Goal: Task Accomplishment & Management: Complete application form

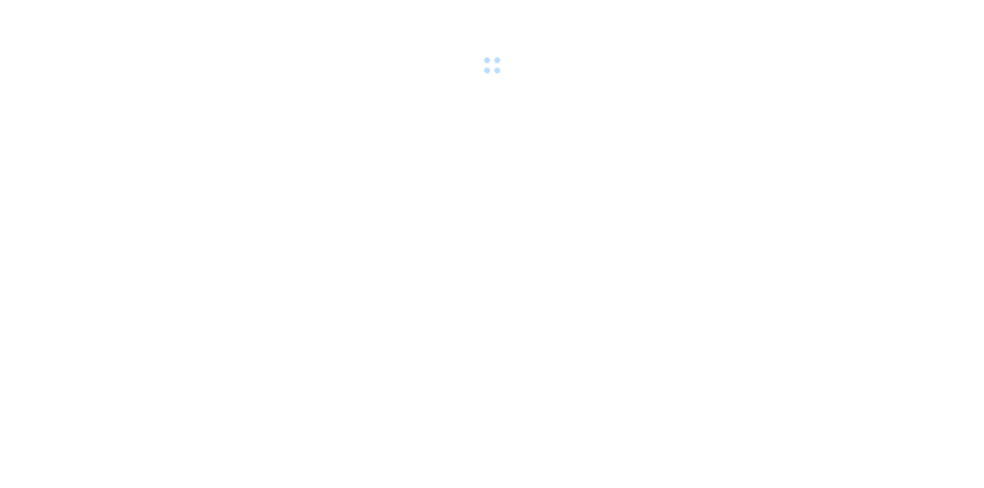
click at [627, 130] on body at bounding box center [492, 244] width 984 height 488
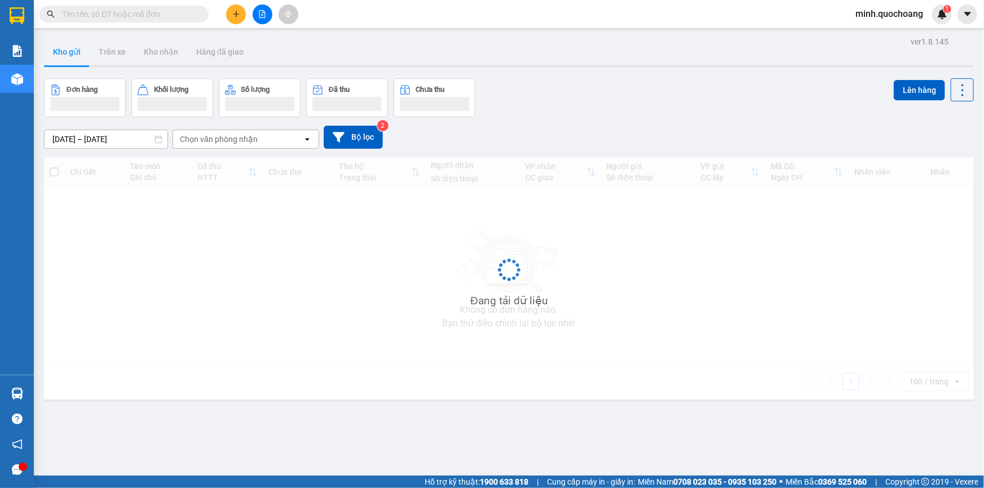
click at [636, 96] on div "Đơn hàng Khối lượng Số lượng Đã thu Chưa thu Lên hàng" at bounding box center [509, 97] width 930 height 39
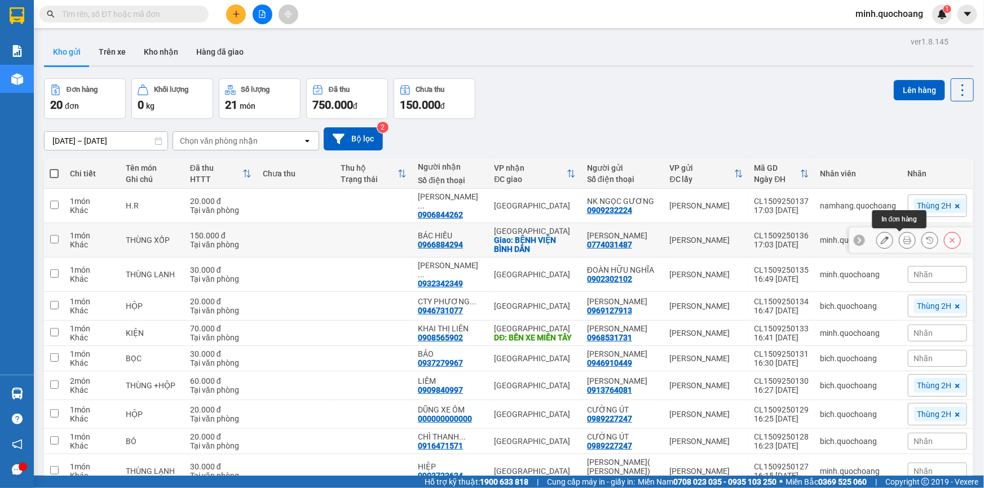
click at [904, 243] on icon at bounding box center [908, 240] width 8 height 8
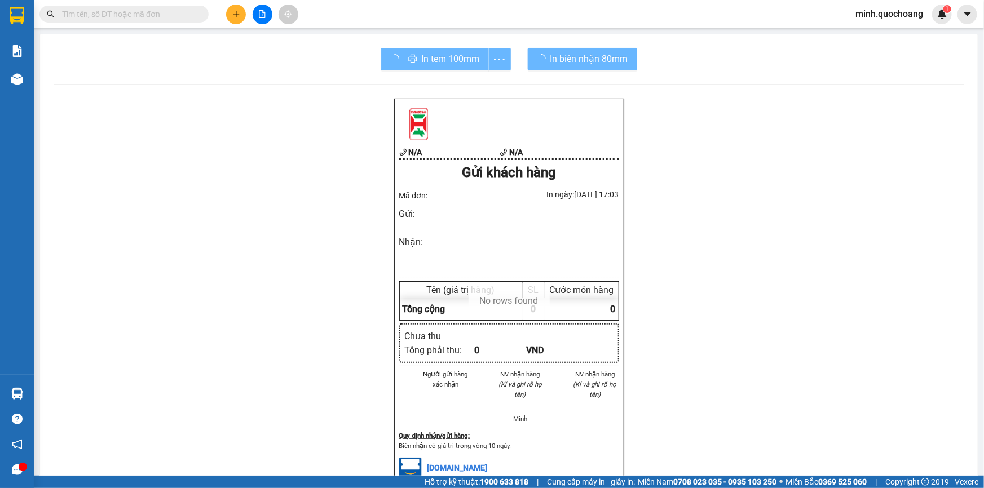
click at [718, 92] on div "In tem 100mm In biên nhận 80mm N/A N/A Gửi khách hàng Mã đơn: In ngày: 15/09/20…" at bounding box center [509, 370] width 938 height 673
click at [412, 59] on div "In tem 100mm" at bounding box center [446, 59] width 130 height 23
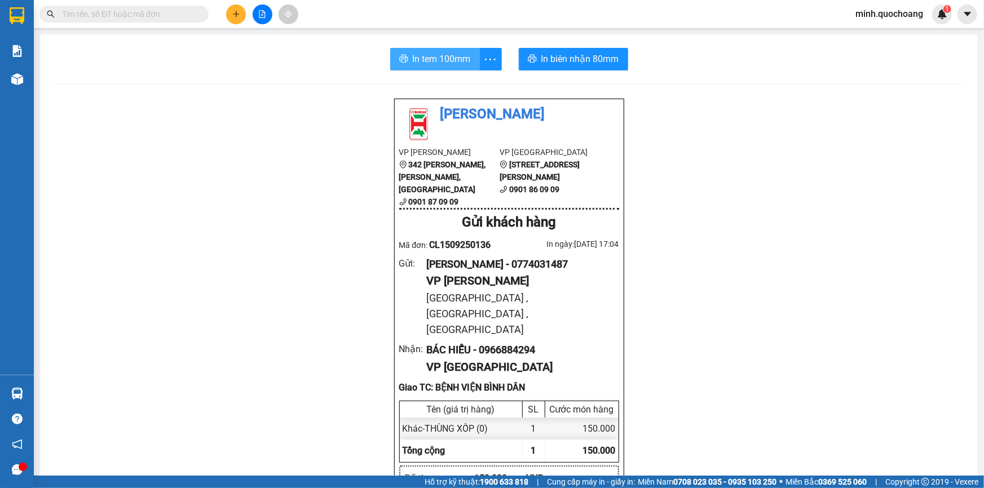
click at [433, 62] on span "In tem 100mm" at bounding box center [442, 59] width 58 height 14
click at [583, 62] on span "In biên nhận 80mm" at bounding box center [580, 59] width 78 height 14
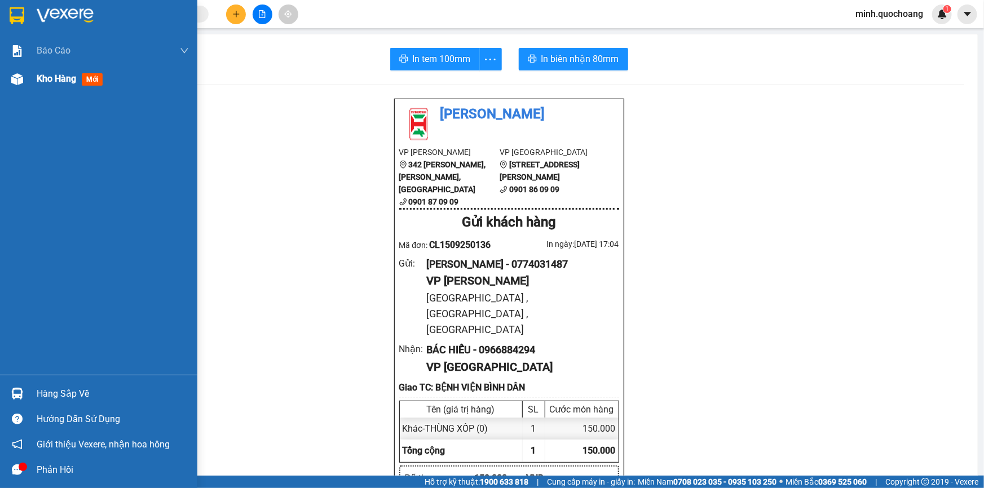
click at [64, 71] on div "Kho hàng mới" at bounding box center [113, 79] width 152 height 28
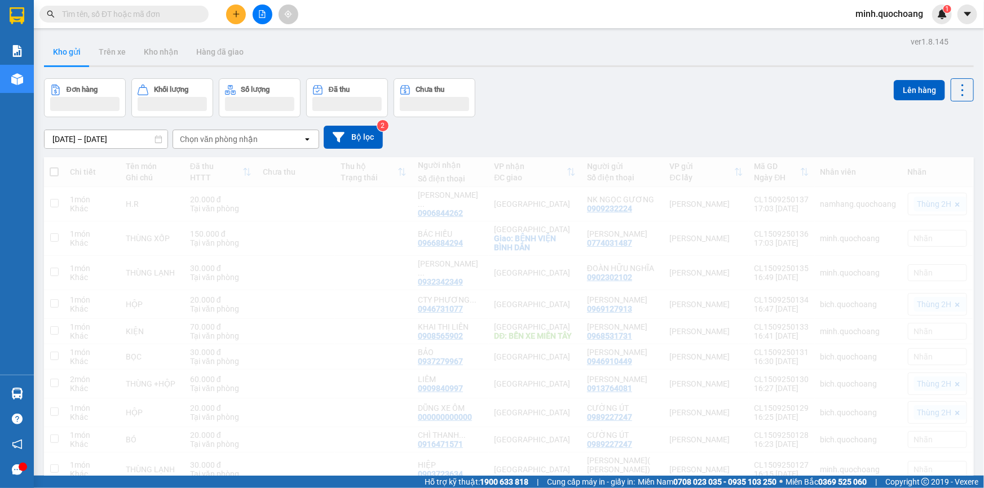
click at [710, 106] on div "Đơn hàng Khối lượng Số lượng Đã thu Chưa thu Lên hàng" at bounding box center [509, 97] width 930 height 39
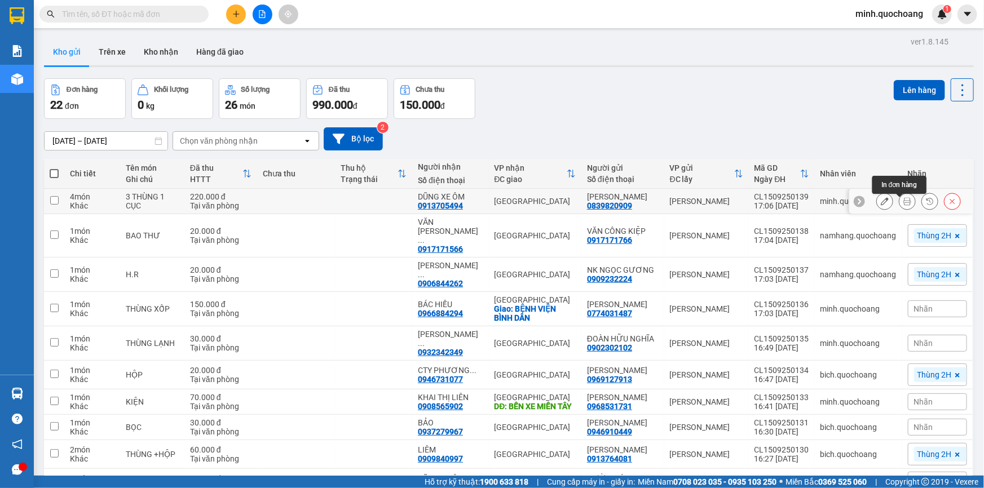
click at [904, 205] on icon at bounding box center [908, 201] width 8 height 8
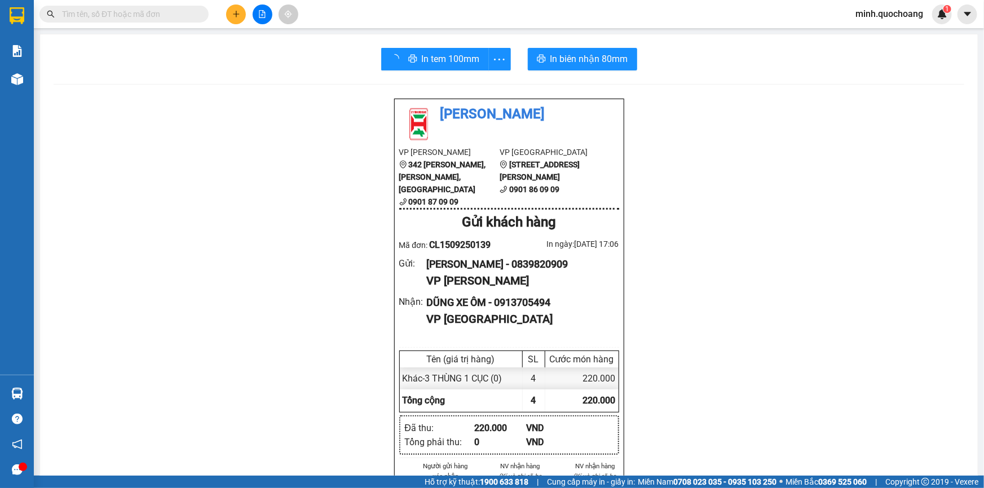
drag, startPoint x: 742, startPoint y: 91, endPoint x: 739, endPoint y: 68, distance: 22.7
click at [742, 90] on div "In tem 100mm In biên nhận 80mm Quốc Hoàng VP Cao Lãnh 342 Nguyễn Huệ, P Mỹ Phú,…" at bounding box center [509, 457] width 938 height 847
click at [404, 51] on button "In tem 100mm" at bounding box center [435, 59] width 90 height 23
drag, startPoint x: 424, startPoint y: 250, endPoint x: 518, endPoint y: 243, distance: 95.1
click at [518, 243] on div "Quốc Hoàng VP Cao Lãnh 342 Nguyễn Huệ, P Mỹ Phú, TP Cao Lãnh 0901 87 09 09 VP S…" at bounding box center [509, 344] width 230 height 490
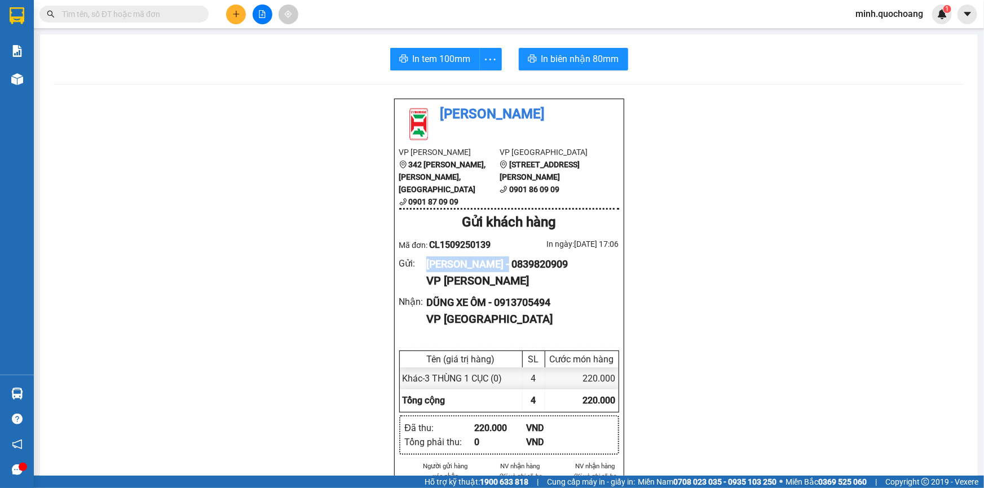
copy div "NGUYỄN VĂN NGỌC"
click at [130, 15] on input "text" at bounding box center [128, 14] width 133 height 12
paste input "NGUYỄN VĂN NGỌC"
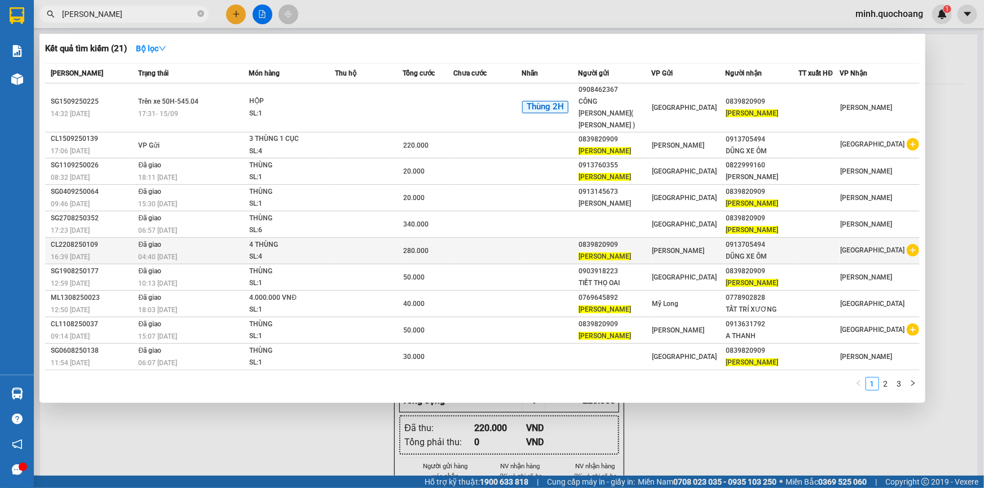
type input "NGUYỄN VĂN NGỌC"
click at [460, 243] on td at bounding box center [488, 251] width 68 height 27
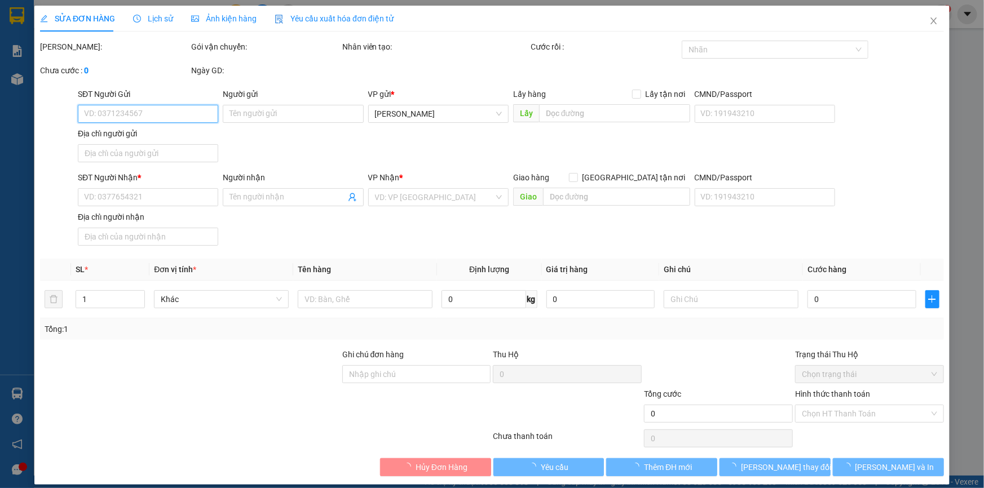
type input "0839820909"
type input "NGUYỄN VĂN NGỌC"
type input "BÙI VĂN KÉN,P CAO LÃNH, ĐỒNG THÁP"
type input "0913705494"
type input "DŨNG XE ÔM"
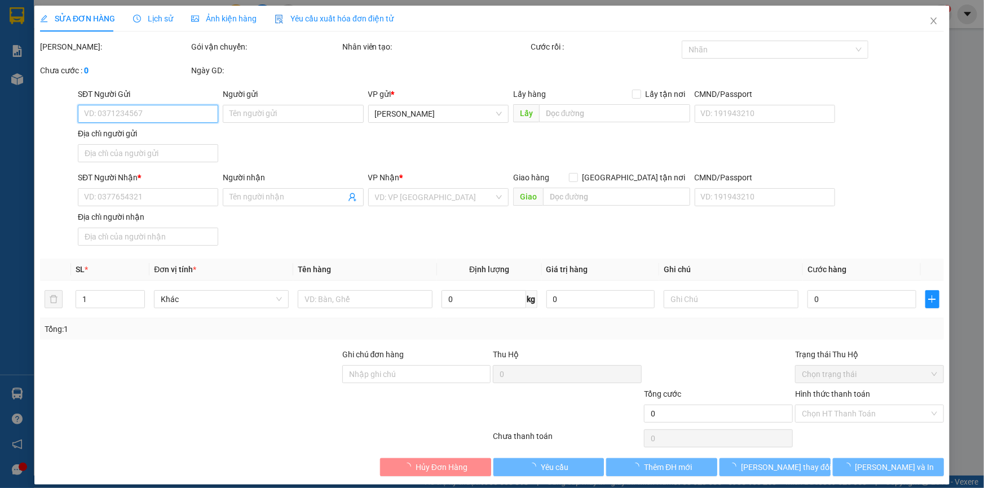
type input "280.000"
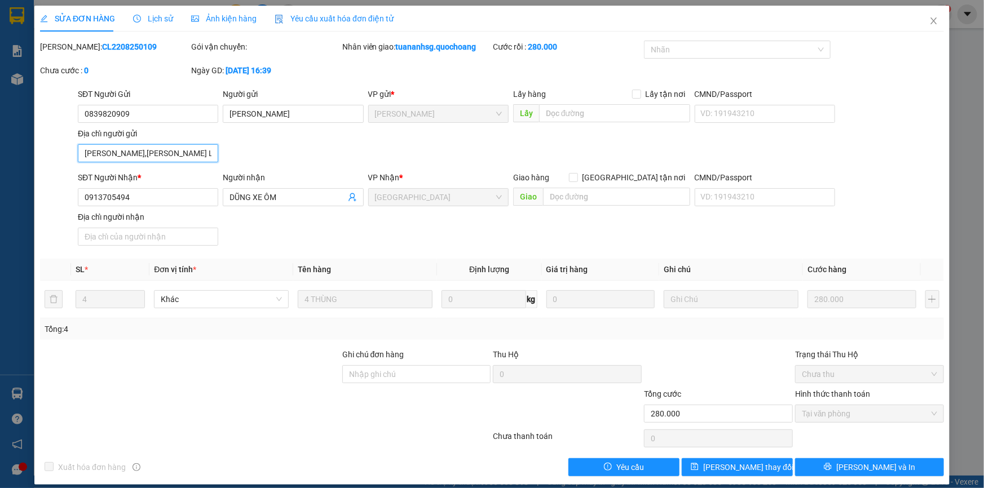
click at [165, 157] on input "BÙI VĂN KÉN,P CAO LÃNH, ĐỒNG THÁP" at bounding box center [148, 153] width 140 height 18
click at [929, 23] on icon "close" at bounding box center [933, 20] width 9 height 9
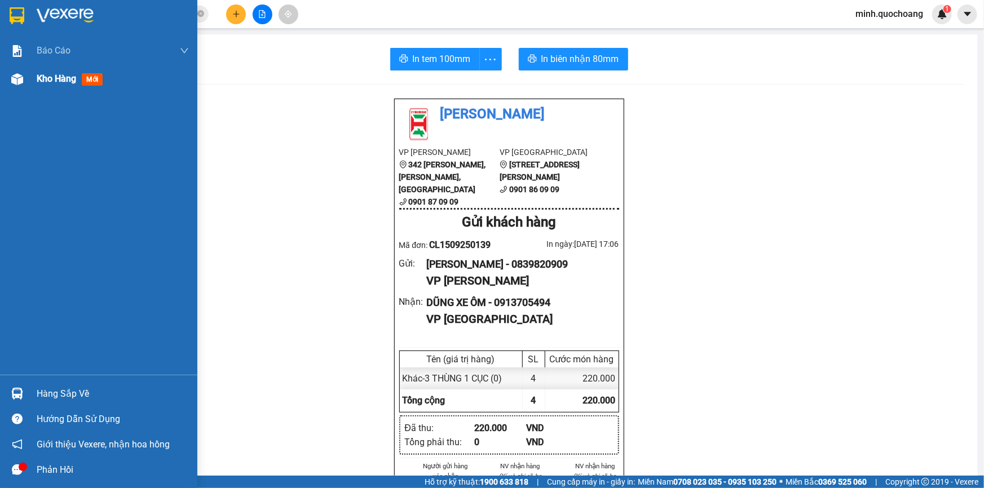
click at [33, 82] on div "Kho hàng mới" at bounding box center [98, 79] width 197 height 28
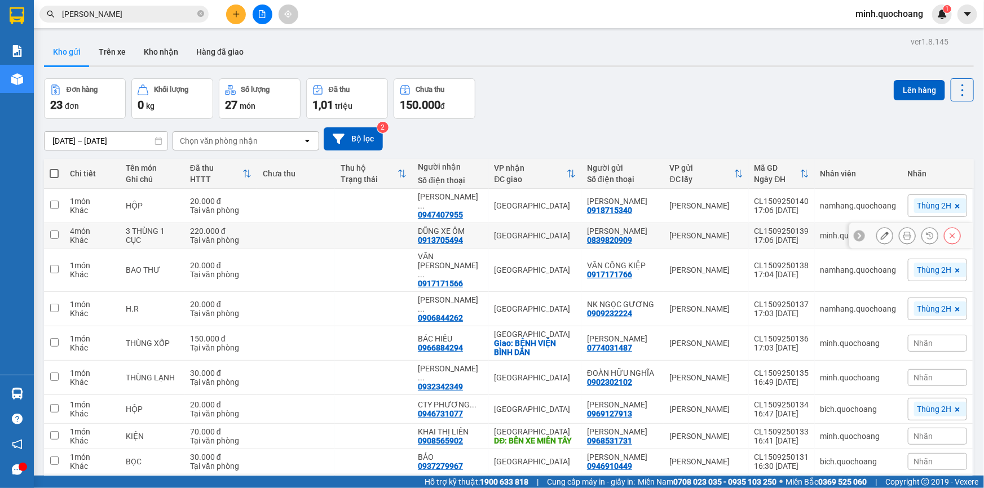
click at [881, 240] on icon at bounding box center [885, 236] width 8 height 8
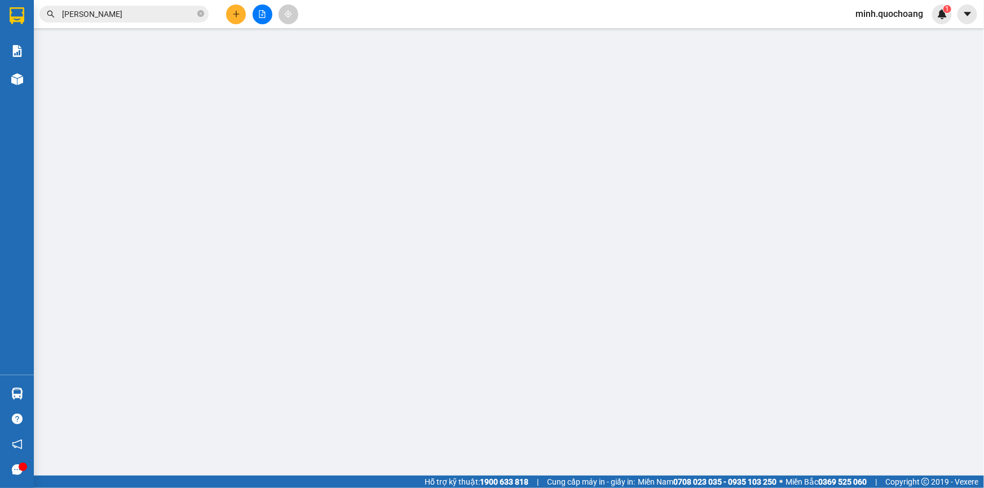
type input "0839820909"
type input "NGUYỄN VĂN NGỌC"
type input "0913705494"
type input "DŨNG XE ÔM"
type input "220.000"
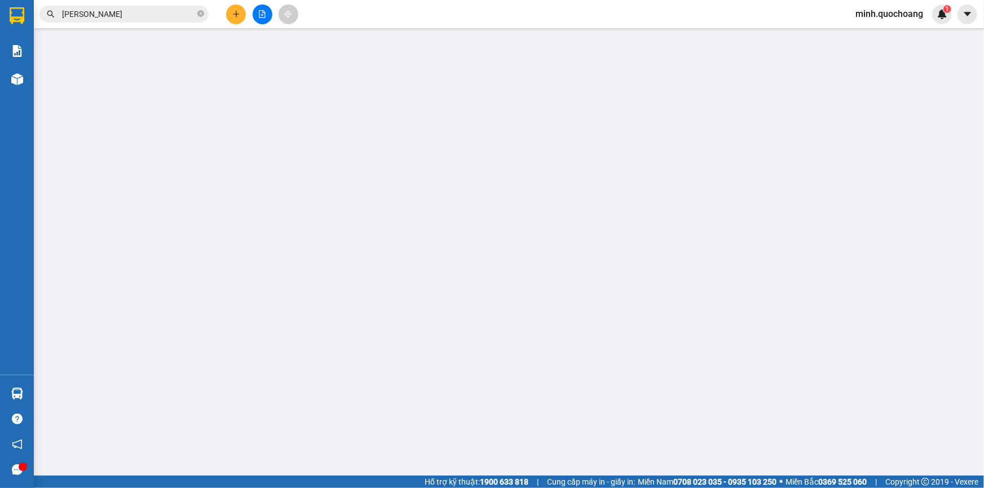
type input "0"
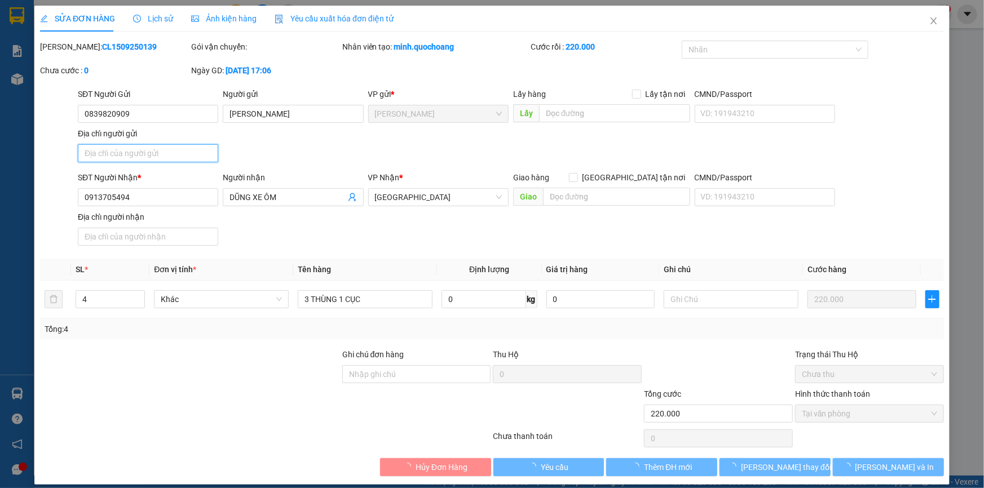
click at [173, 158] on input "Địa chỉ người gửi" at bounding box center [148, 153] width 140 height 18
paste input "BÙI VĂN KÉN,P CAO LÃNH, ĐỒNG THÁP"
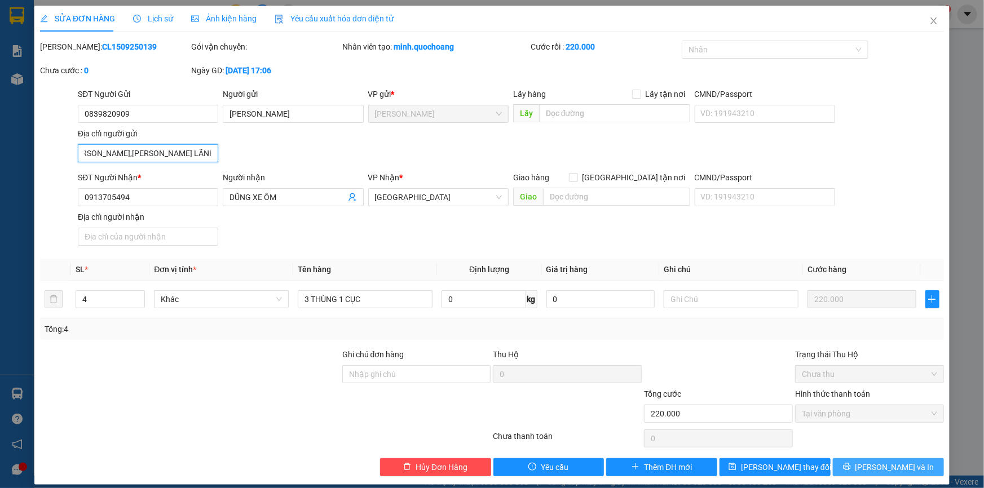
type input "BÙI VĂN KÉN,P CAO LÃNH, ĐỒNG THÁP"
click at [904, 472] on button "[PERSON_NAME] và In" at bounding box center [888, 468] width 111 height 18
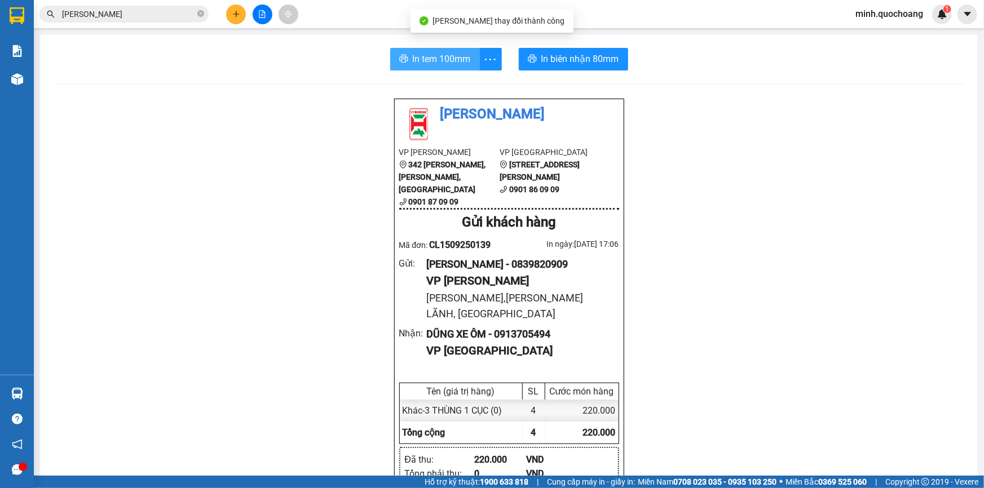
click at [451, 52] on span "In tem 100mm" at bounding box center [442, 59] width 58 height 14
click at [239, 17] on icon "plus" at bounding box center [236, 14] width 8 height 8
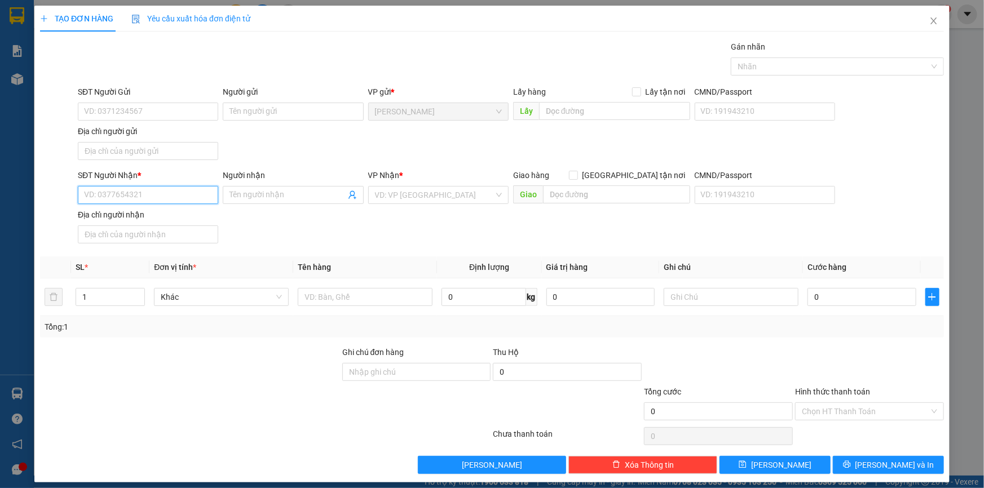
click at [140, 195] on input "SĐT Người Nhận *" at bounding box center [148, 195] width 140 height 18
type input "0919107666"
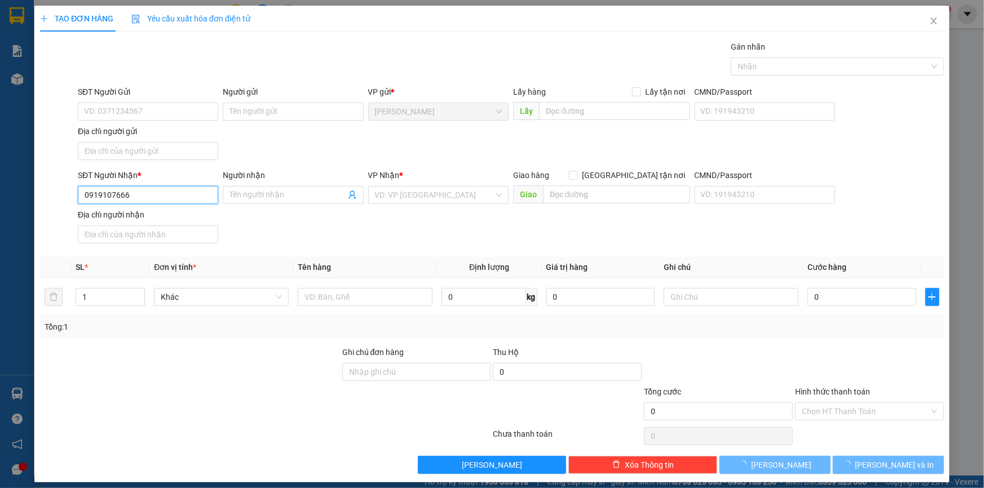
click at [151, 194] on input "0919107666" at bounding box center [148, 195] width 140 height 18
click at [173, 195] on input "0919107666" at bounding box center [148, 195] width 140 height 18
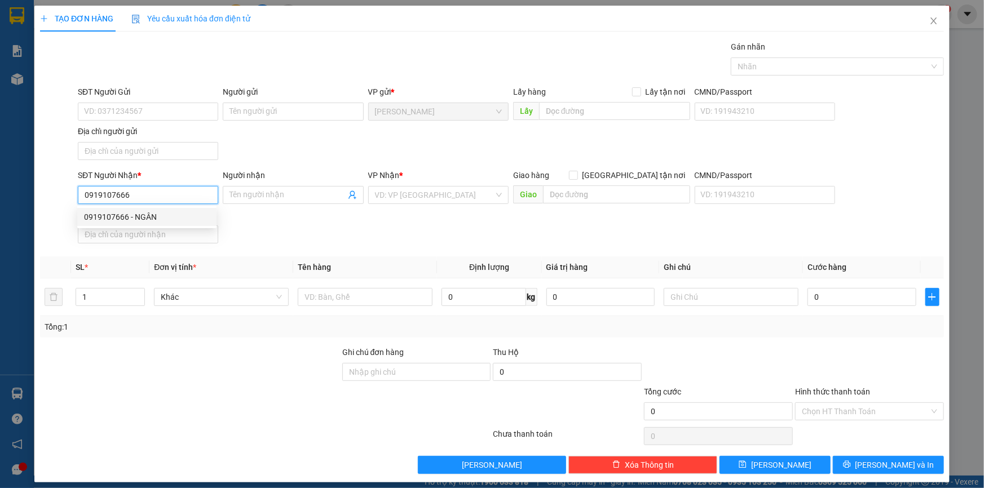
click at [161, 214] on div "0919107666 - NGÂN" at bounding box center [147, 217] width 126 height 12
type input "NGÂN"
type input "0919107666"
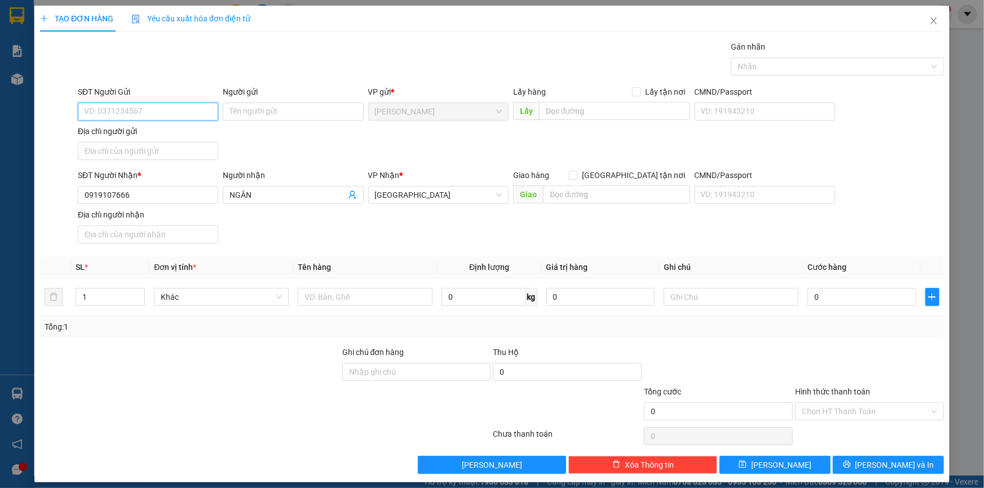
click at [156, 110] on input "SĐT Người Gửi" at bounding box center [148, 112] width 140 height 18
click at [163, 132] on div "0976330028 - BÙI TẤN CƯƠNG" at bounding box center [147, 134] width 126 height 12
type input "0976330028"
type input "[PERSON_NAME]"
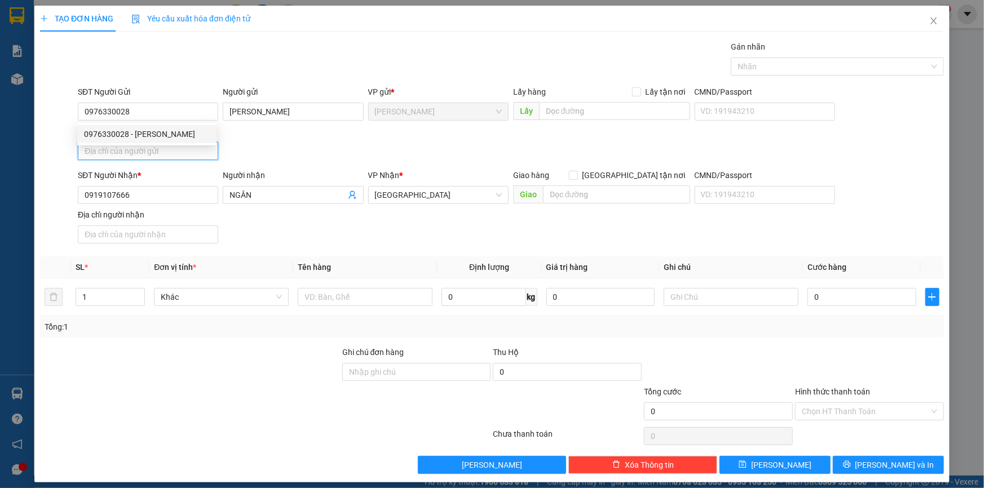
click at [175, 151] on input "Địa chỉ người gửi" at bounding box center [148, 151] width 140 height 18
click at [170, 146] on input "TỊNH THỚI,P CAO LÃNH,ĐỒNG THÁP" at bounding box center [148, 151] width 140 height 18
click at [169, 147] on input "TỊNH THỚI,P CAO LÃNH, ĐỒNG THÁP" at bounding box center [148, 151] width 140 height 18
click at [121, 146] on input "TỊNH THỚI,P CAO LÃNH , ĐỒNG THÁP" at bounding box center [148, 151] width 140 height 18
click at [125, 146] on input "TỊNH THỚI ,P CAO LÃNH , ĐỒNG THÁP" at bounding box center [148, 151] width 140 height 18
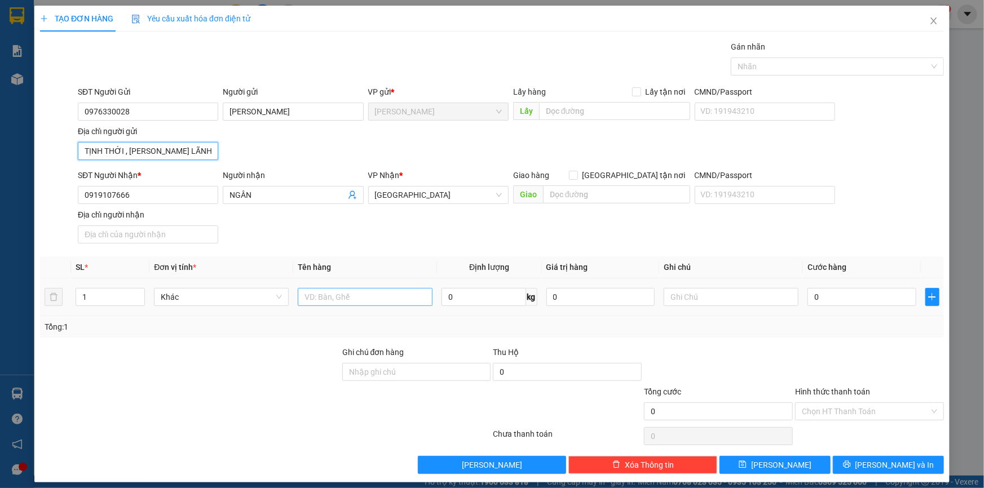
type input "TỊNH THỚI , P CAO LÃNH , ĐỒNG THÁP"
click at [371, 301] on input "text" at bounding box center [365, 297] width 135 height 18
type input "BAO"
click at [849, 296] on input "0" at bounding box center [862, 297] width 109 height 18
type input "4"
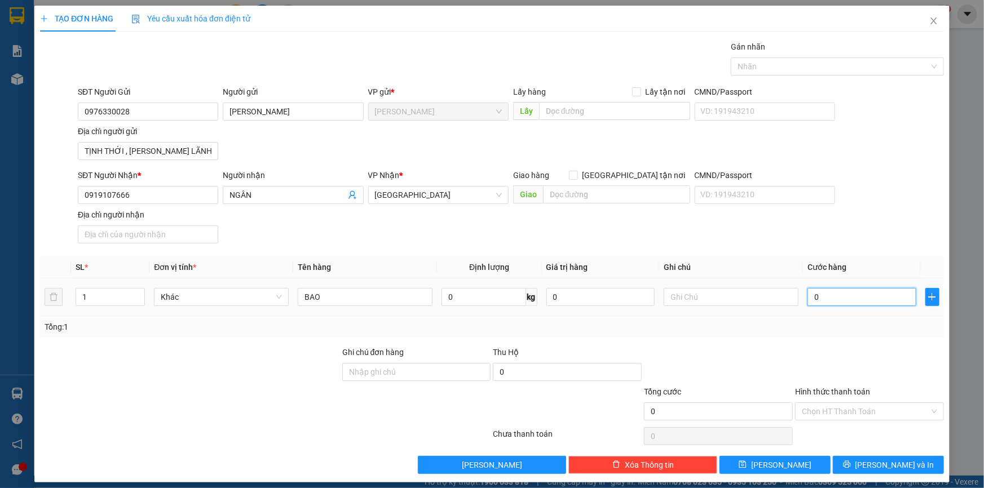
type input "4"
type input "40"
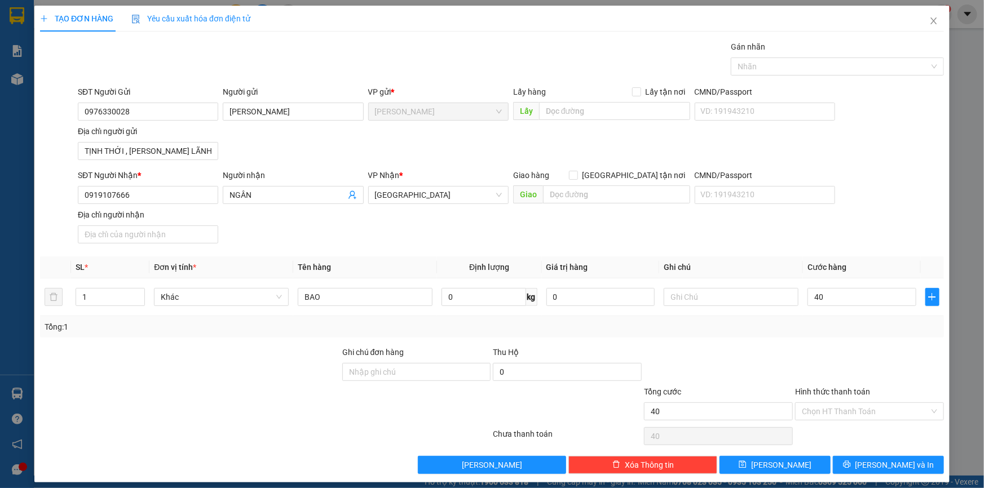
type input "40.000"
click at [846, 323] on div "Tổng: 1" at bounding box center [492, 327] width 895 height 12
click at [855, 462] on button "[PERSON_NAME] và In" at bounding box center [888, 465] width 111 height 18
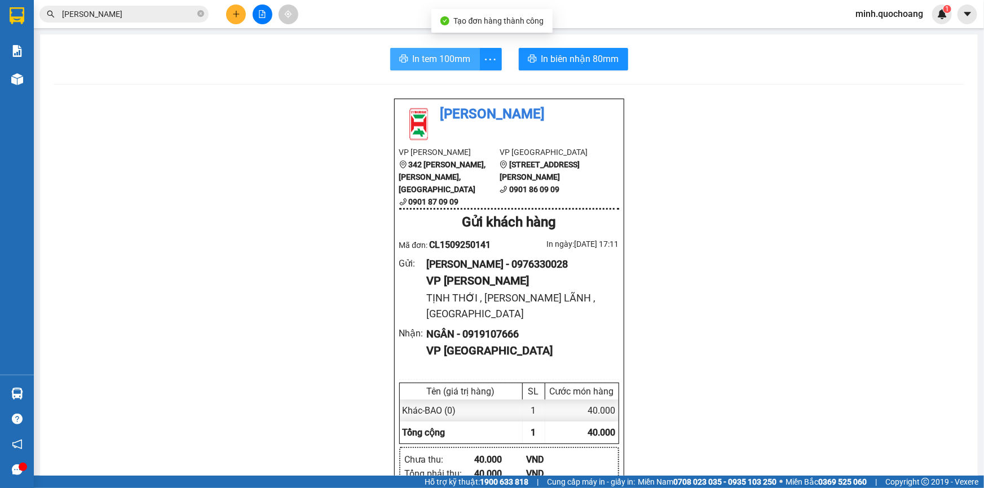
click at [416, 64] on span "In tem 100mm" at bounding box center [442, 59] width 58 height 14
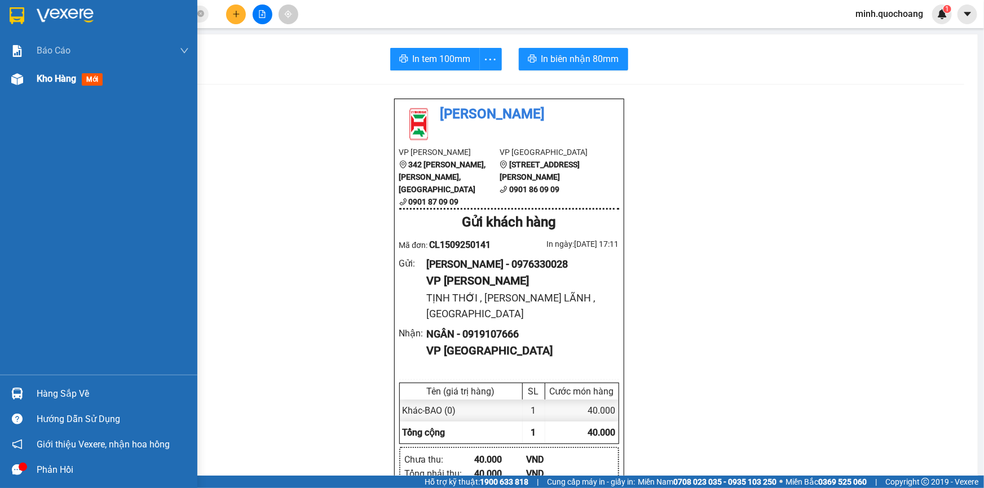
click at [83, 92] on div "Kho hàng mới" at bounding box center [113, 79] width 152 height 28
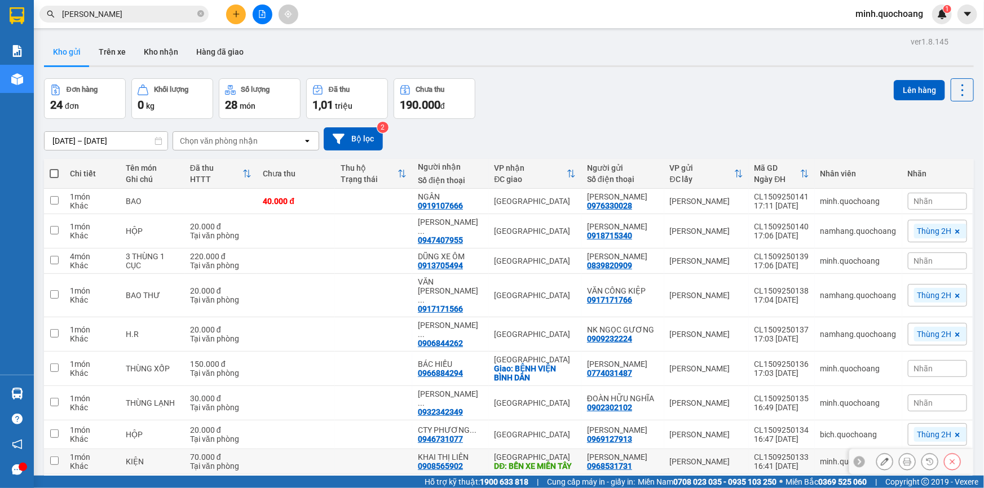
click at [53, 457] on input "checkbox" at bounding box center [54, 461] width 8 height 8
checkbox input "true"
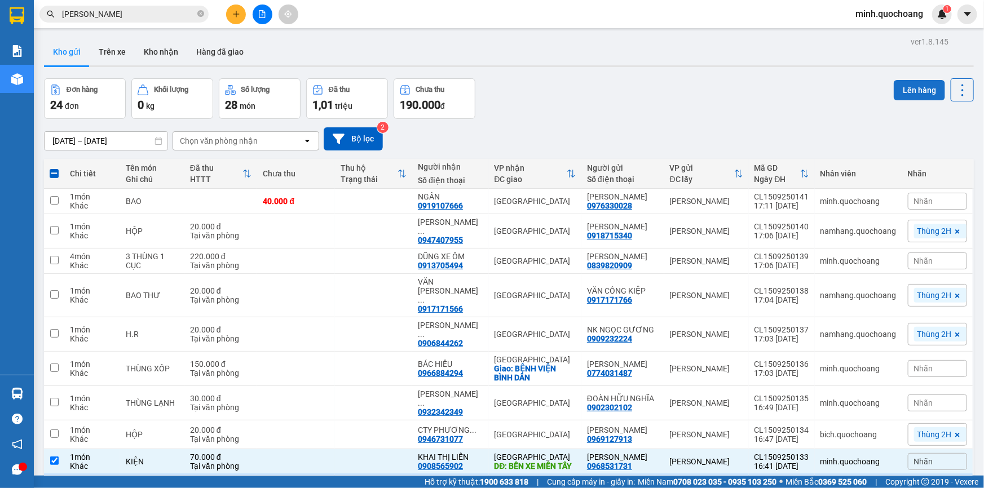
click at [898, 87] on button "Lên hàng" at bounding box center [919, 90] width 51 height 20
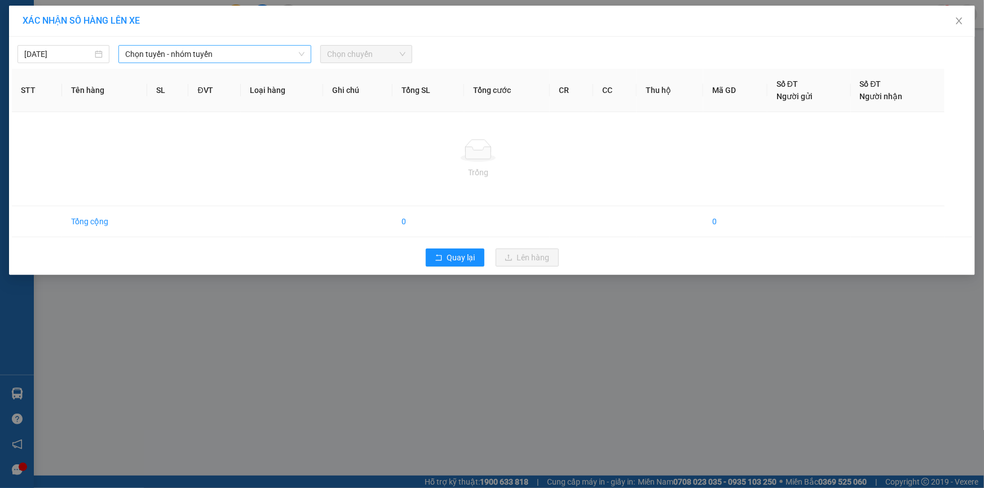
click at [197, 61] on span "Chọn tuyến - nhóm tuyến" at bounding box center [214, 54] width 179 height 17
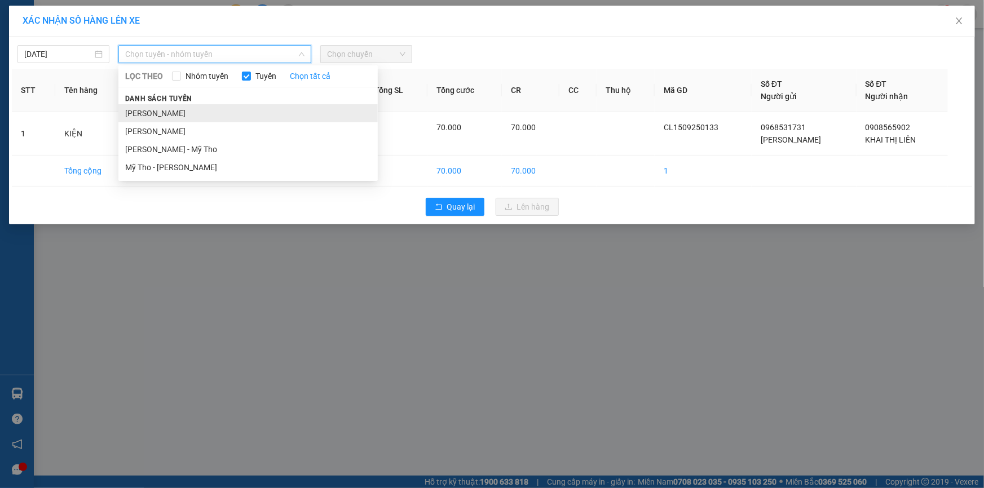
click at [166, 118] on li "Cao Lãnh - Hồ Chí Minh" at bounding box center [247, 113] width 259 height 18
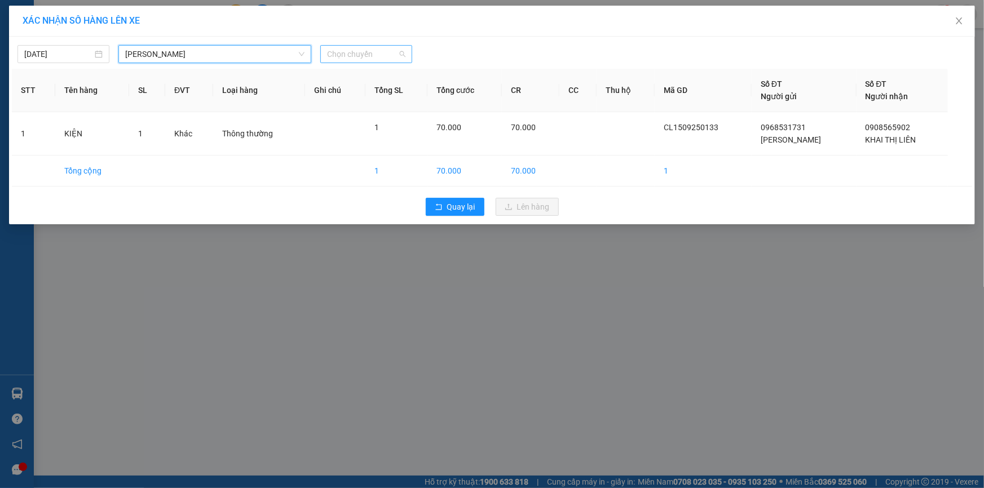
click at [408, 56] on div "Chọn chuyến" at bounding box center [366, 54] width 92 height 18
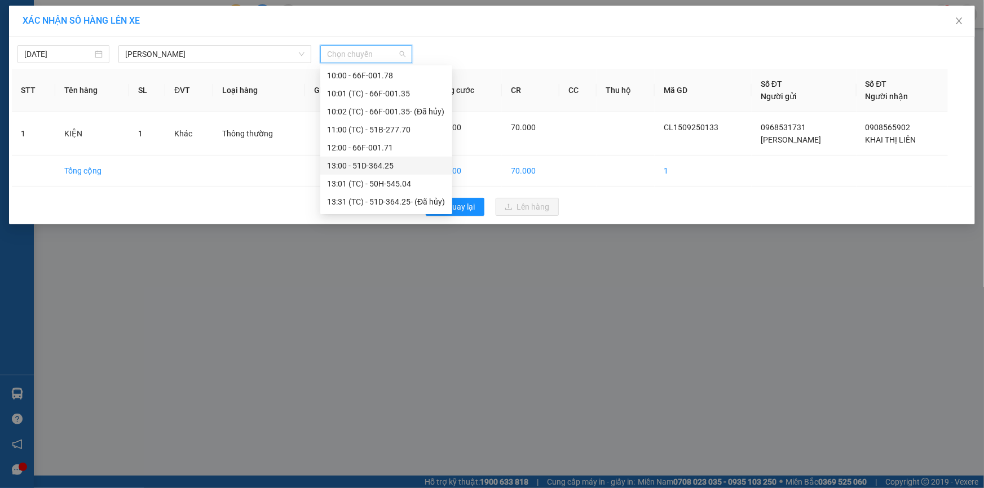
scroll to position [559, 0]
click at [386, 187] on div "18:00 - 50H-299.15" at bounding box center [386, 185] width 118 height 12
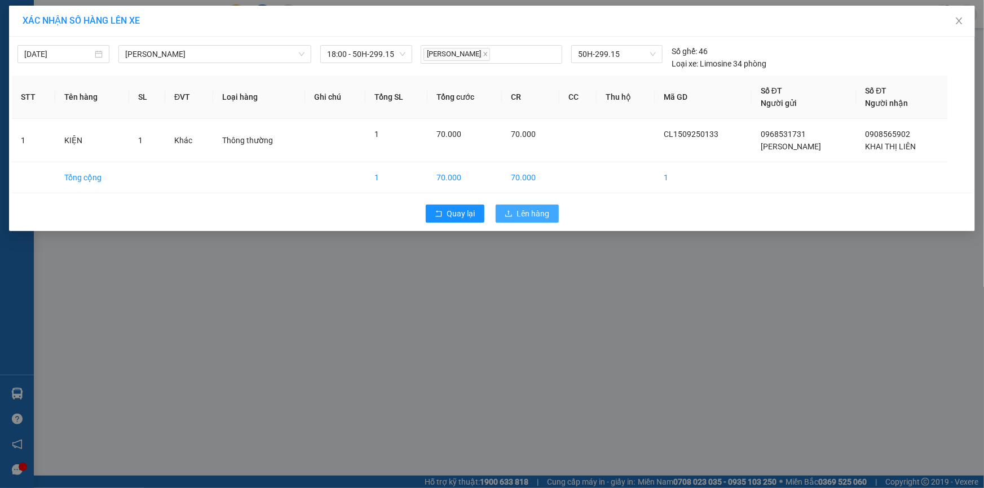
click at [535, 217] on span "Lên hàng" at bounding box center [533, 214] width 33 height 12
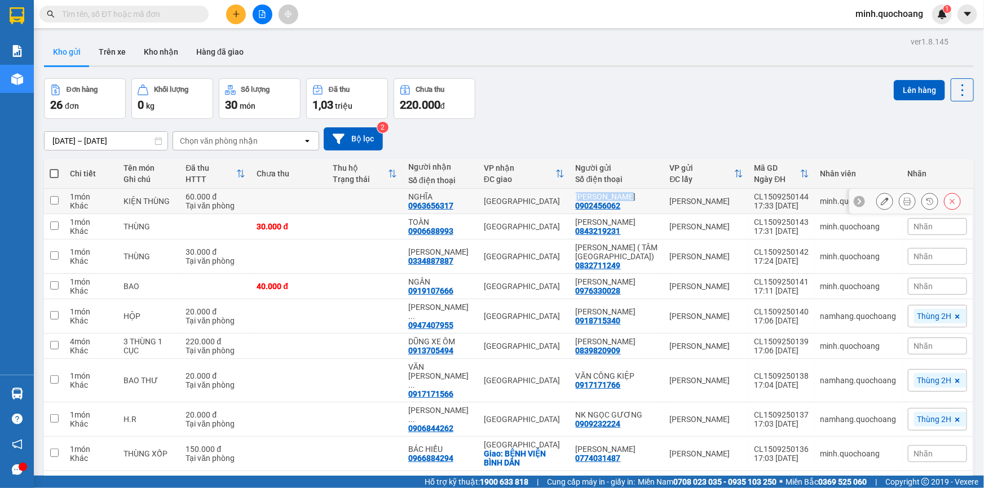
drag, startPoint x: 601, startPoint y: 194, endPoint x: 649, endPoint y: 192, distance: 48.5
click at [649, 192] on td "VÕ HOÀNG HẢI 0902456062" at bounding box center [617, 201] width 94 height 25
checkbox input "true"
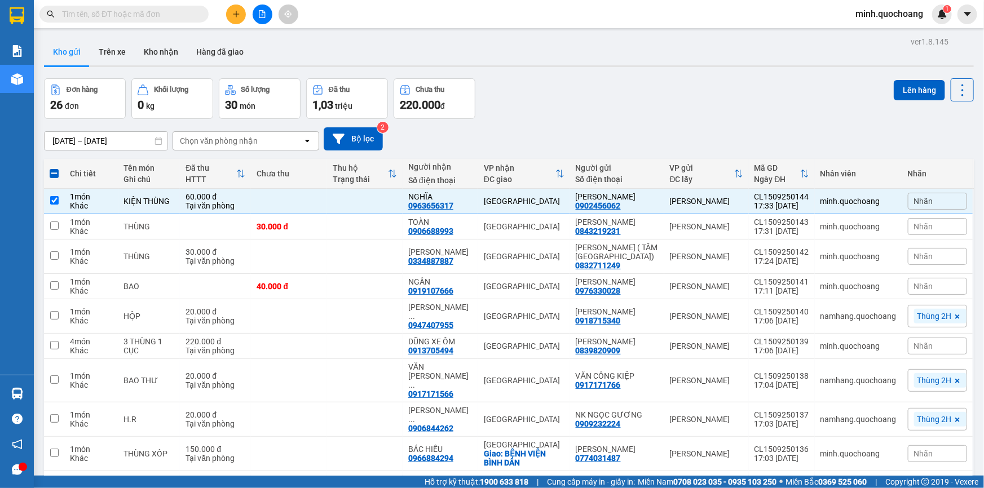
click at [144, 17] on input "text" at bounding box center [128, 14] width 133 height 12
paste input "[PERSON_NAME]"
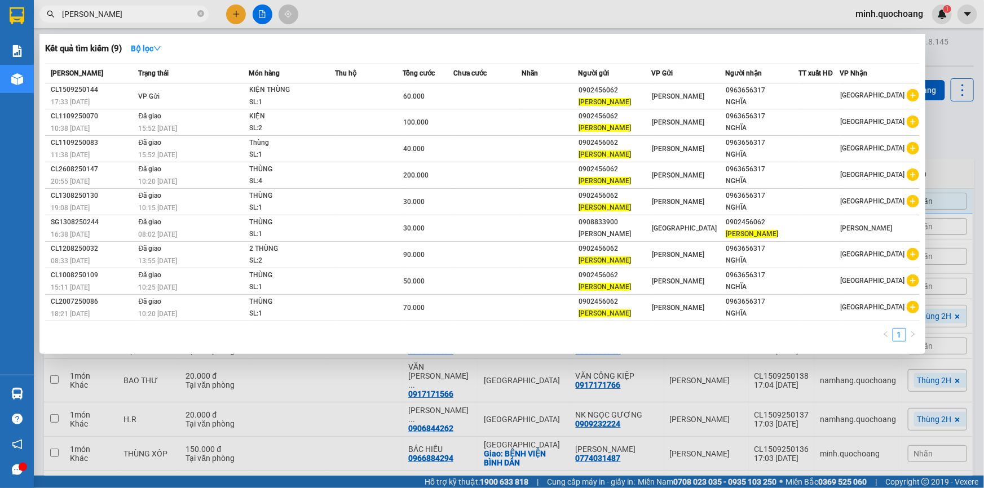
type input "[PERSON_NAME]"
click at [949, 133] on div at bounding box center [492, 244] width 984 height 488
click at [169, 16] on input "[PERSON_NAME]" at bounding box center [128, 14] width 133 height 12
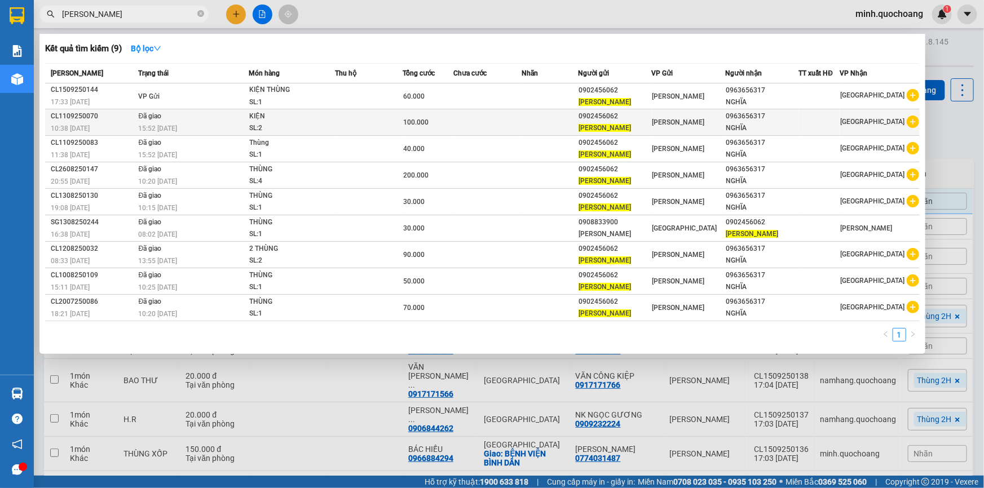
click at [495, 122] on td at bounding box center [488, 122] width 68 height 27
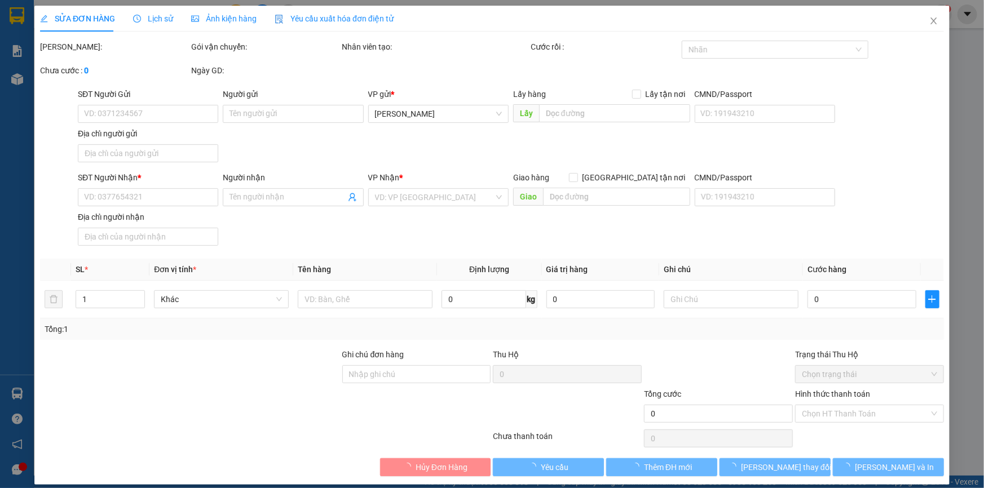
type input "0902456062"
type input "[PERSON_NAME]"
type input "P.CAO LÃNH, ĐỒNG THÁP"
type input "0963656317"
type input "NGHĨA"
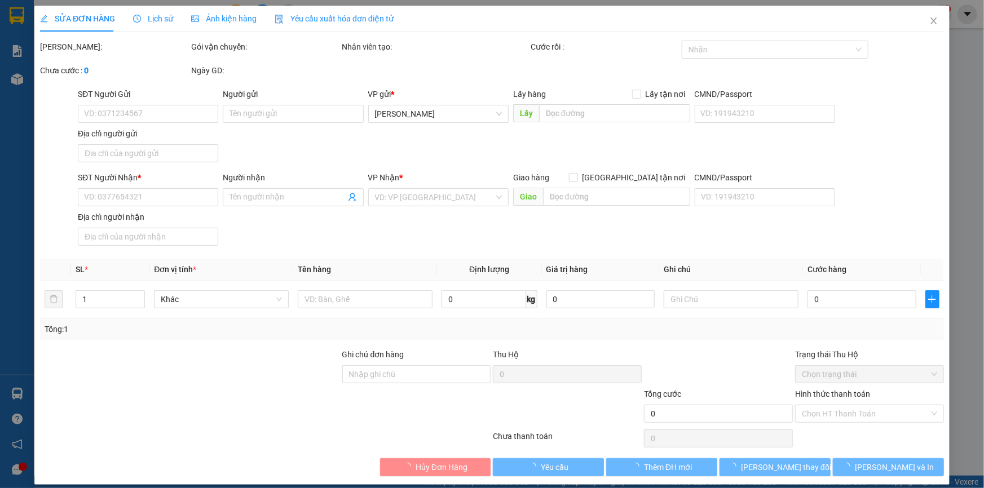
type input "100.000"
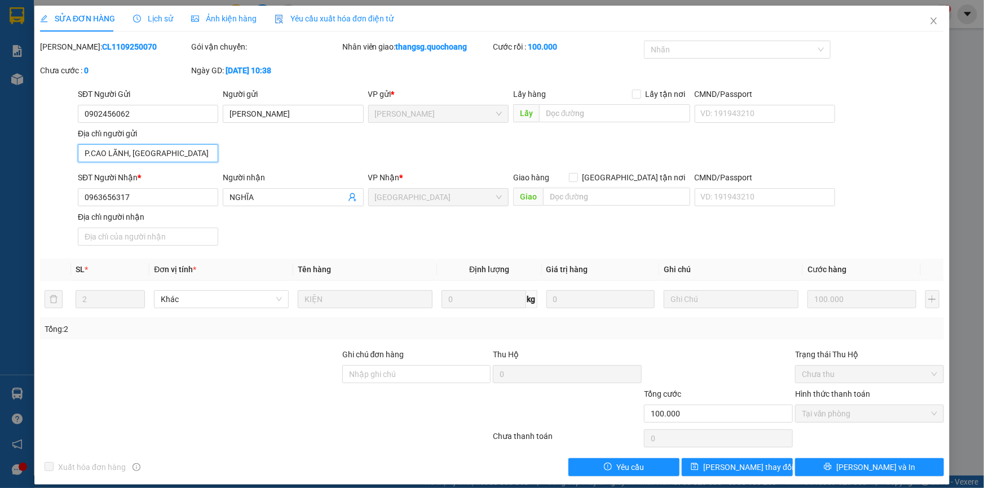
click at [193, 149] on input "P.CAO LÃNH, ĐỒNG THÁP" at bounding box center [148, 153] width 140 height 18
click at [931, 21] on icon "close" at bounding box center [933, 20] width 9 height 9
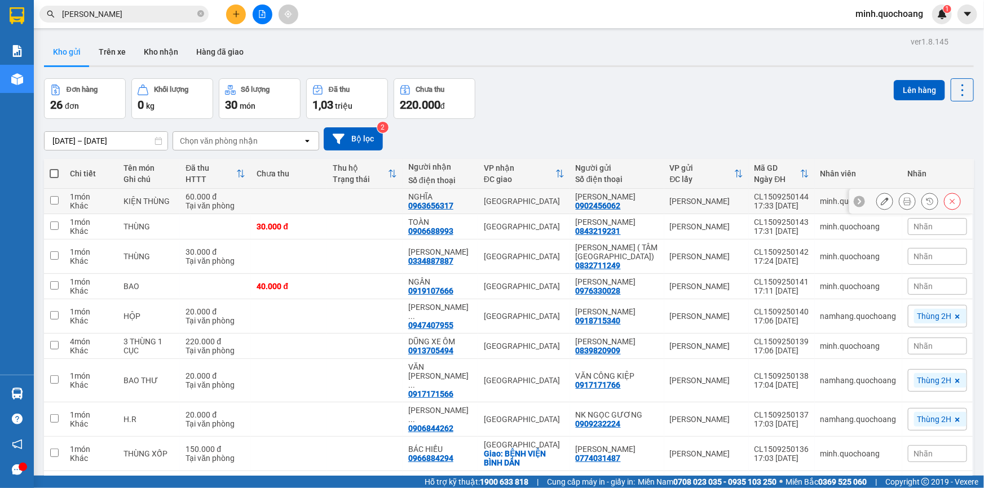
click at [881, 202] on icon at bounding box center [885, 201] width 8 height 8
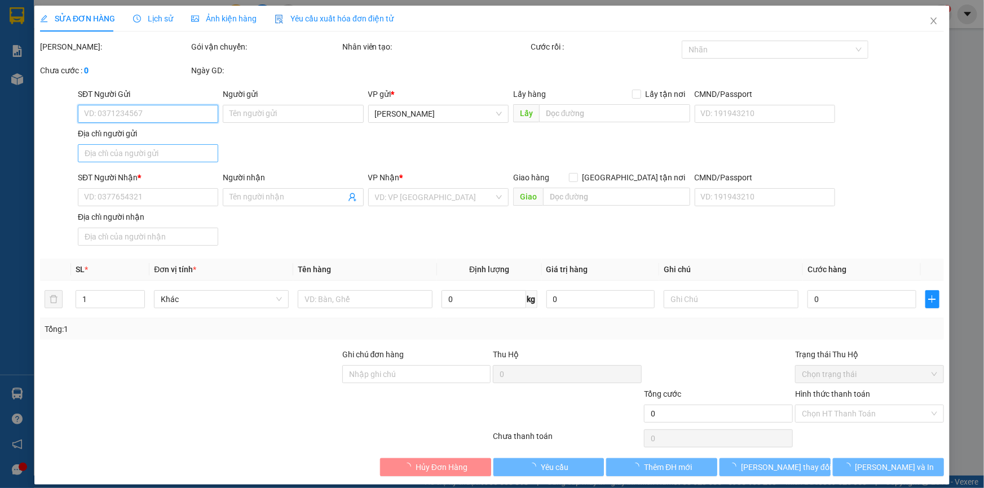
type input "0902456062"
type input "VÕ HOÀNG HẢI"
type input "0963656317"
type input "NGHĨA"
type input "60.000"
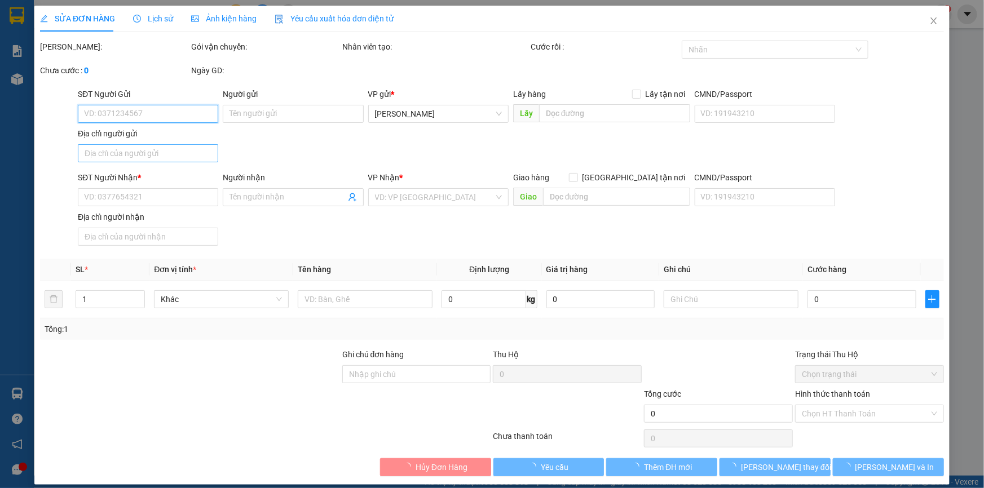
type input "0"
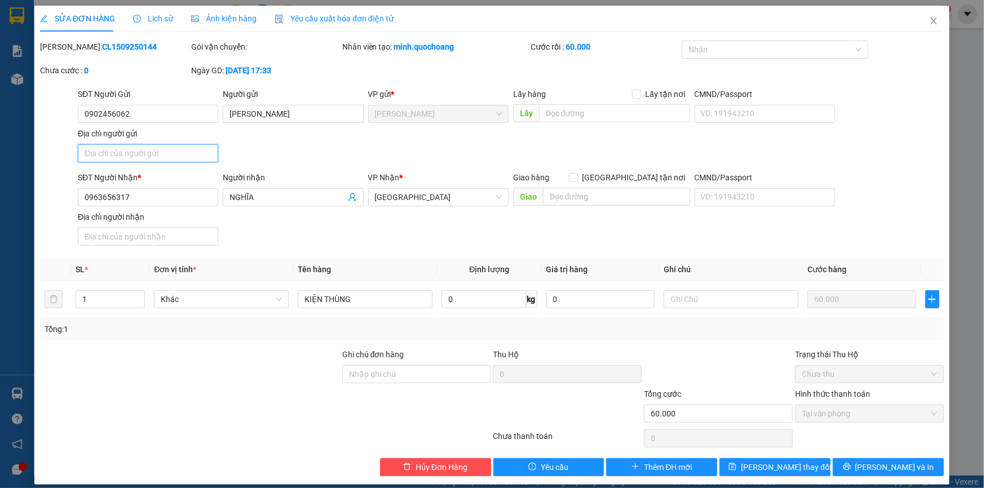
click at [182, 158] on input "Địa chỉ người gửi" at bounding box center [148, 153] width 140 height 18
paste input "P.CAO LÃNH, ĐỒNG THÁP"
type input "P.CAO LÃNH, ĐỒNG THÁP"
click at [886, 465] on span "Lưu và In" at bounding box center [895, 467] width 79 height 12
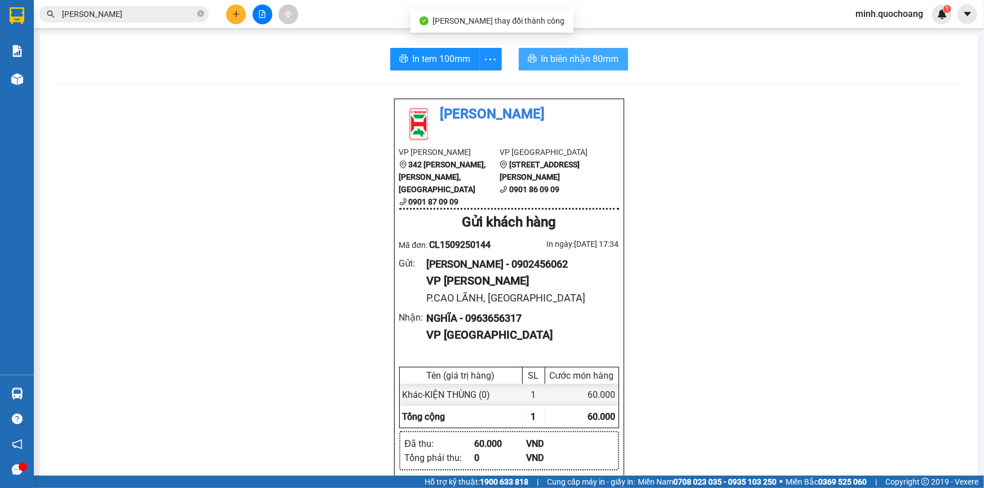
click at [559, 60] on span "In biên nhận 80mm" at bounding box center [580, 59] width 78 height 14
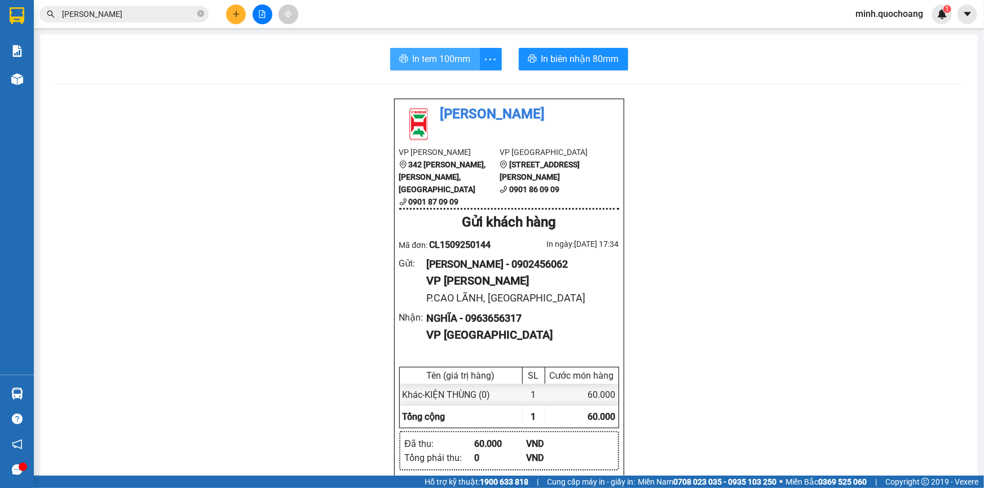
click at [435, 59] on span "In tem 100mm" at bounding box center [442, 59] width 58 height 14
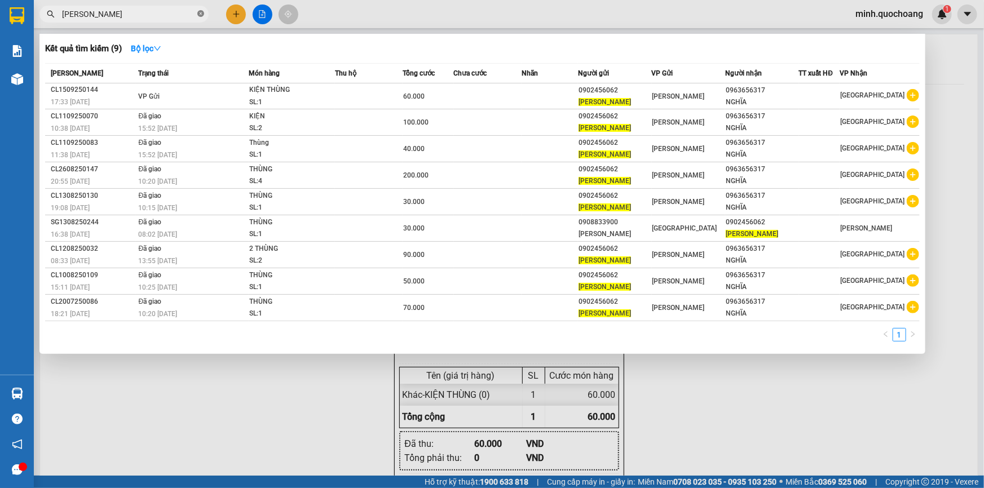
click at [201, 11] on icon "close-circle" at bounding box center [200, 13] width 7 height 7
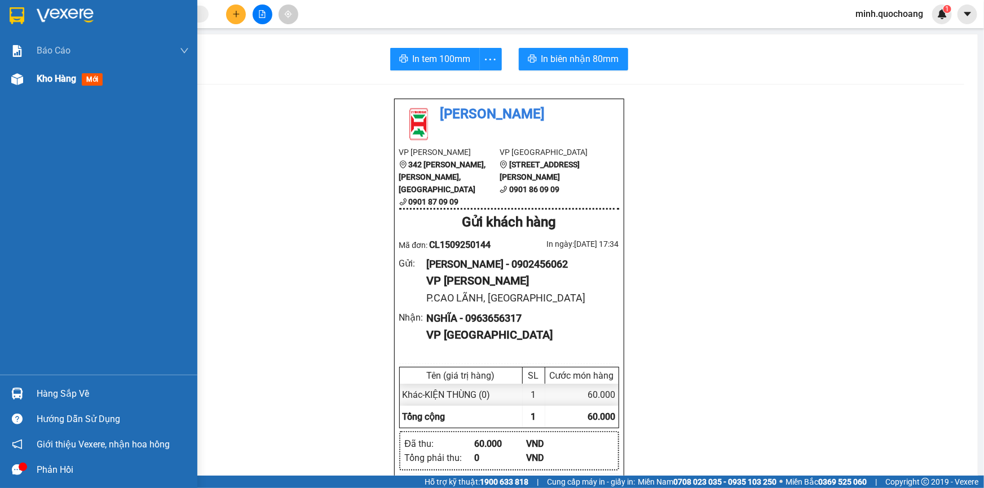
click at [25, 85] on div at bounding box center [17, 79] width 20 height 20
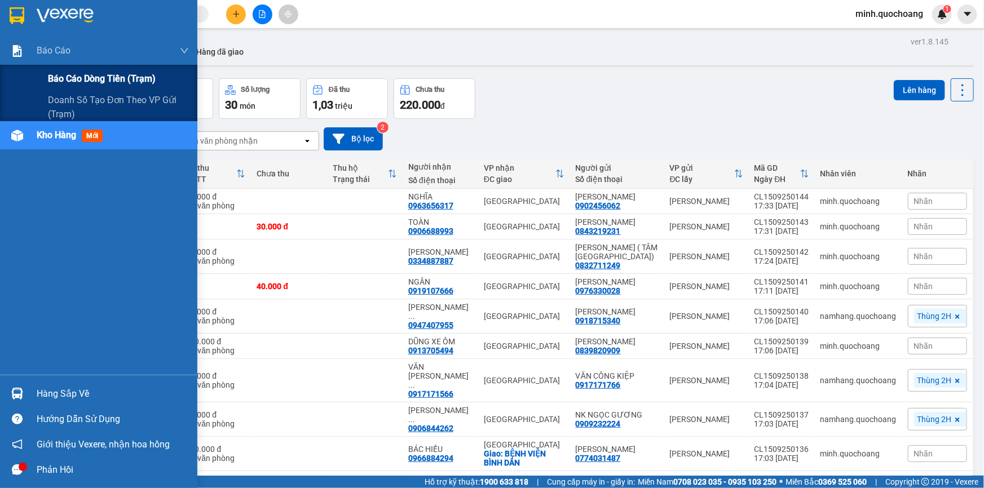
click at [67, 74] on span "Báo cáo dòng tiền (trạm)" at bounding box center [102, 79] width 108 height 14
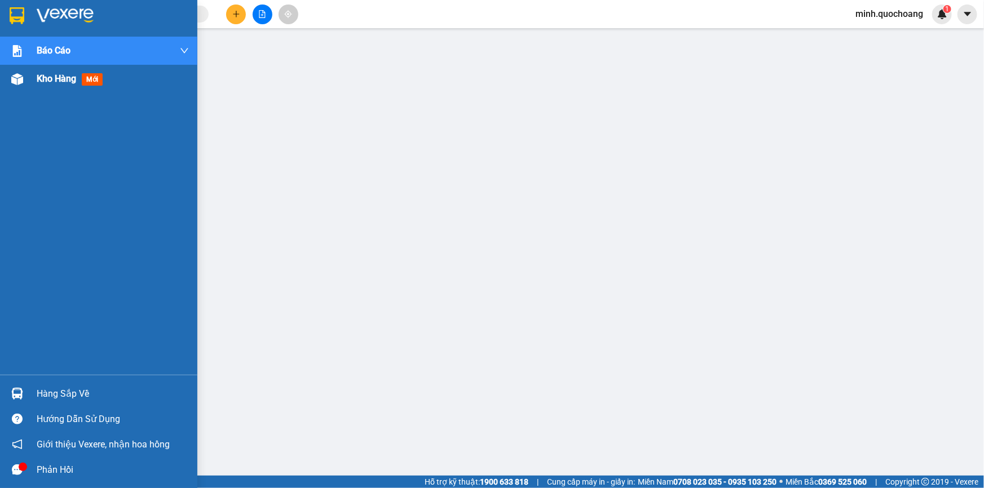
click at [14, 85] on img at bounding box center [17, 79] width 12 height 12
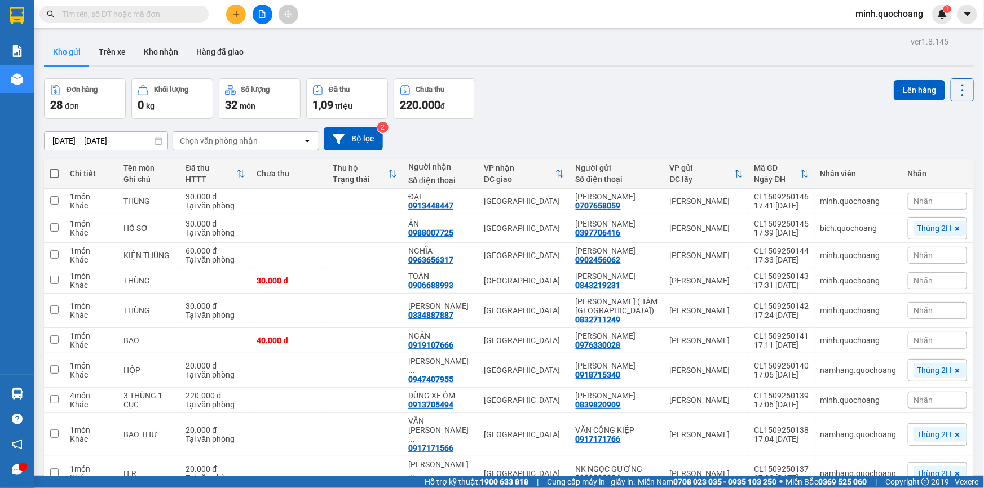
click at [635, 87] on div "Đơn hàng 28 đơn Khối lượng 0 kg Số lượng 32 món Đã thu 1,09 triệu Chưa thu 220.…" at bounding box center [509, 98] width 930 height 41
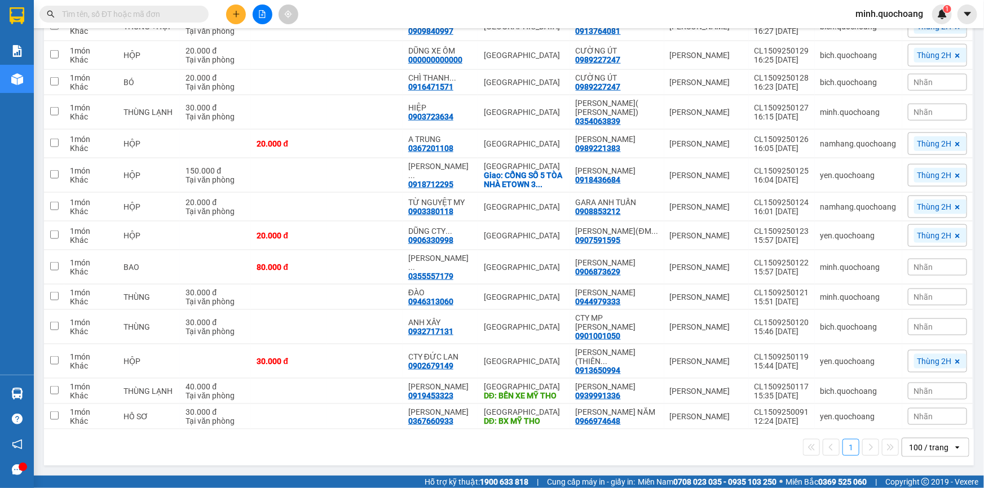
scroll to position [637, 0]
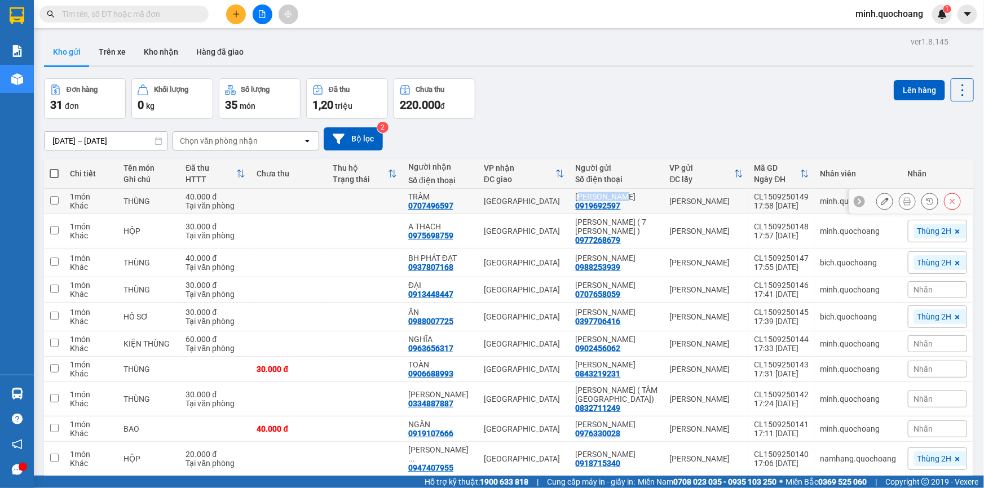
drag, startPoint x: 596, startPoint y: 195, endPoint x: 644, endPoint y: 199, distance: 48.7
click at [644, 199] on div "NGUYỄN THANH THUÝ" at bounding box center [617, 196] width 83 height 9
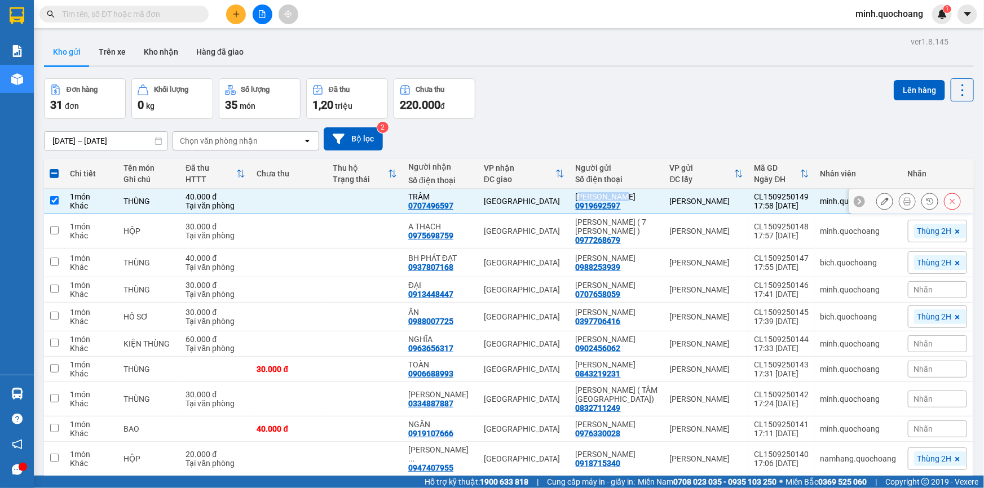
drag, startPoint x: 592, startPoint y: 196, endPoint x: 631, endPoint y: 203, distance: 39.5
click at [631, 203] on td "NGUYỄN THANH THUÝ 0919692597" at bounding box center [617, 201] width 94 height 25
checkbox input "false"
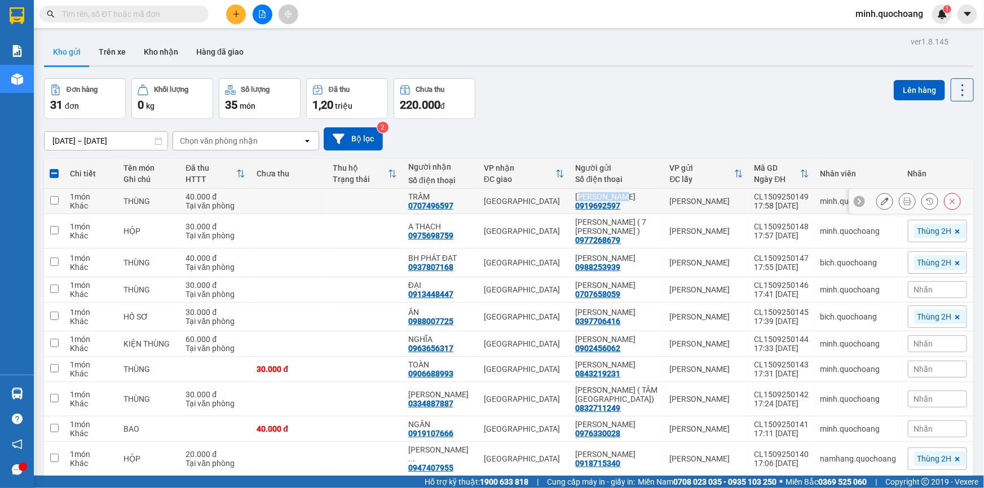
copy div "[PERSON_NAME]"
click at [96, 8] on input "text" at bounding box center [128, 14] width 133 height 12
paste input "[PERSON_NAME]"
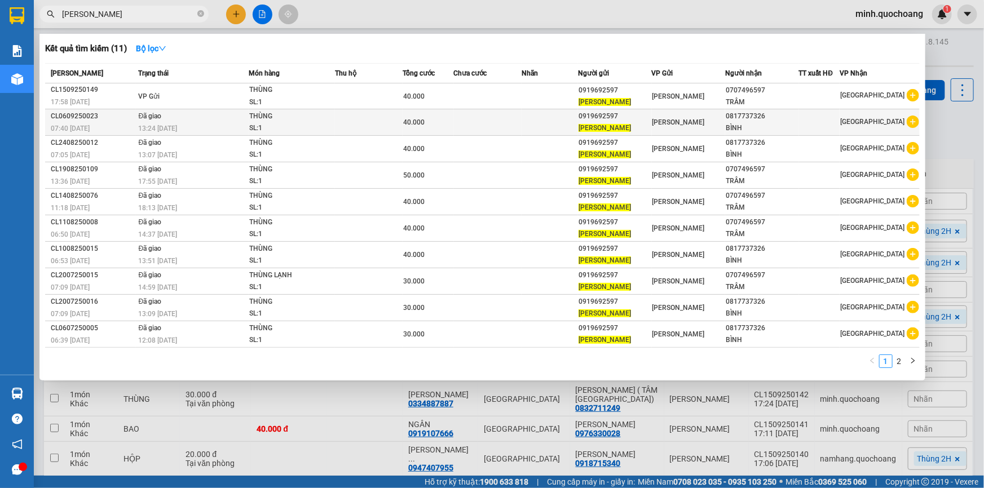
type input "[PERSON_NAME]"
click at [461, 127] on td at bounding box center [488, 122] width 68 height 27
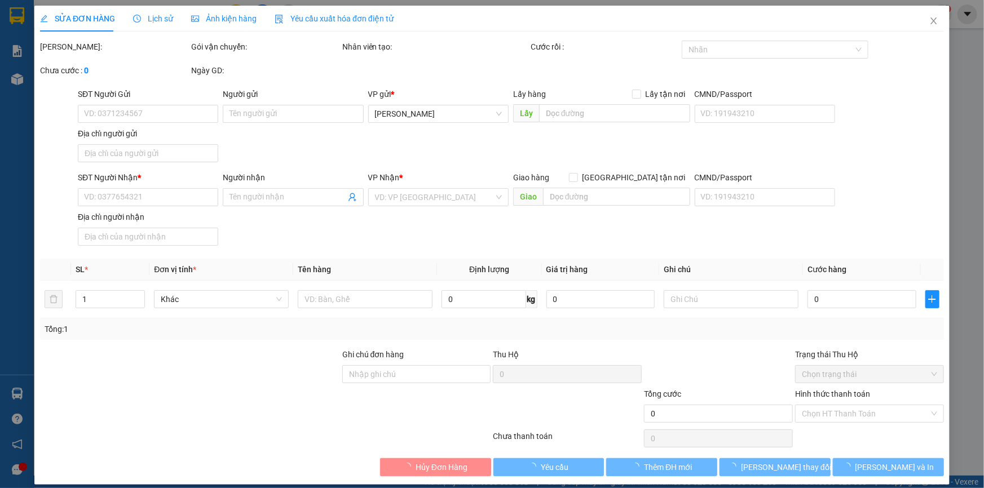
click at [305, 152] on div "SĐT Người Gửi VD: 0371234567 Người gửi Tên người gửi VP gửi * Cao Lãnh Lấy hàng…" at bounding box center [511, 127] width 871 height 79
click at [345, 136] on div "SĐT Người Gửi VD: 0371234567 Người gửi Tên người gửi VP gửi * Cao Lãnh Lấy hàng…" at bounding box center [511, 127] width 871 height 79
type input "0919692597"
type input "[PERSON_NAME]"
type input "P.CAO LÃNH, ĐỒNG THÁP"
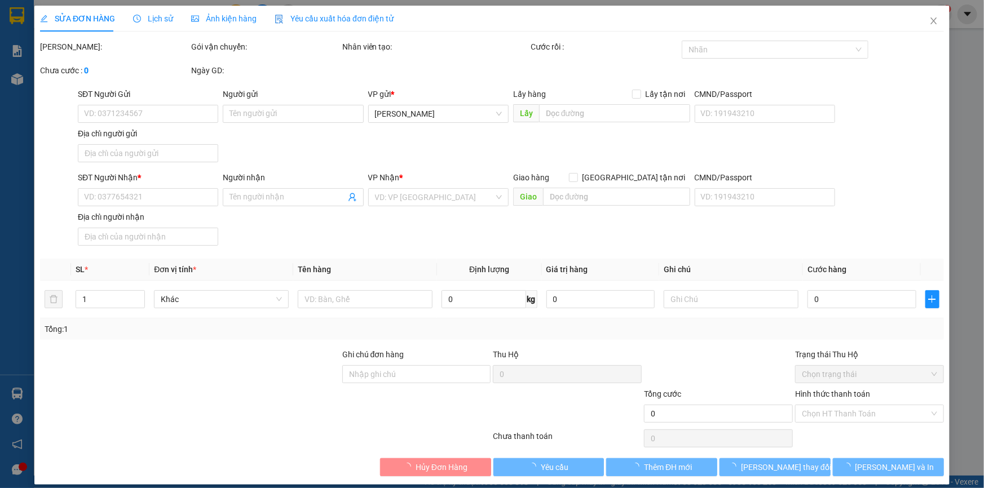
type input "0817737326"
type input "BÌNH"
type input "40.000"
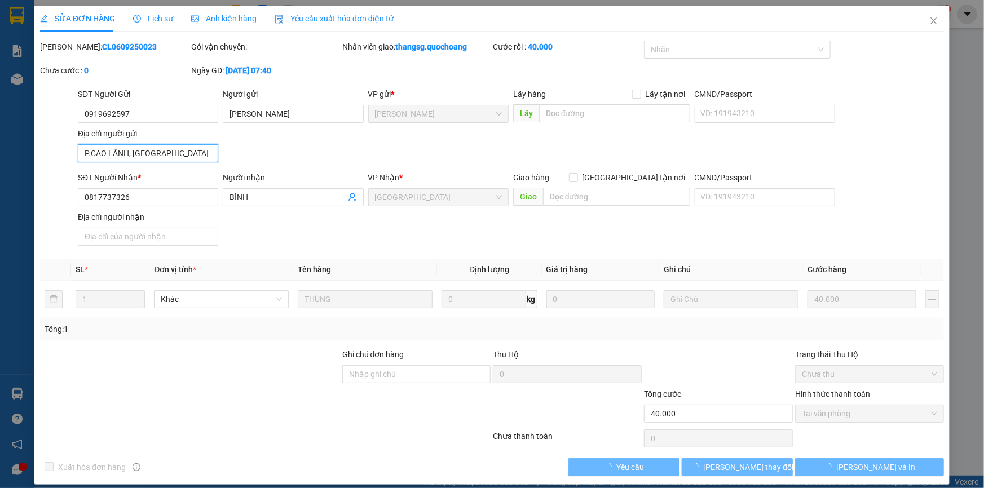
click at [168, 153] on input "P.CAO LÃNH, ĐỒNG THÁP" at bounding box center [148, 153] width 140 height 18
click at [931, 21] on icon "close" at bounding box center [934, 20] width 6 height 7
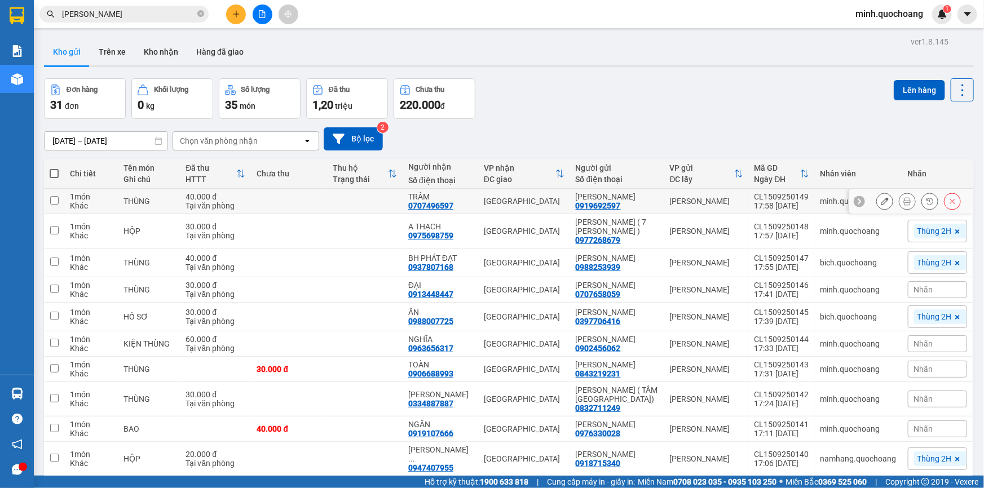
click at [881, 205] on icon at bounding box center [885, 201] width 8 height 8
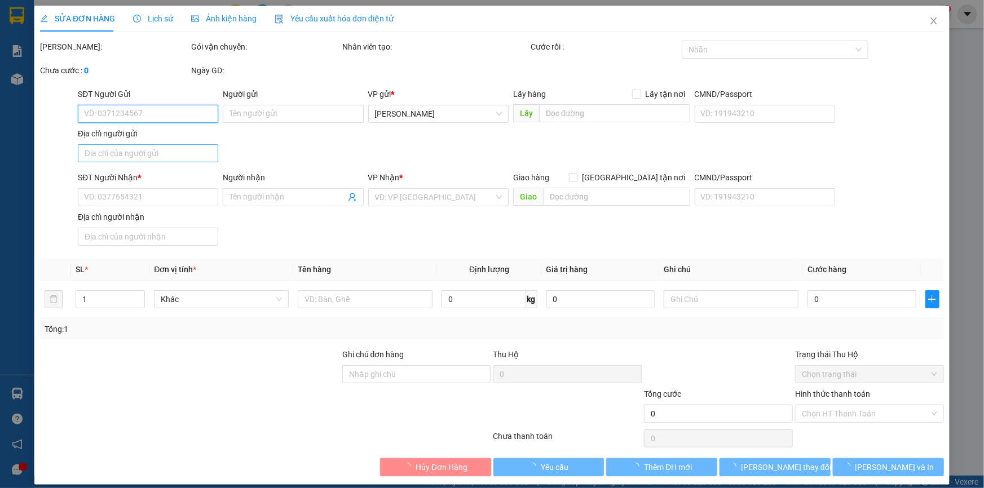
type input "0919692597"
type input "[PERSON_NAME]"
type input "0707496597"
type input "TRÂM"
type input "40.000"
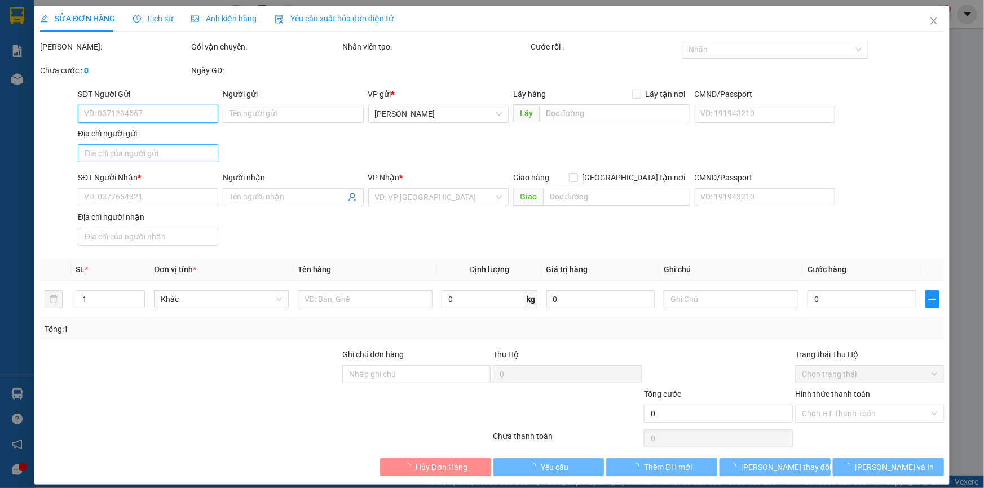
type input "0"
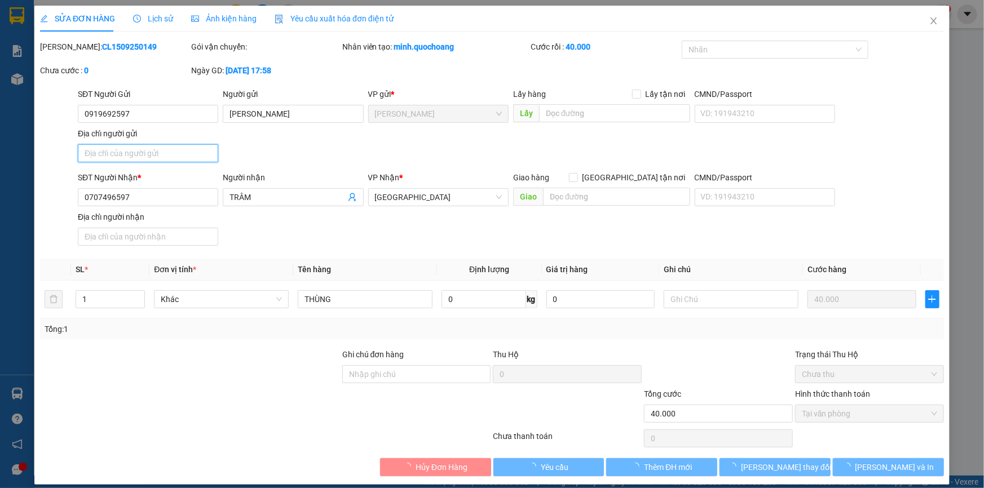
click at [175, 156] on input "Địa chỉ người gửi" at bounding box center [148, 153] width 140 height 18
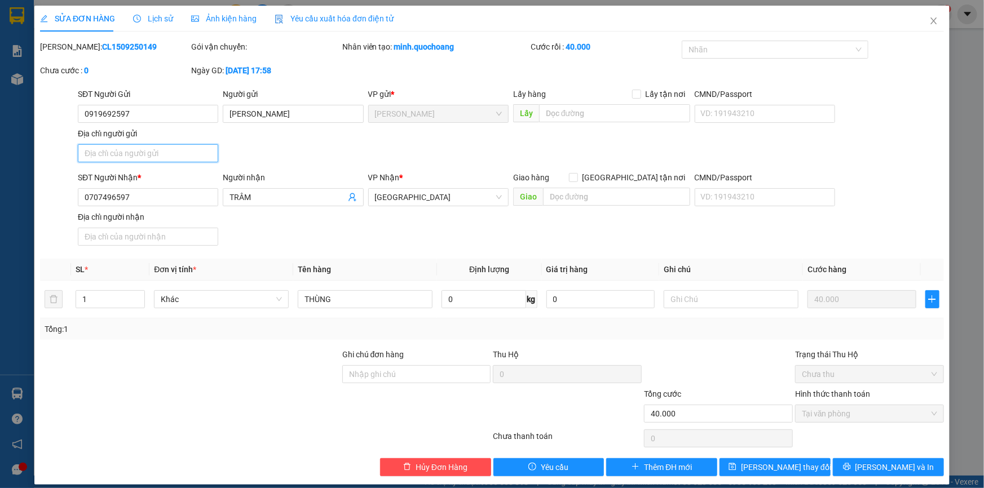
paste input "P.CAO LÃNH, ĐỒNG THÁP"
type input "P.CAO LÃNH, ĐỒNG THÁP"
click at [897, 468] on span "[PERSON_NAME] và In" at bounding box center [895, 467] width 79 height 12
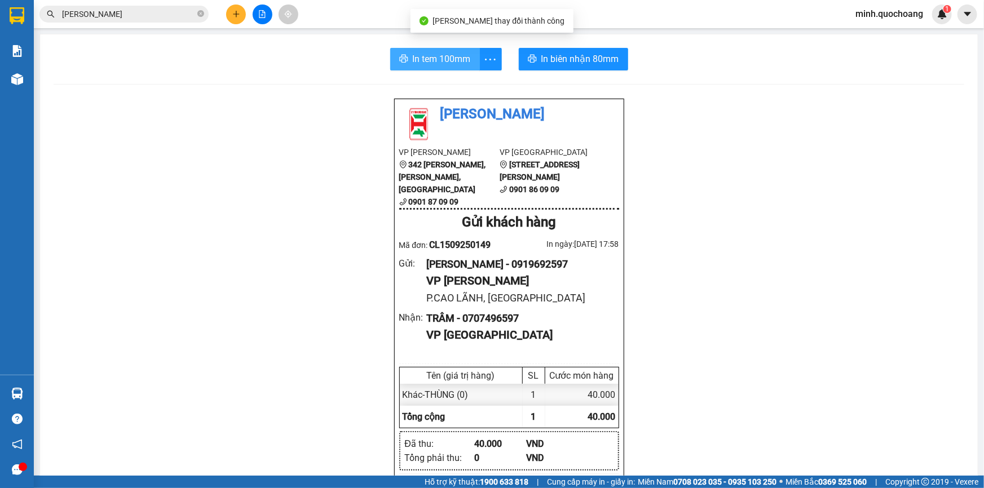
click at [400, 58] on icon "printer" at bounding box center [403, 58] width 9 height 9
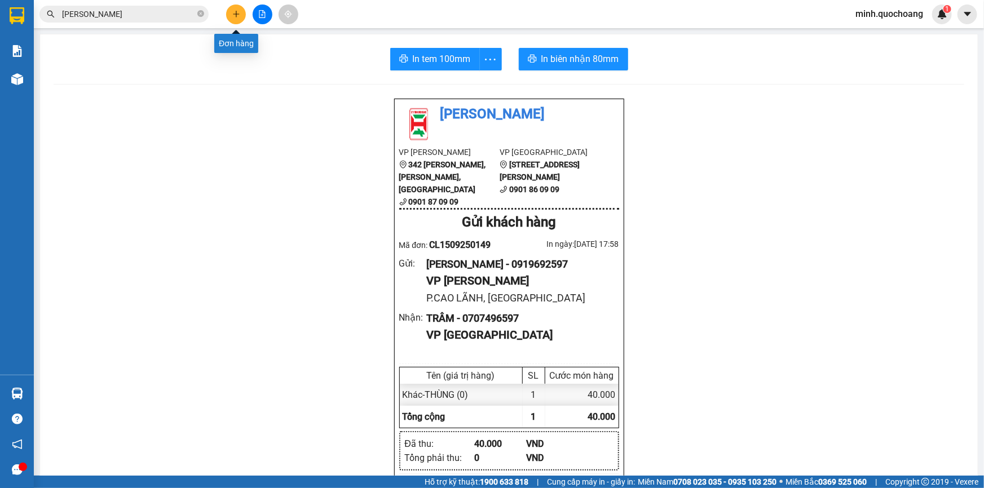
click at [239, 9] on button at bounding box center [236, 15] width 20 height 20
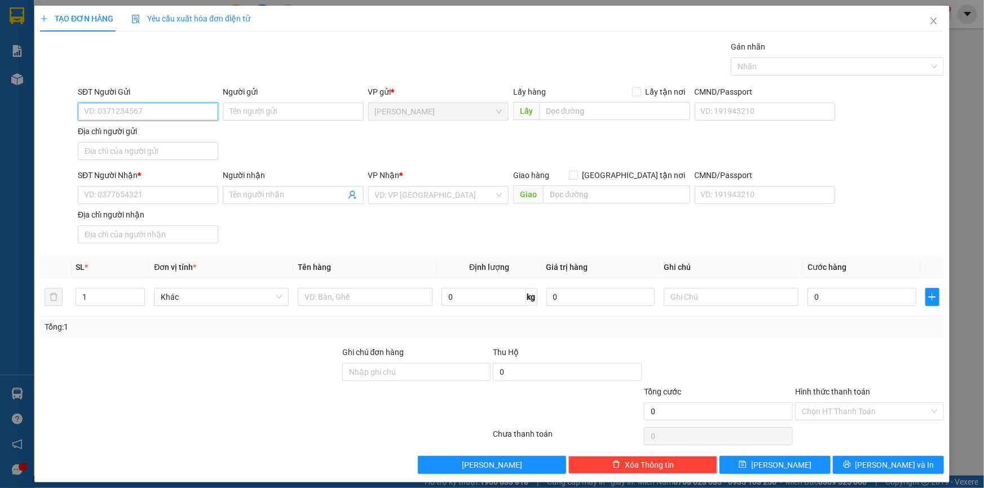
click at [129, 112] on input "SĐT Người Gửi" at bounding box center [148, 112] width 140 height 18
type input "0907335885"
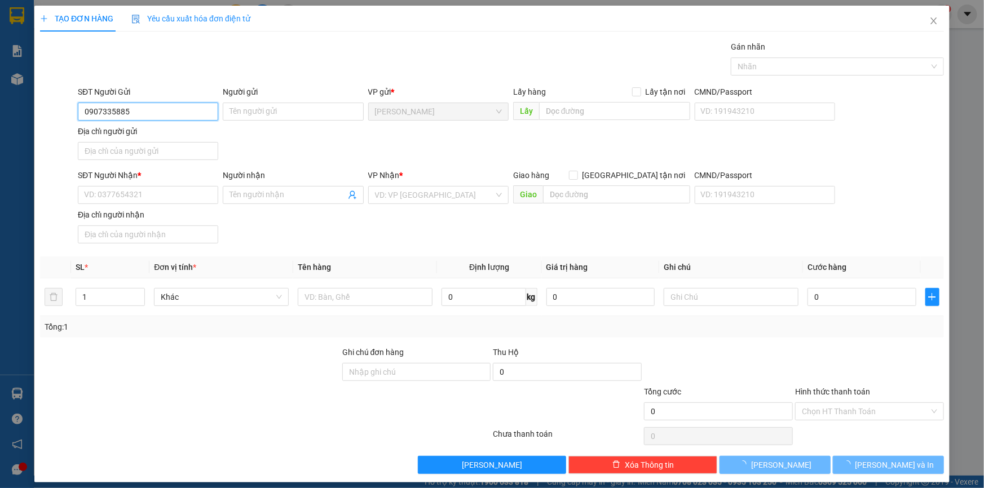
click at [172, 111] on input "0907335885" at bounding box center [148, 112] width 140 height 18
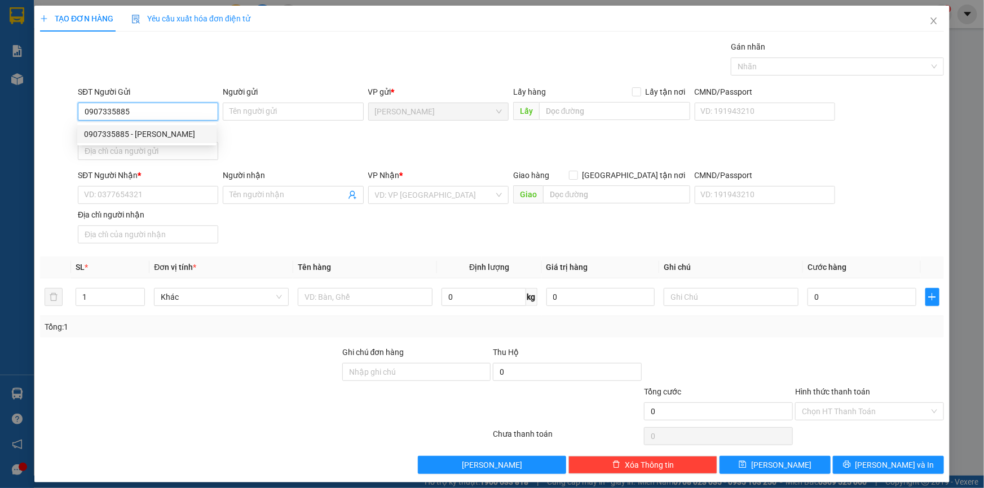
click at [156, 130] on div "0907335885 - TRẦN THỊ THẮM" at bounding box center [147, 134] width 126 height 12
type input "[PERSON_NAME]"
type input "0907335885"
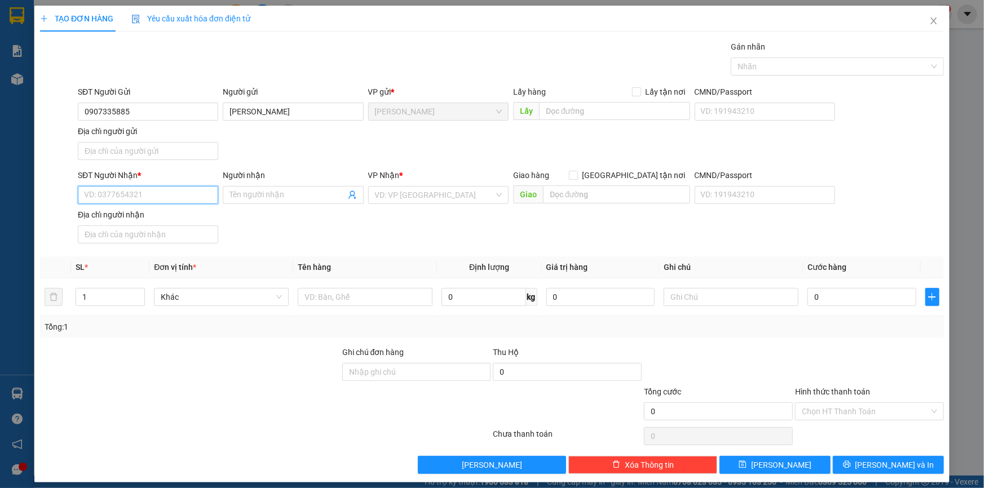
click at [184, 194] on input "SĐT Người Nhận *" at bounding box center [148, 195] width 140 height 18
type input "0916790555"
type input "BS TRÍ"
type input "0916790555"
click at [145, 146] on input "Địa chỉ người gửi" at bounding box center [148, 151] width 140 height 18
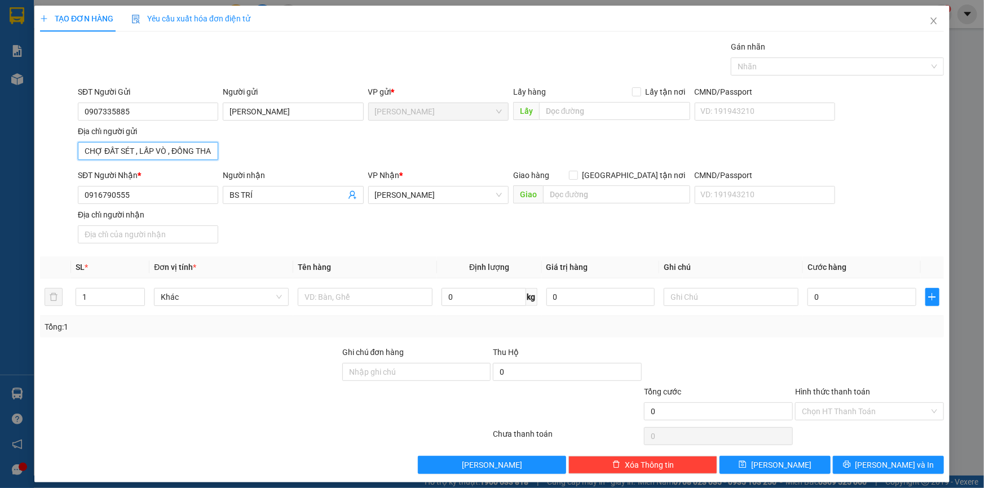
scroll to position [0, 4]
type input "CHỢ ĐẤT SÉT , [GEOGRAPHIC_DATA] , [GEOGRAPHIC_DATA]"
click at [332, 292] on input "text" at bounding box center [365, 297] width 135 height 18
type input "HỘP"
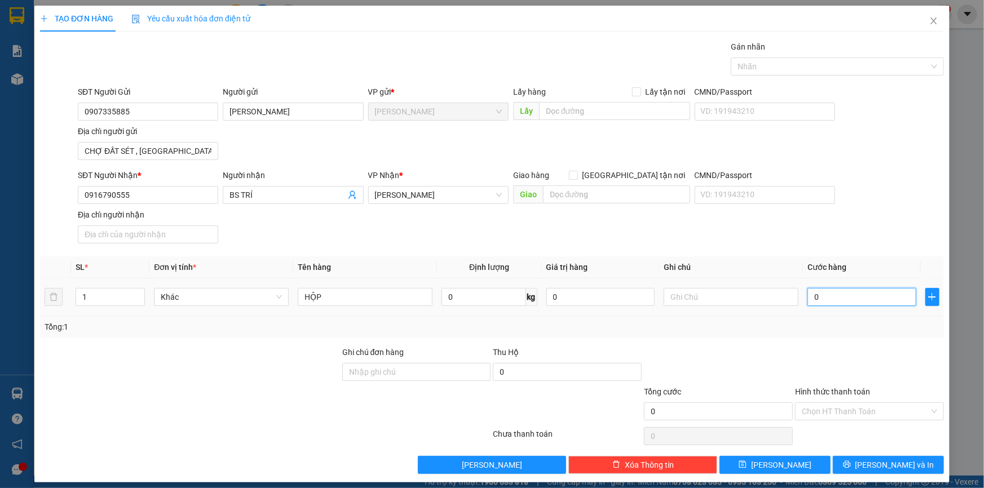
click at [852, 293] on input "0" at bounding box center [862, 297] width 109 height 18
type input "2"
type input "20"
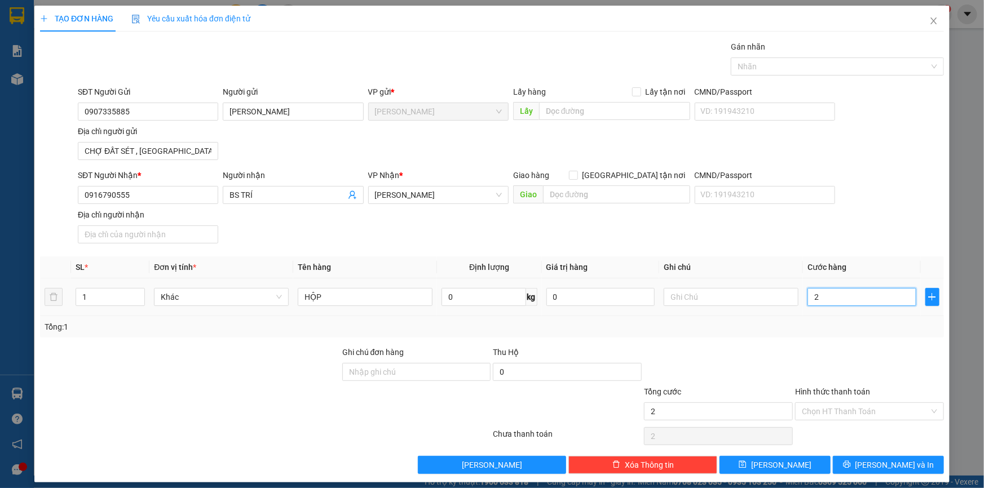
type input "20"
type input "20.000"
drag, startPoint x: 863, startPoint y: 363, endPoint x: 870, endPoint y: 389, distance: 27.0
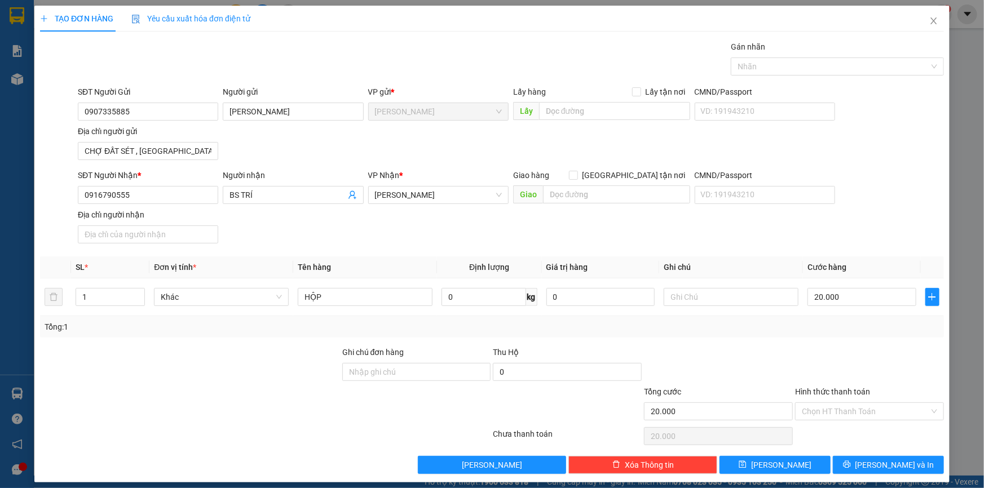
click at [865, 362] on div at bounding box center [869, 365] width 151 height 39
click at [869, 410] on input "Hình thức thanh toán" at bounding box center [865, 411] width 127 height 17
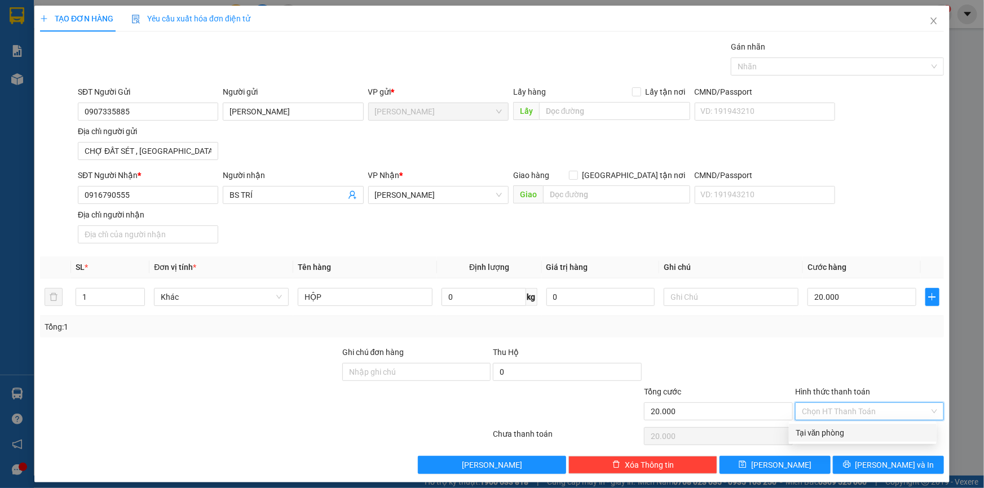
click at [845, 434] on div "Tại văn phòng" at bounding box center [863, 433] width 134 height 12
type input "0"
click at [831, 55] on div "Gán nhãn" at bounding box center [837, 49] width 213 height 17
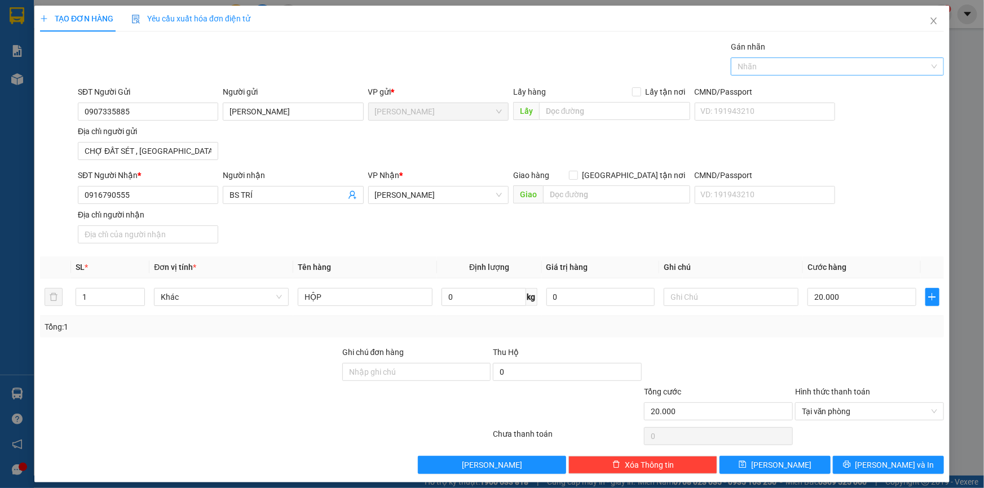
click at [829, 64] on div at bounding box center [832, 67] width 196 height 14
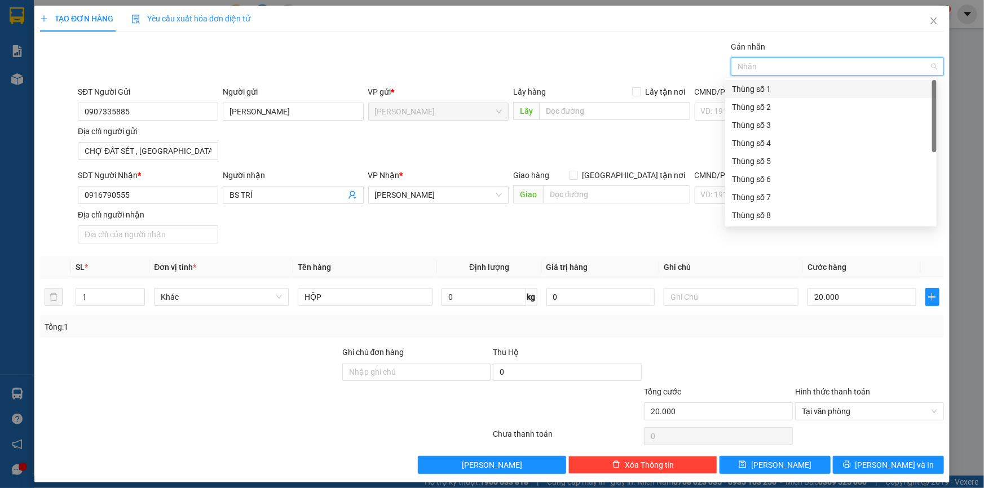
scroll to position [144, 0]
click at [762, 214] on div "Thùng 2H" at bounding box center [831, 216] width 198 height 12
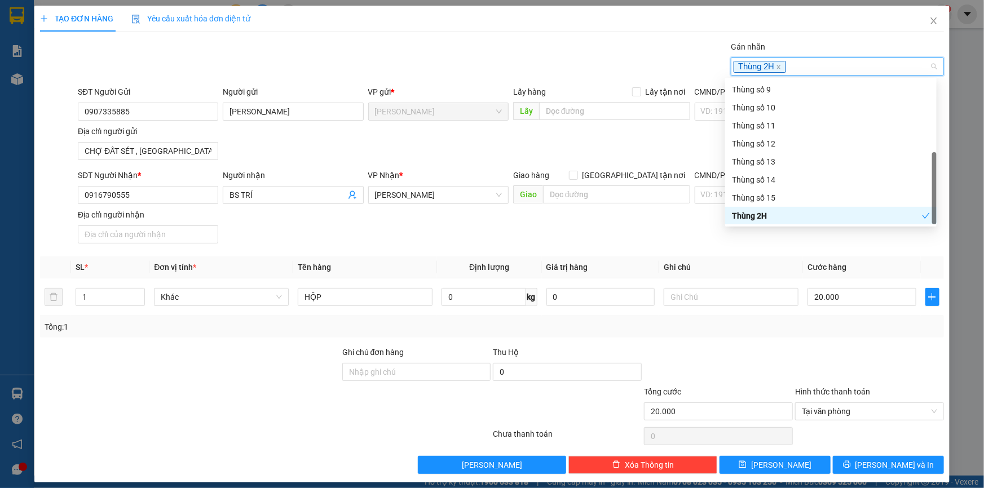
click at [768, 252] on div "Transit Pickup Surcharge Ids Transit Deliver Surcharge Ids Transit Deliver Surc…" at bounding box center [492, 258] width 904 height 434
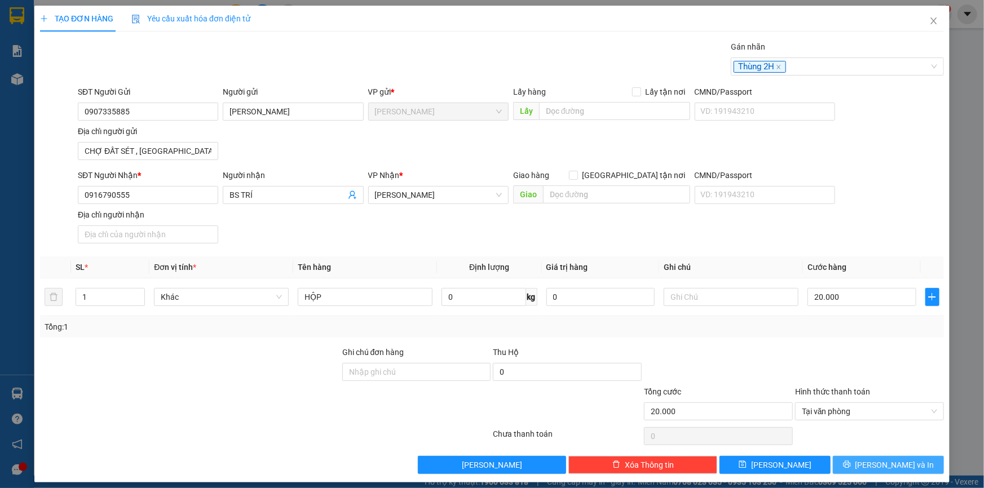
click at [892, 462] on span "[PERSON_NAME] và In" at bounding box center [895, 465] width 79 height 12
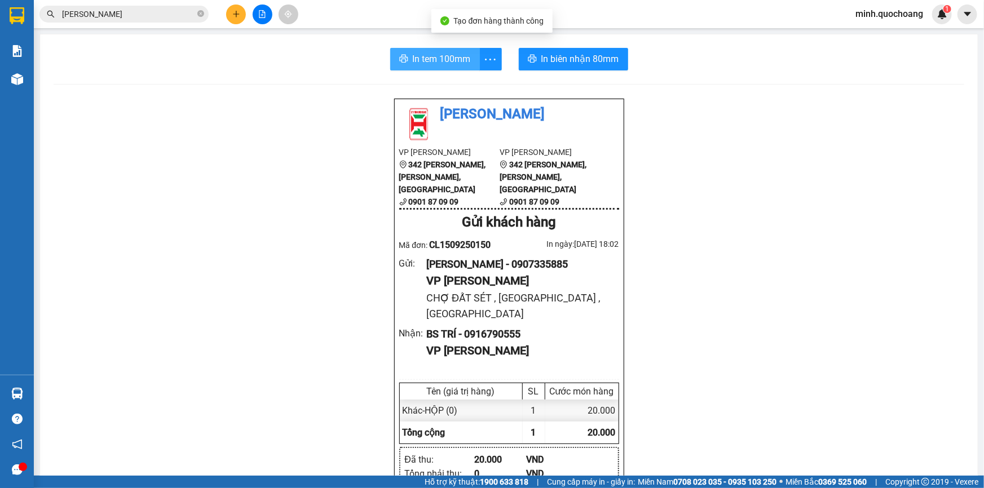
click at [434, 57] on span "In tem 100mm" at bounding box center [442, 59] width 58 height 14
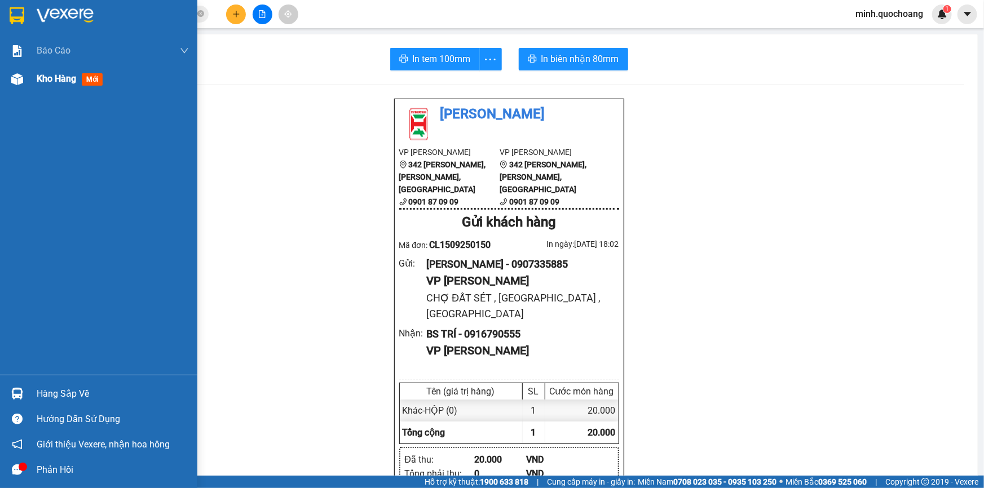
click at [80, 75] on div "Kho hàng mới" at bounding box center [72, 79] width 71 height 14
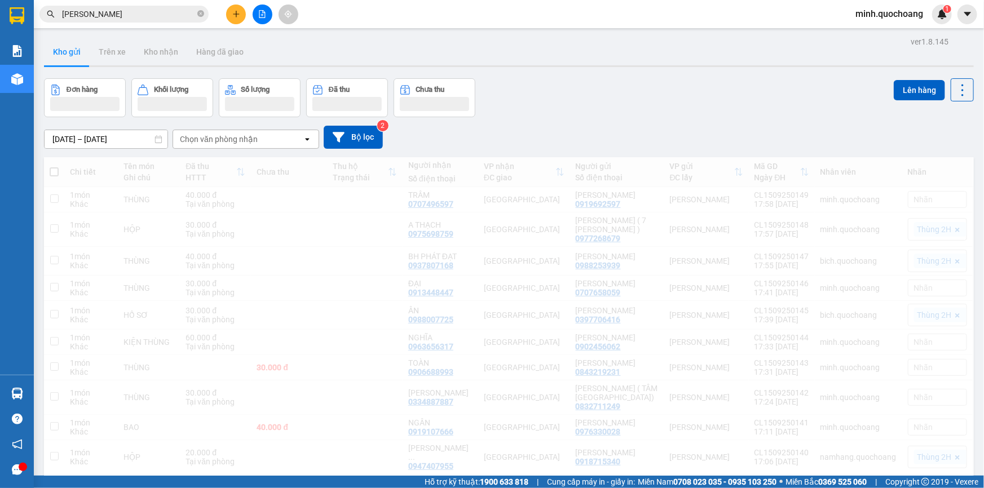
click at [708, 109] on div "Đơn hàng Khối lượng Số lượng Đã thu Chưa thu Lên hàng" at bounding box center [509, 97] width 930 height 39
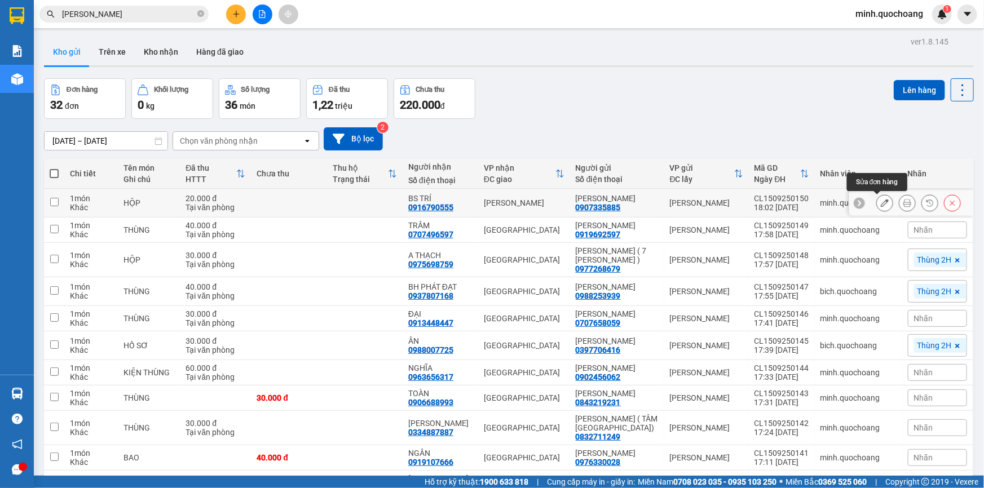
click at [881, 205] on icon at bounding box center [885, 203] width 8 height 8
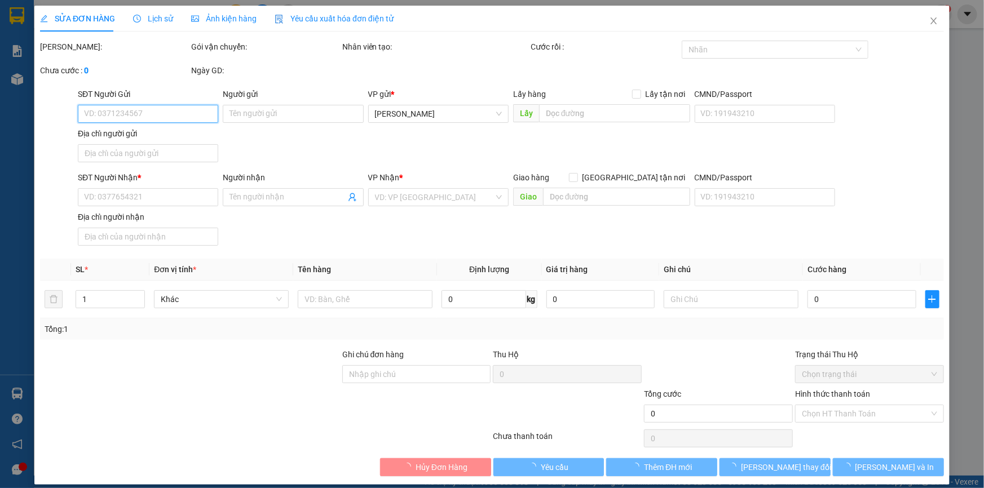
type input "0907335885"
type input "[PERSON_NAME]"
type input "CHỢ ĐẤT SÉT , [GEOGRAPHIC_DATA] , [GEOGRAPHIC_DATA]"
type input "0916790555"
type input "BS TRÍ"
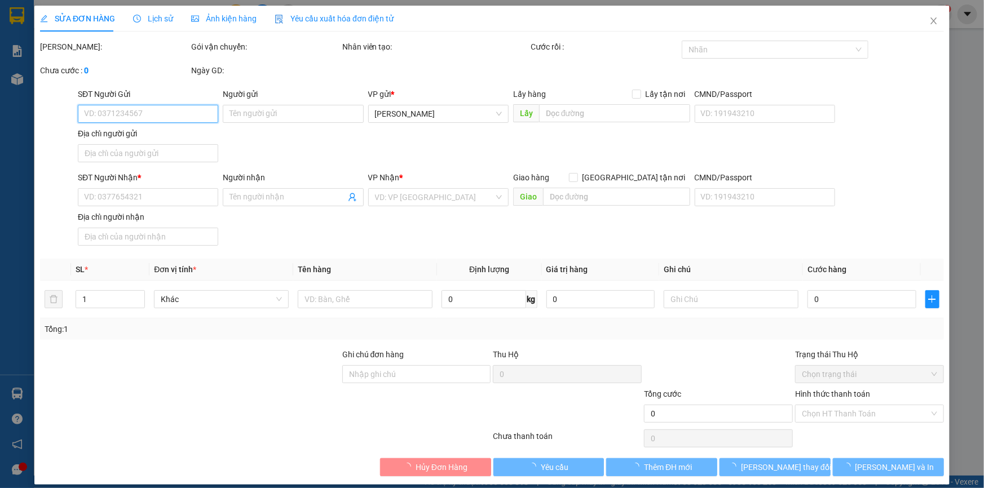
type input "20.000"
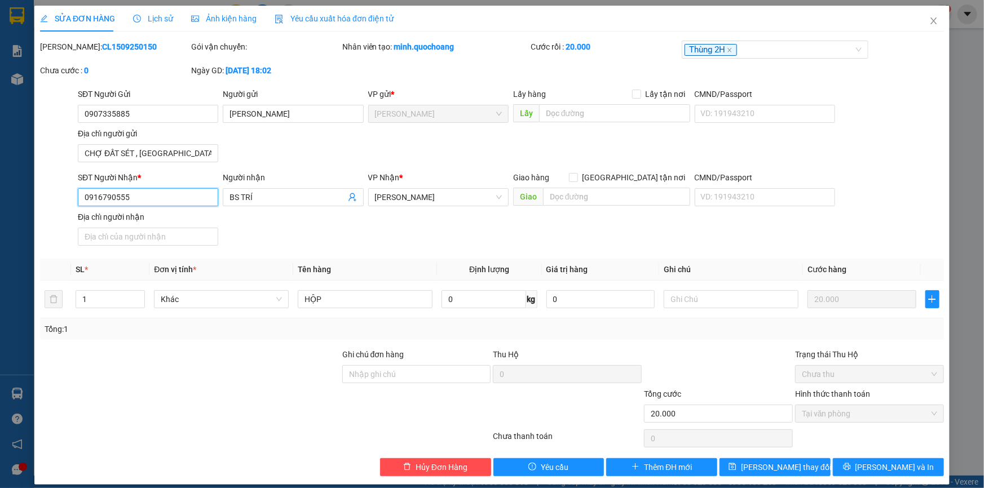
click at [167, 196] on input "0916790555" at bounding box center [148, 197] width 140 height 18
type input "0"
click at [311, 202] on input "BS T" at bounding box center [288, 197] width 116 height 12
type input "B"
click at [166, 195] on input "SĐT Người Nhận *" at bounding box center [148, 197] width 140 height 18
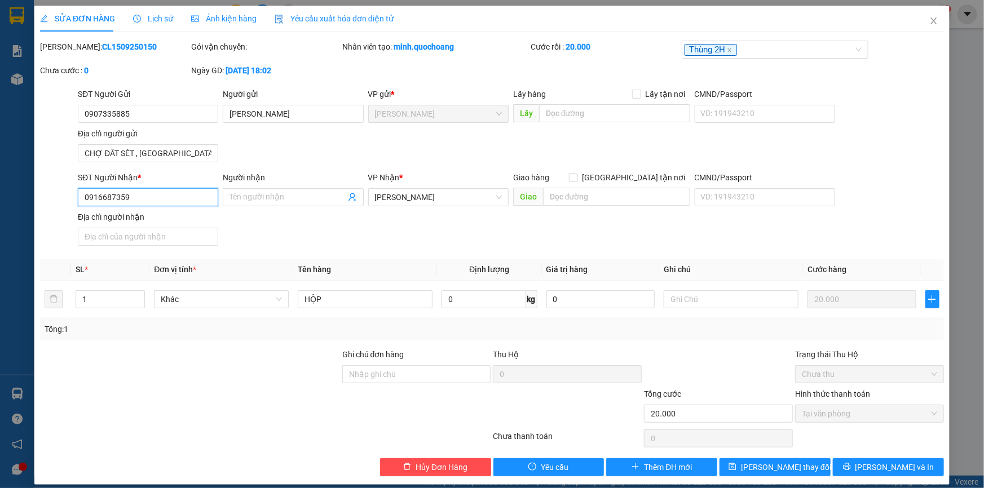
click at [165, 200] on input "0916687359" at bounding box center [148, 197] width 140 height 18
click at [153, 201] on input "0916687359" at bounding box center [148, 197] width 140 height 18
type input "0916687359"
click at [930, 16] on span "Close" at bounding box center [934, 22] width 32 height 32
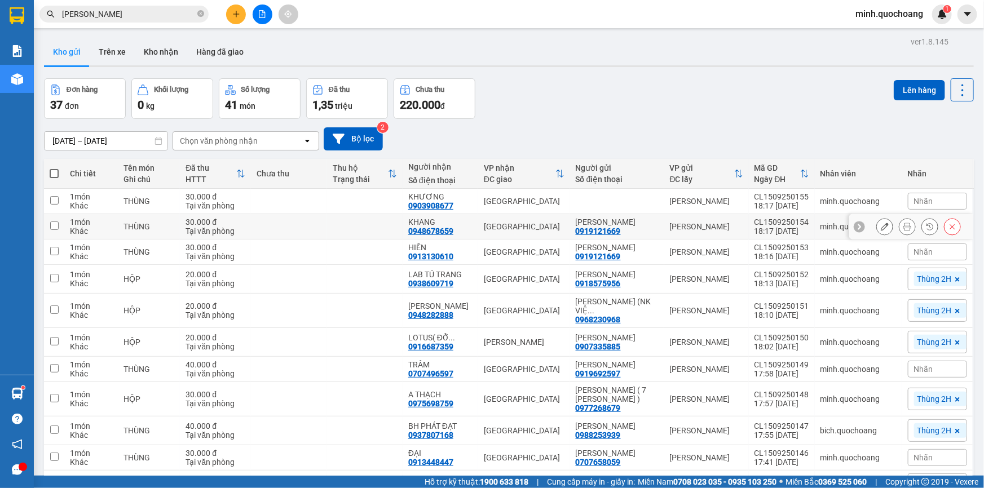
drag, startPoint x: 588, startPoint y: 218, endPoint x: 619, endPoint y: 231, distance: 33.4
click at [619, 231] on td "[PERSON_NAME] 0919121669" at bounding box center [617, 226] width 94 height 25
checkbox input "true"
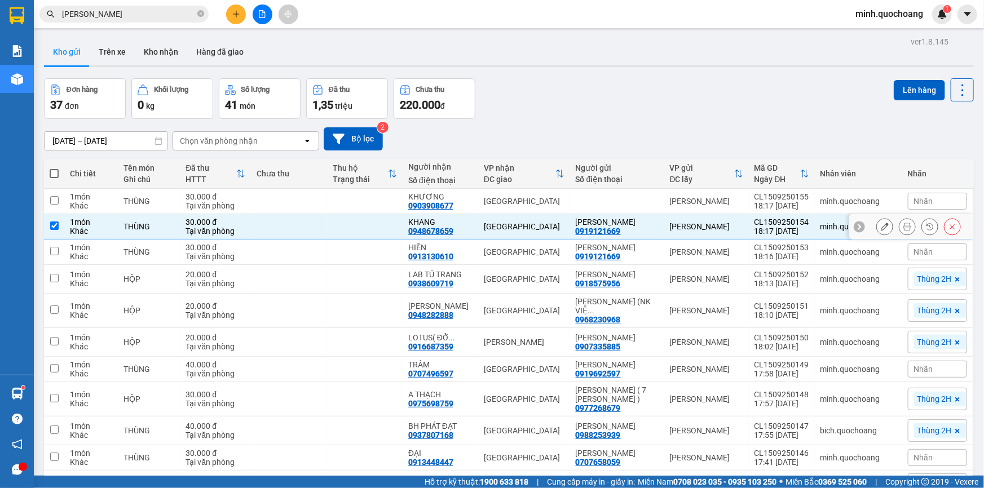
copy div "[PERSON_NAME]"
click at [881, 228] on icon at bounding box center [885, 227] width 8 height 8
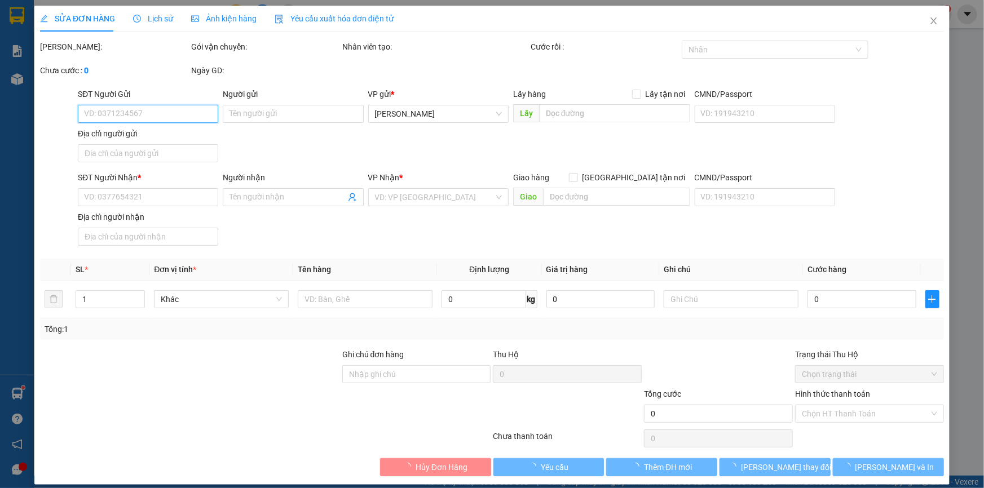
type input "0919121669"
type input "[PERSON_NAME]"
type input "XÃ [GEOGRAPHIC_DATA] , [GEOGRAPHIC_DATA]"
type input "0948678659"
type input "KHANG"
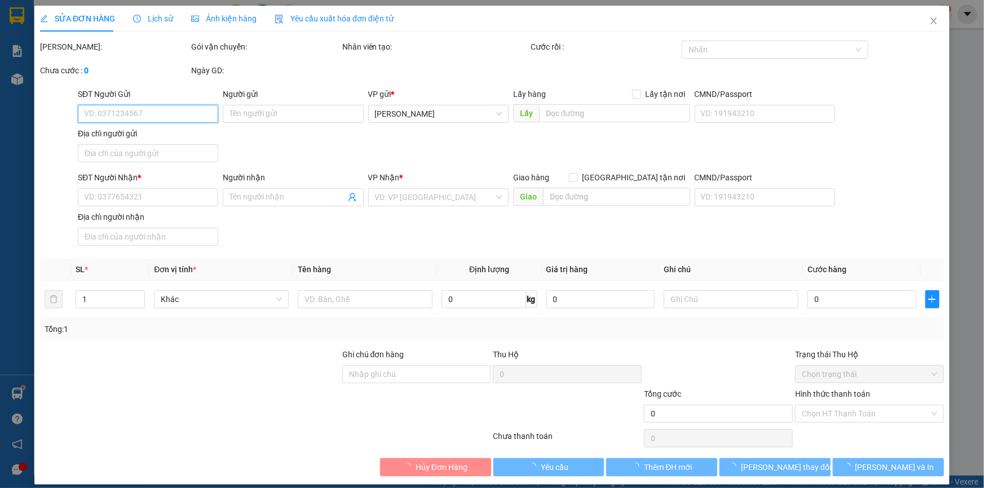
type input "30.000"
type input "0"
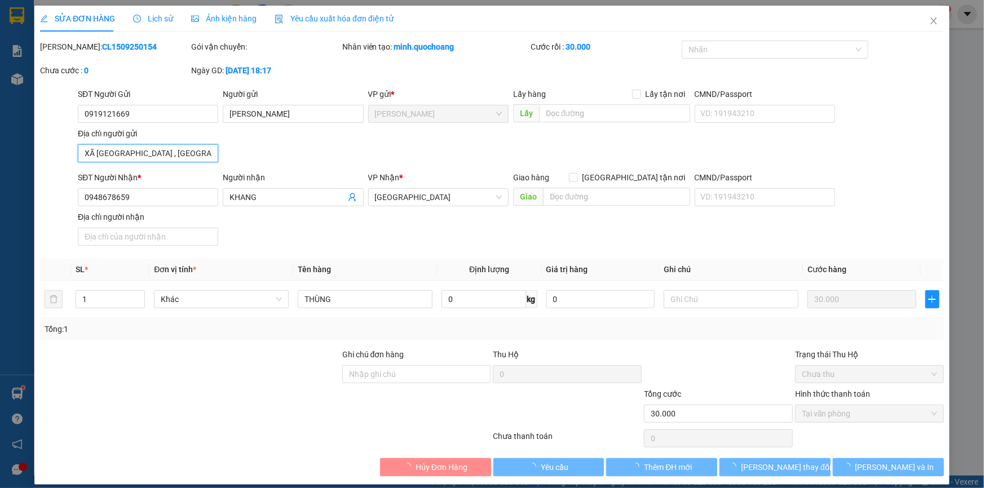
click at [209, 160] on input "XÃ [GEOGRAPHIC_DATA] , [GEOGRAPHIC_DATA]" at bounding box center [148, 153] width 140 height 18
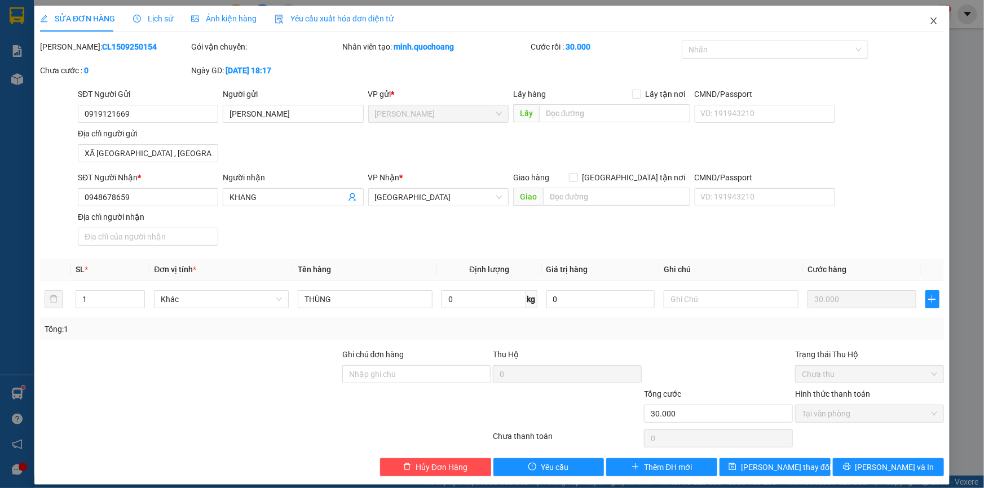
click at [931, 23] on icon "close" at bounding box center [934, 20] width 6 height 7
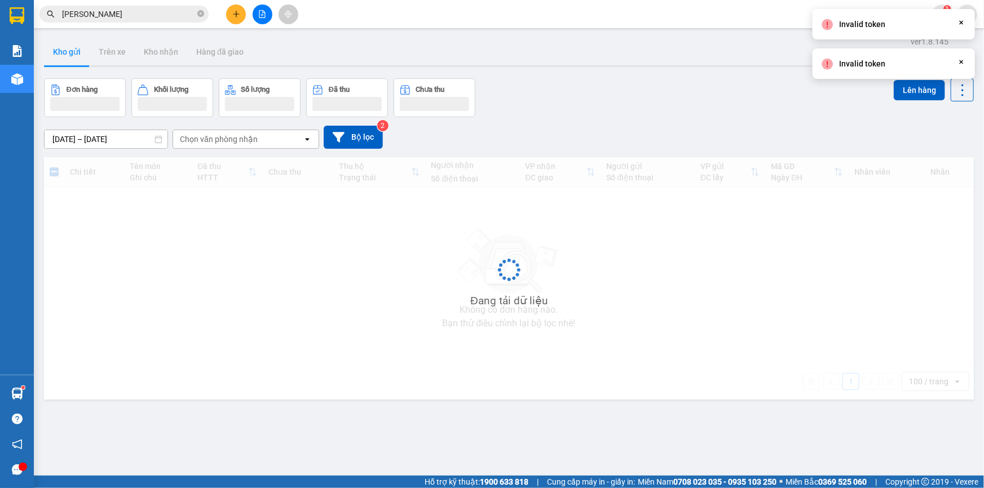
click at [889, 20] on div "Invalid token Close" at bounding box center [894, 24] width 162 height 30
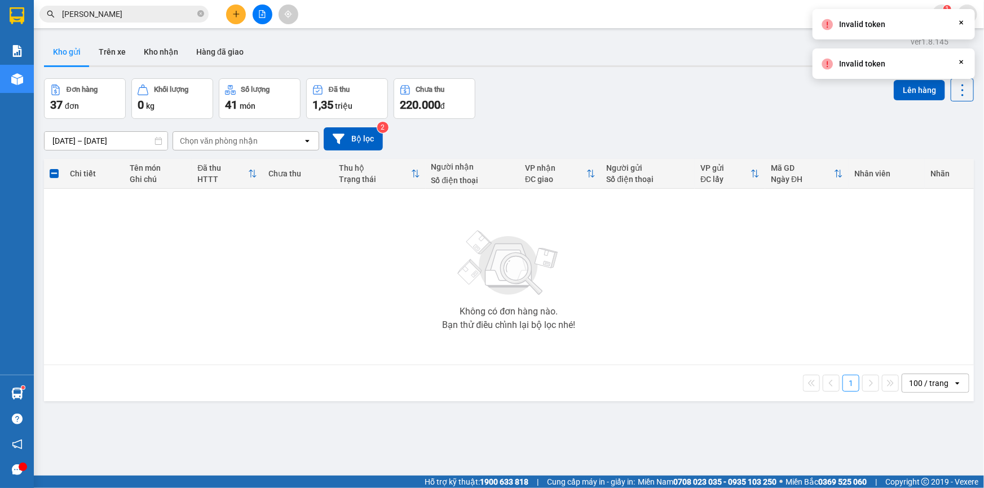
click at [961, 23] on icon "Close" at bounding box center [961, 22] width 9 height 9
click at [963, 61] on div "Kho gửi Trên xe Kho nhận Hàng đã giao" at bounding box center [509, 53] width 930 height 30
click at [960, 23] on icon "Close" at bounding box center [961, 22] width 9 height 9
click at [889, 19] on div "Invalid token Close" at bounding box center [894, 24] width 162 height 30
click at [889, 17] on span "minh.quochoang" at bounding box center [890, 14] width 86 height 14
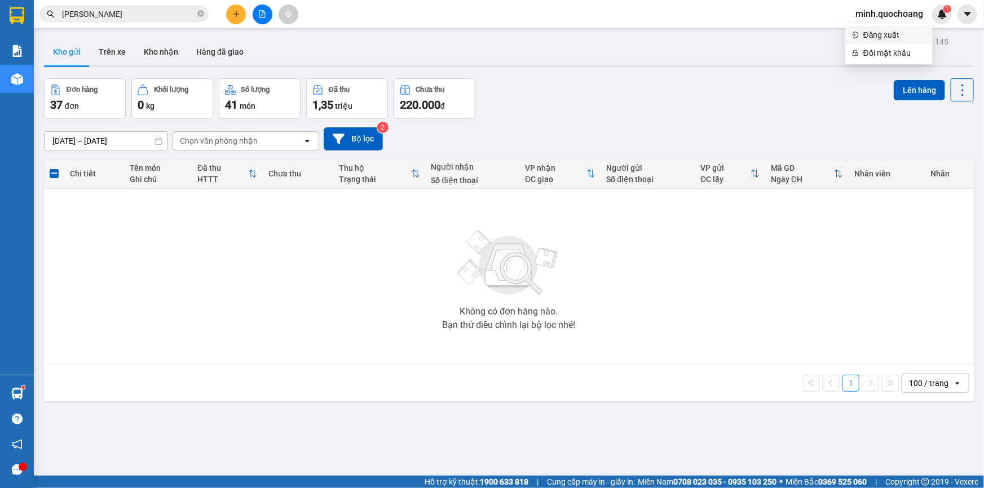
click at [891, 29] on span "Đăng xuất" at bounding box center [894, 35] width 63 height 12
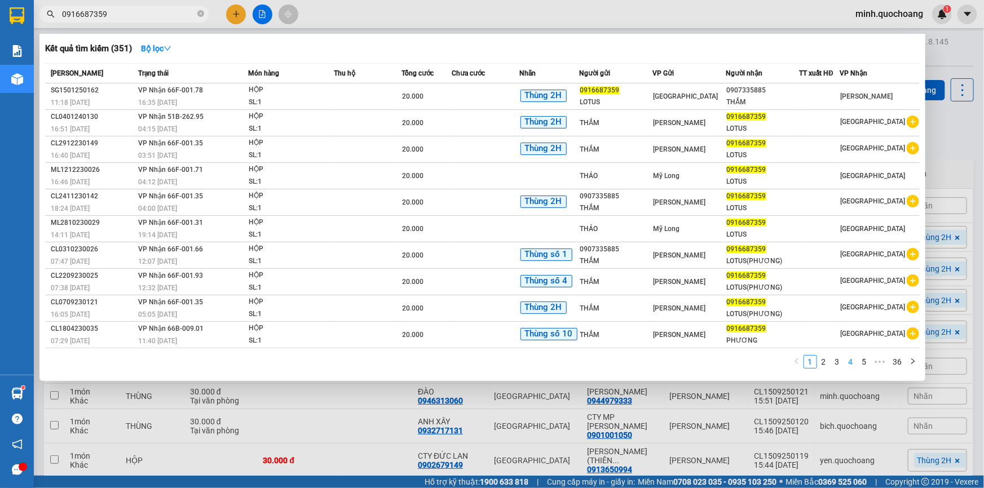
type input "0916687359"
click at [850, 360] on link "4" at bounding box center [851, 362] width 12 height 12
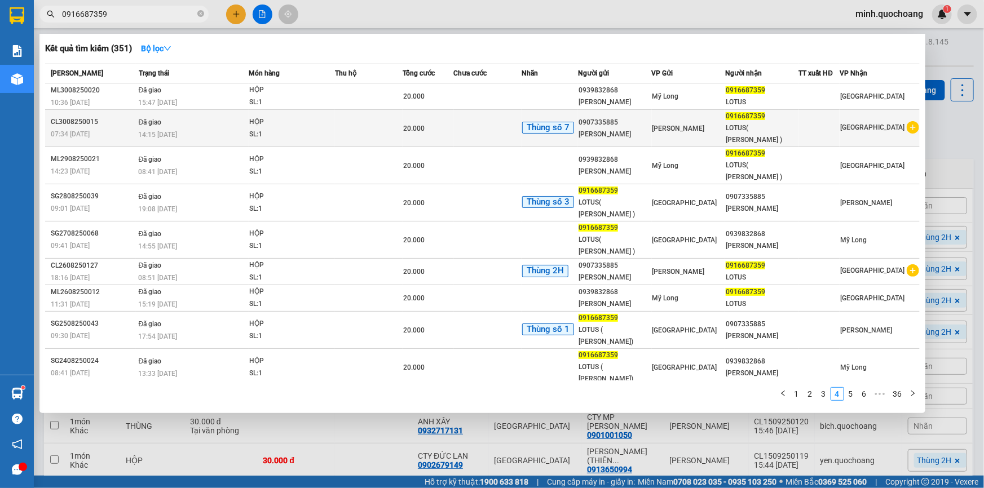
click at [745, 135] on div "LOTUS( [PERSON_NAME] )" at bounding box center [762, 134] width 72 height 24
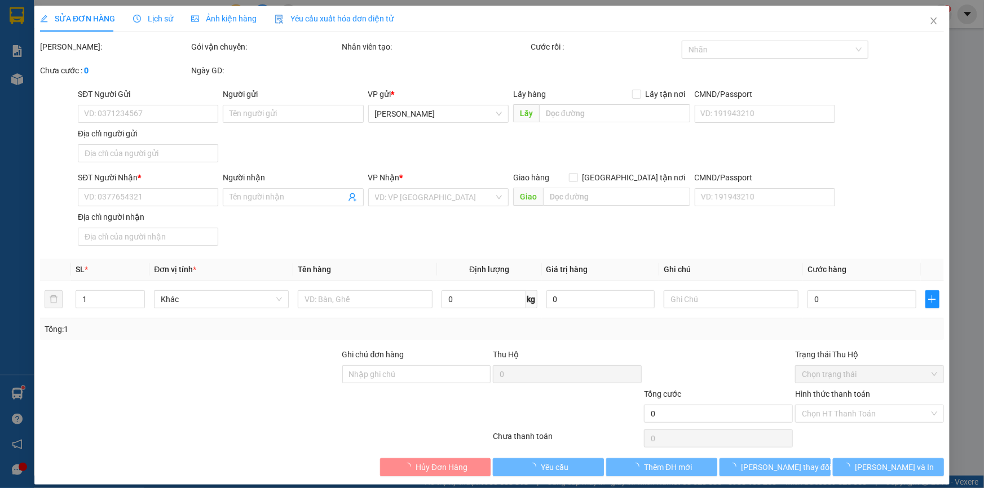
type input "0907335885"
type input "[PERSON_NAME]"
type input "LẤP VÒ, ĐỒNG THÁP"
type input "0916687359"
type input "LOTUS( [PERSON_NAME] )"
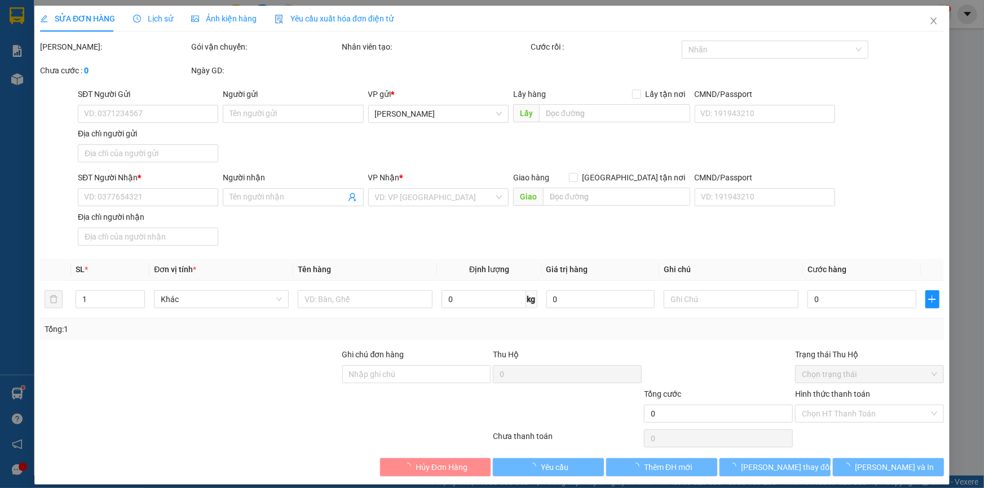
type input "20.000"
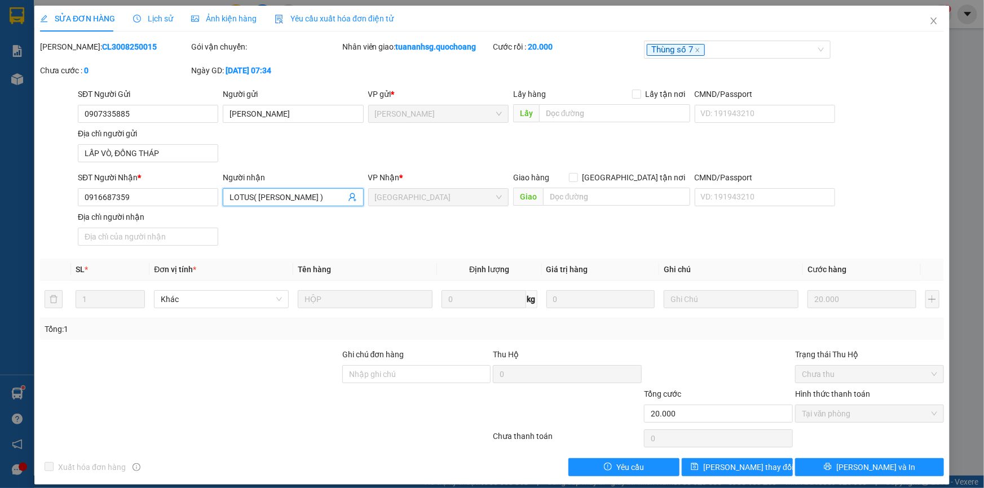
click at [276, 197] on input "LOTUS( [PERSON_NAME] )" at bounding box center [288, 197] width 116 height 12
click at [929, 20] on icon "close" at bounding box center [933, 20] width 9 height 9
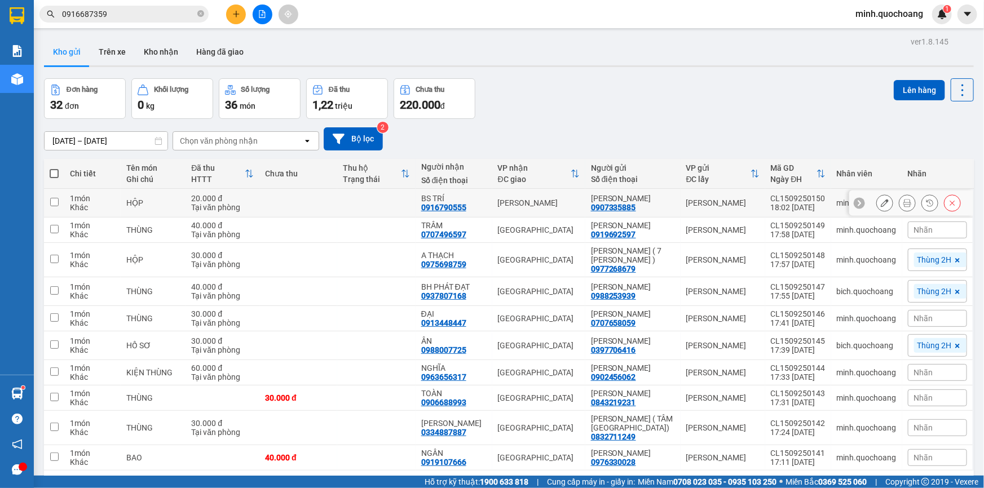
click at [881, 201] on icon at bounding box center [885, 203] width 8 height 8
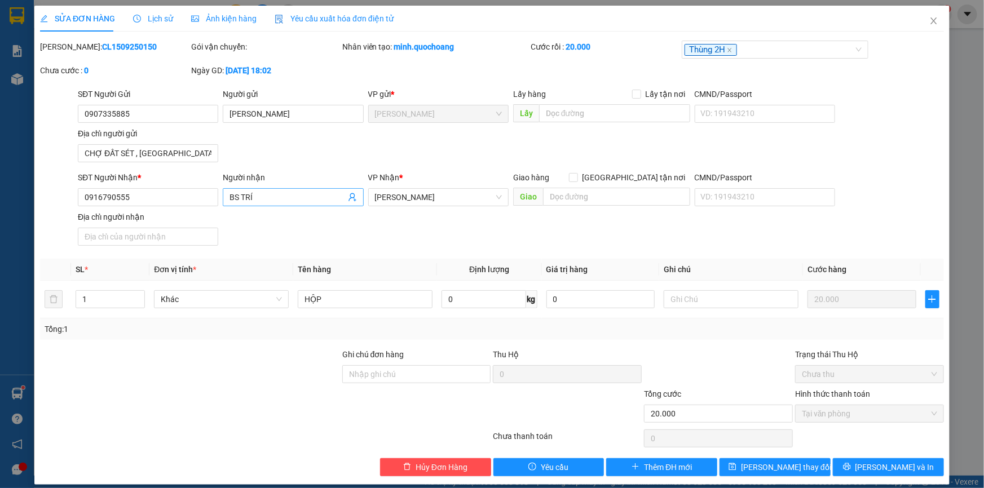
click at [305, 196] on input "BS TRÍ" at bounding box center [288, 197] width 116 height 12
click at [198, 202] on input "0916790555" at bounding box center [148, 197] width 140 height 18
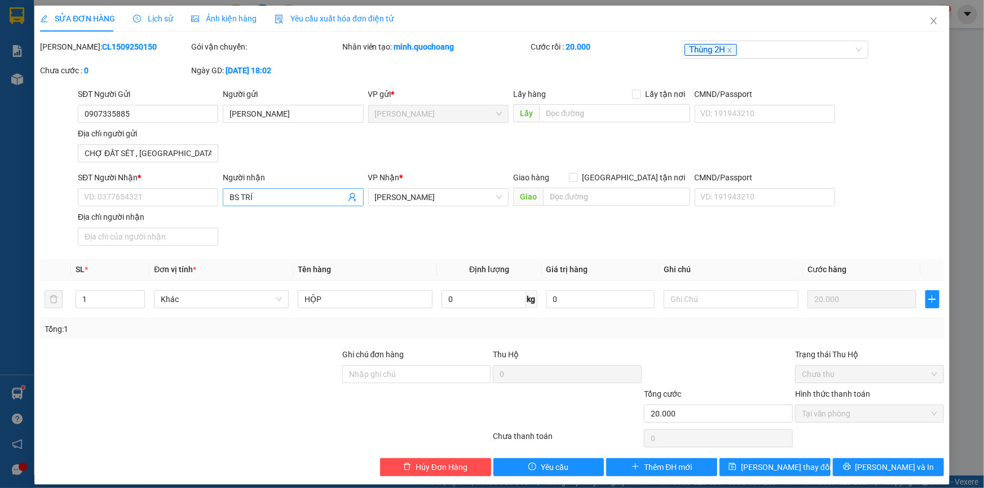
click at [281, 192] on input "BS TRÍ" at bounding box center [288, 197] width 116 height 12
type input "B"
click at [139, 199] on input "SĐT Người Nhận *" at bounding box center [148, 197] width 140 height 18
click at [184, 196] on input "0916687359" at bounding box center [148, 197] width 140 height 18
type input "0916687359"
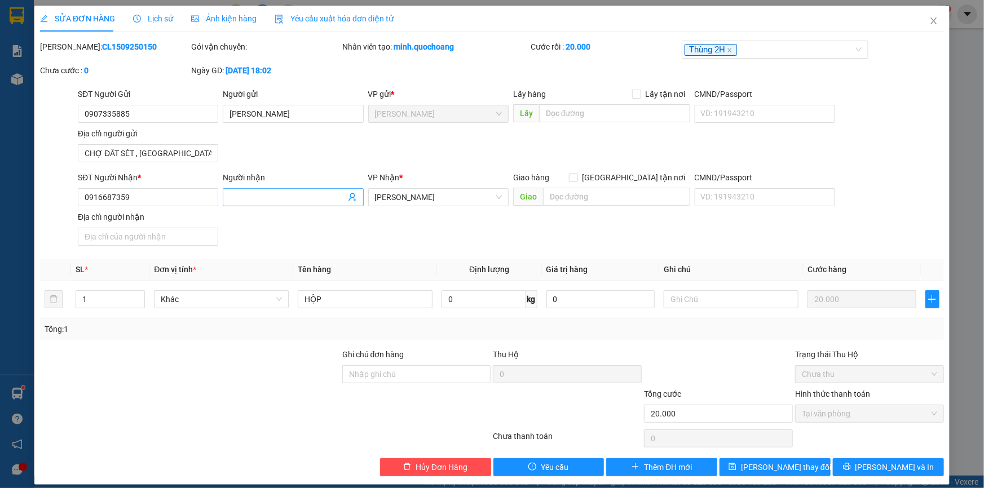
click at [259, 197] on input "Người nhận" at bounding box center [288, 197] width 116 height 12
paste input "LOTUS( [PERSON_NAME] )"
type input "LOTUS( [PERSON_NAME] )"
click at [768, 465] on span "[PERSON_NAME] thay đổi" at bounding box center [786, 467] width 90 height 12
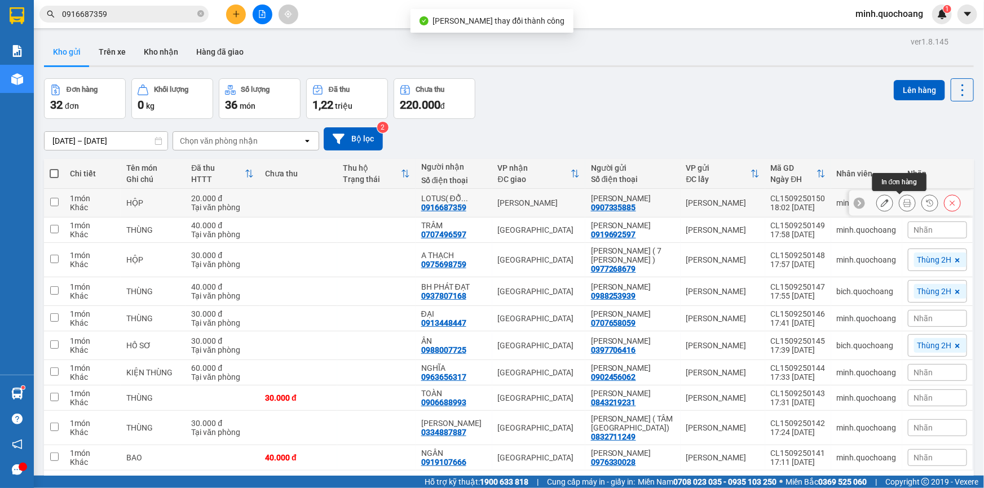
click at [904, 201] on icon at bounding box center [908, 203] width 8 height 8
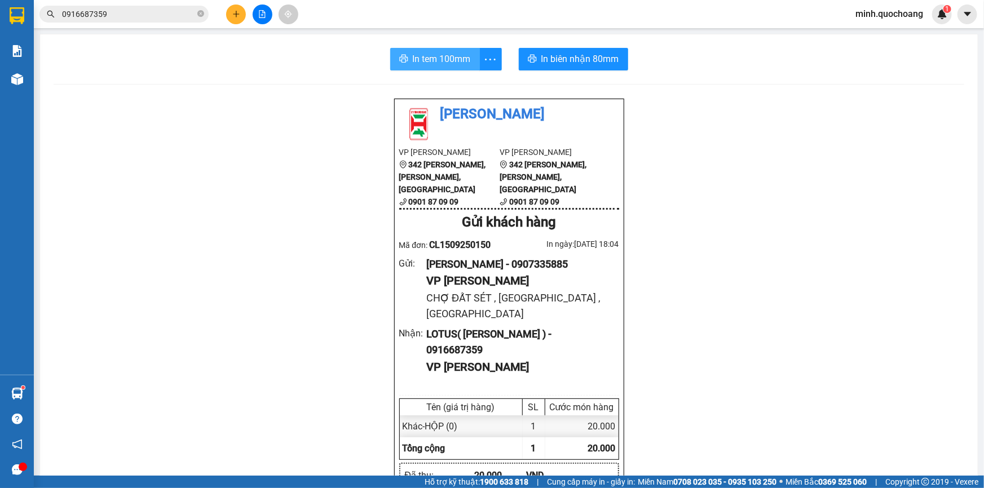
click at [438, 61] on span "In tem 100mm" at bounding box center [442, 59] width 58 height 14
click at [231, 19] on button at bounding box center [236, 15] width 20 height 20
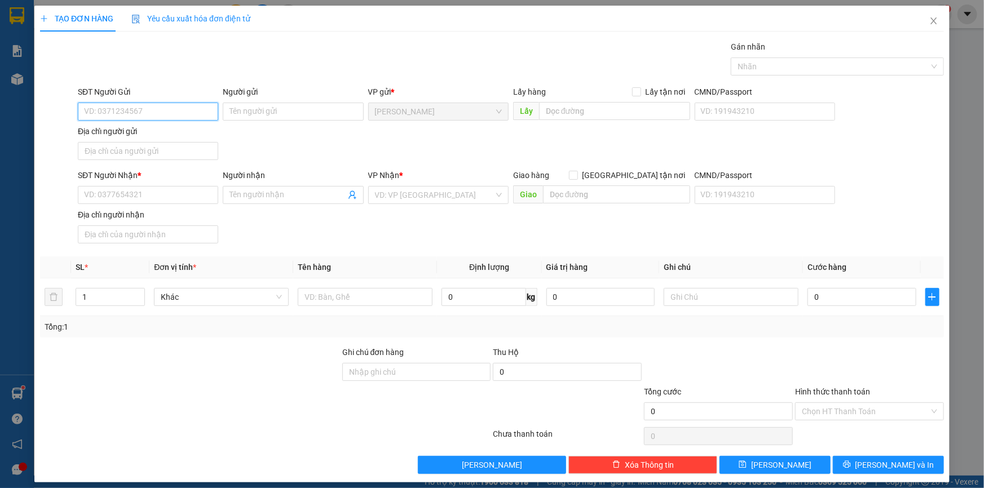
click at [144, 116] on input "SĐT Người Gửi" at bounding box center [148, 112] width 140 height 18
type input "0918575956"
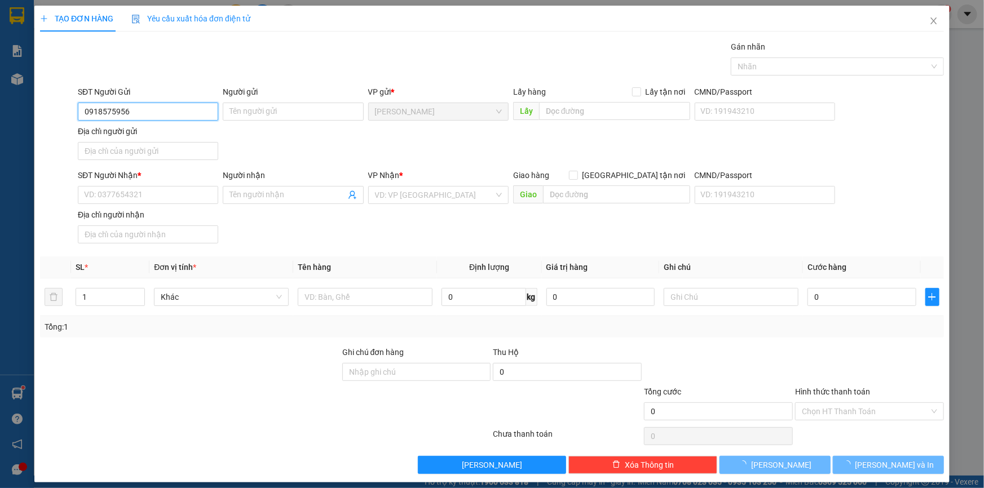
click at [144, 116] on input "0918575956" at bounding box center [148, 112] width 140 height 18
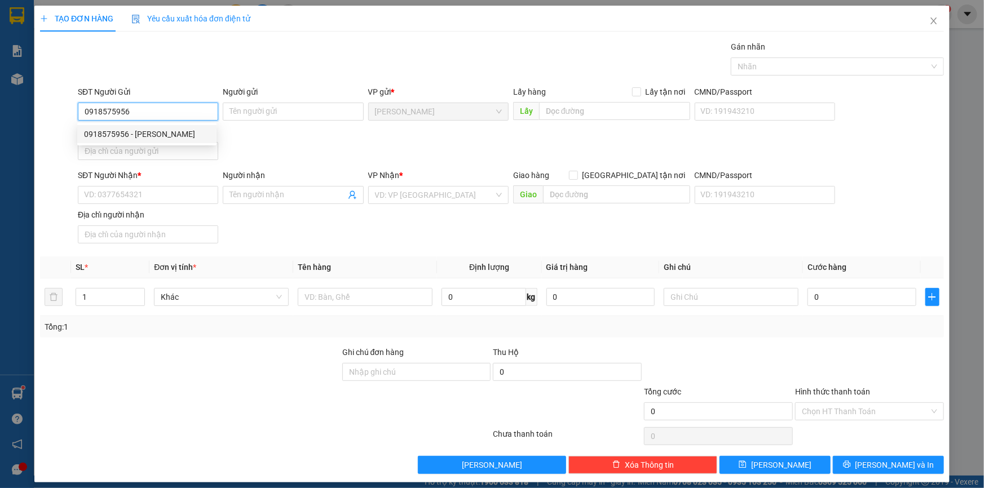
click at [182, 135] on div "0918575956 - [PERSON_NAME]" at bounding box center [147, 134] width 126 height 12
type input "[PERSON_NAME]"
type input "0918575956"
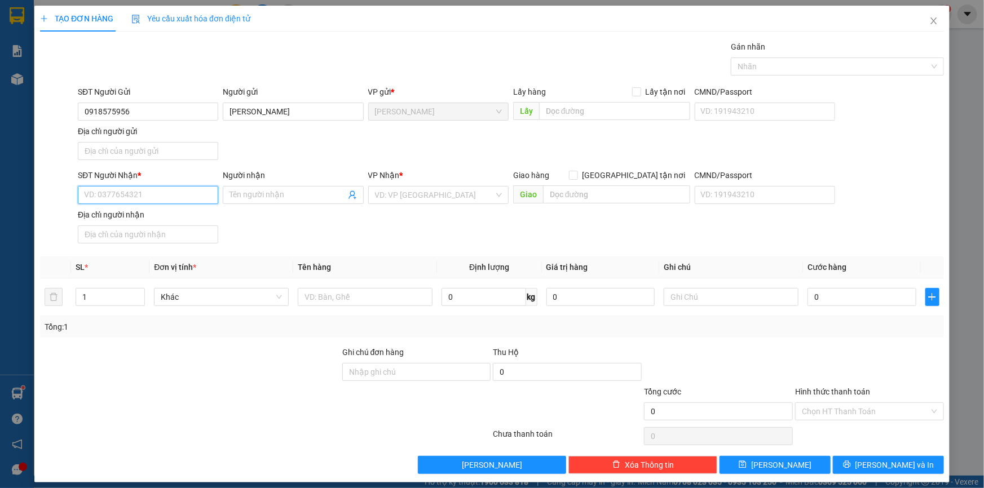
click at [169, 195] on input "SĐT Người Nhận *" at bounding box center [148, 195] width 140 height 18
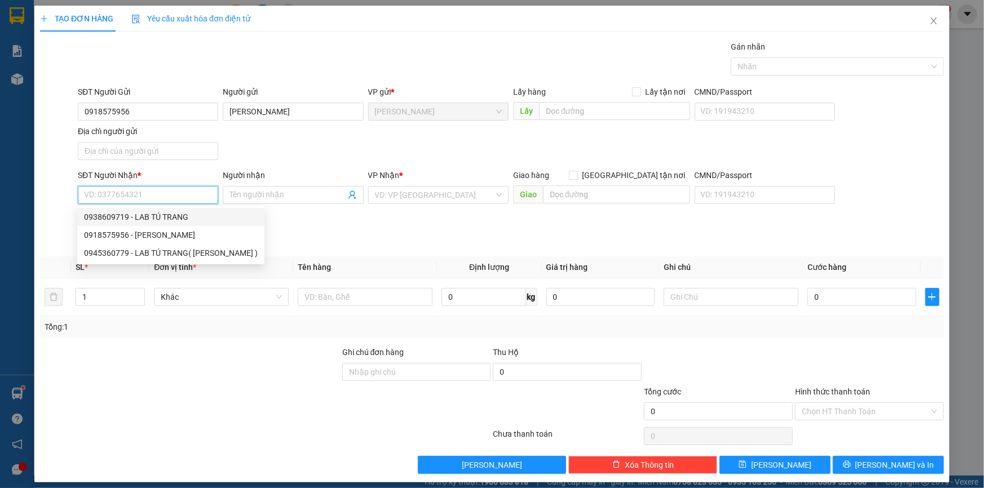
click at [180, 220] on div "0938609719 - LAB TÚ TRANG" at bounding box center [171, 217] width 174 height 12
type input "0938609719"
type input "LAB TÚ TRANG"
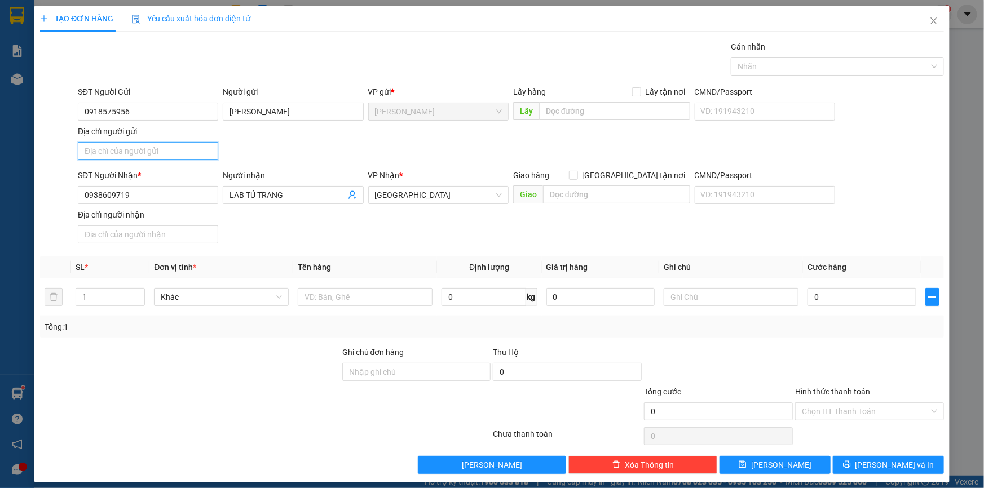
click at [159, 151] on input "Địa chỉ người gửi" at bounding box center [148, 151] width 140 height 18
type input "A"
type input "Â"
type input "ẤP 3 XÃ BA SAO , ĐỒNG THÁP"
click at [338, 291] on input "text" at bounding box center [365, 297] width 135 height 18
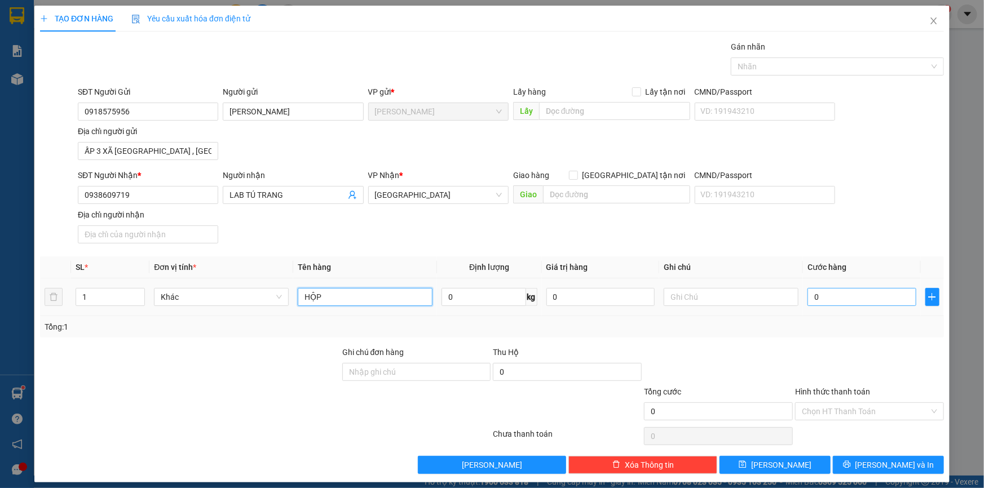
type input "HỘP"
click at [834, 299] on input "0" at bounding box center [862, 297] width 109 height 18
type input "2"
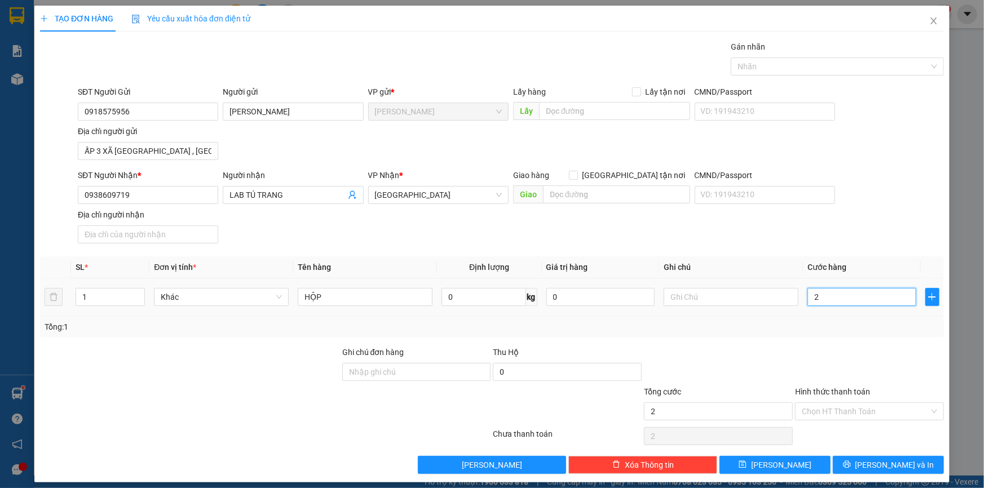
type input "20"
type input "20.000"
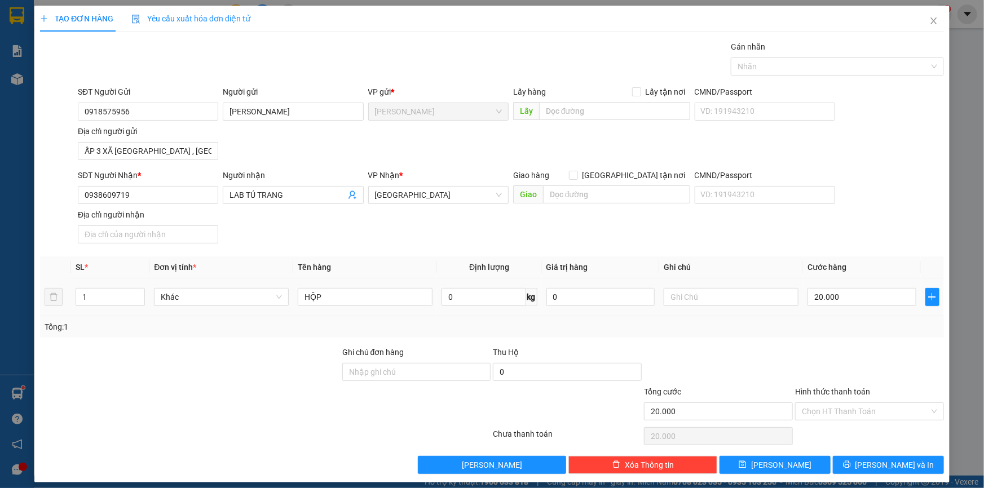
click at [860, 332] on div "Tổng: 1" at bounding box center [492, 327] width 895 height 12
click at [860, 412] on input "Hình thức thanh toán" at bounding box center [865, 411] width 127 height 17
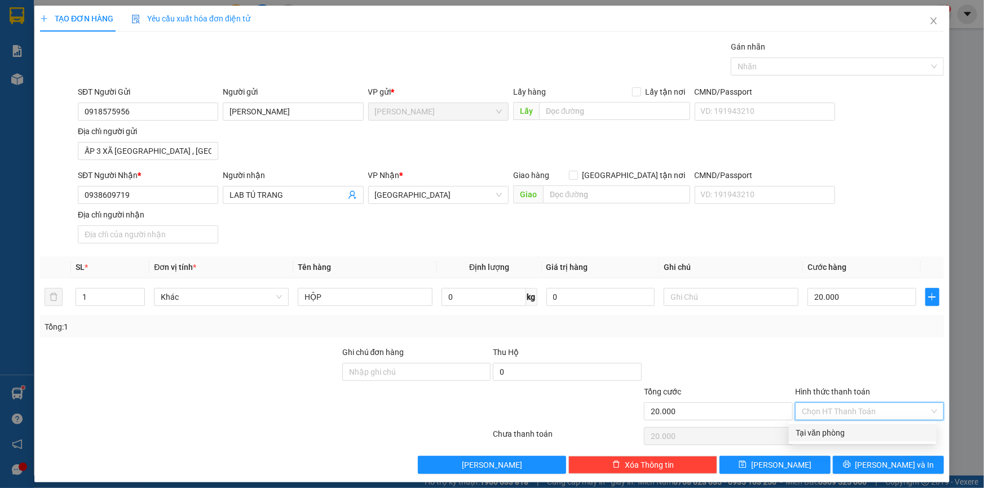
click at [843, 436] on div "Tại văn phòng" at bounding box center [863, 433] width 134 height 12
type input "0"
click at [840, 73] on div "Nhãn" at bounding box center [837, 67] width 213 height 18
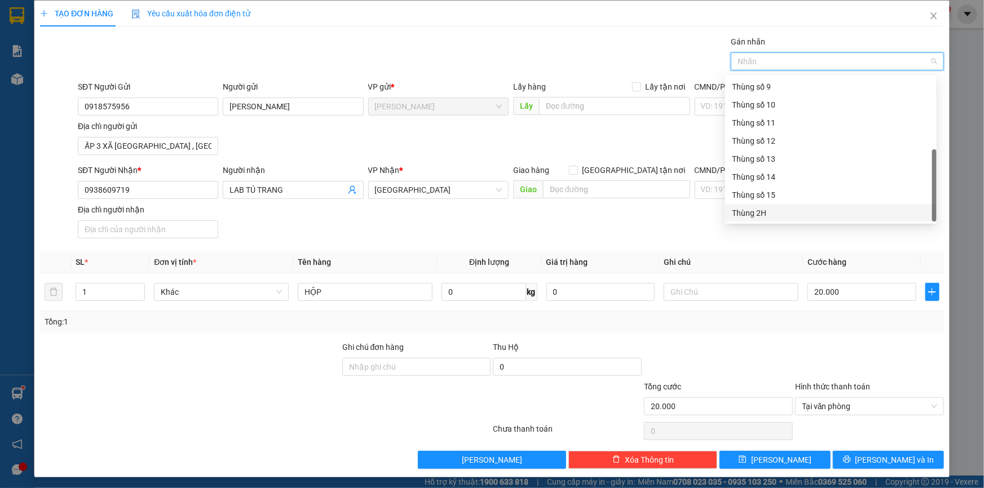
scroll to position [6, 0]
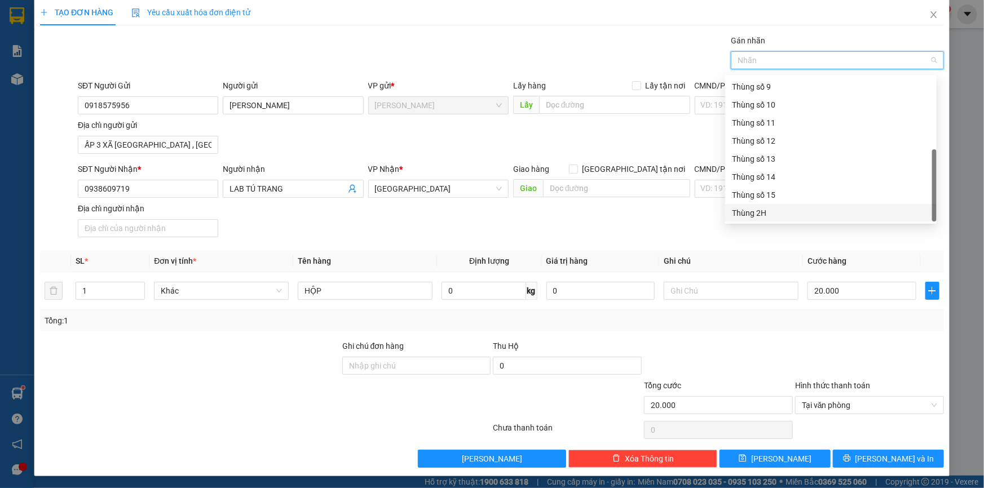
click at [767, 212] on div "Thùng 2H" at bounding box center [831, 213] width 198 height 12
click at [746, 259] on th "Ghi chú" at bounding box center [731, 261] width 144 height 22
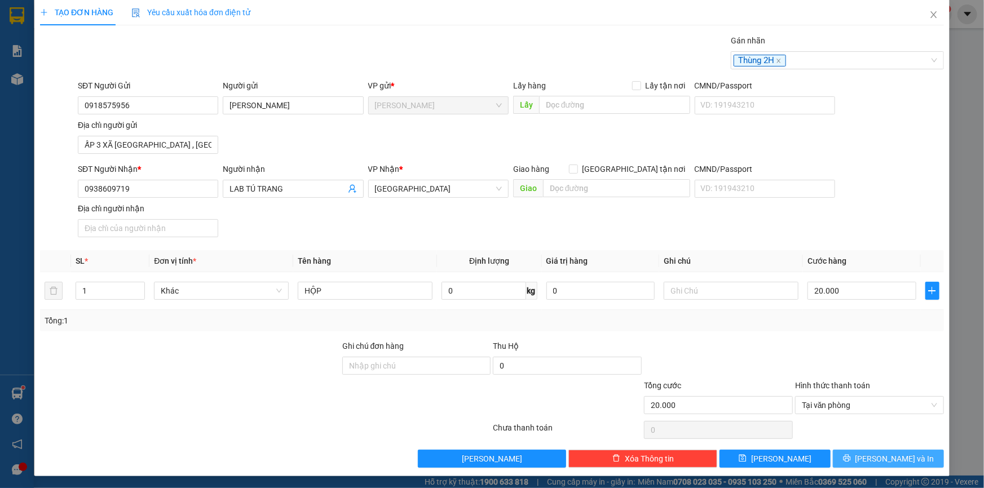
click at [877, 460] on span "Lưu và In" at bounding box center [895, 459] width 79 height 12
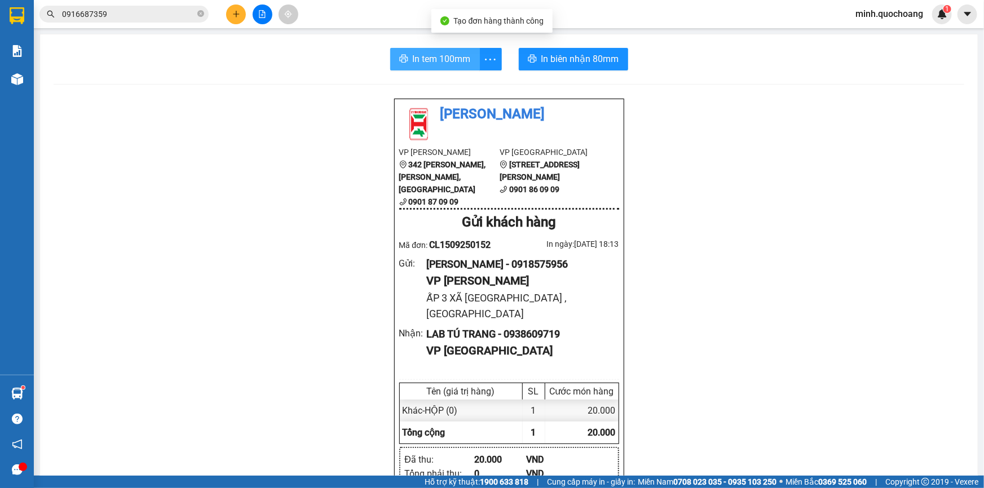
click at [440, 54] on span "In tem 100mm" at bounding box center [442, 59] width 58 height 14
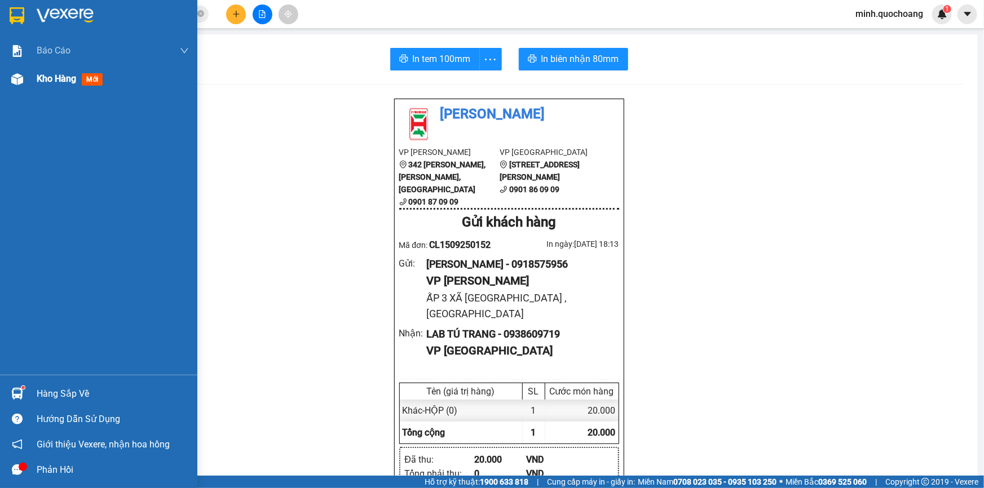
click at [75, 73] on span "Kho hàng" at bounding box center [56, 78] width 39 height 11
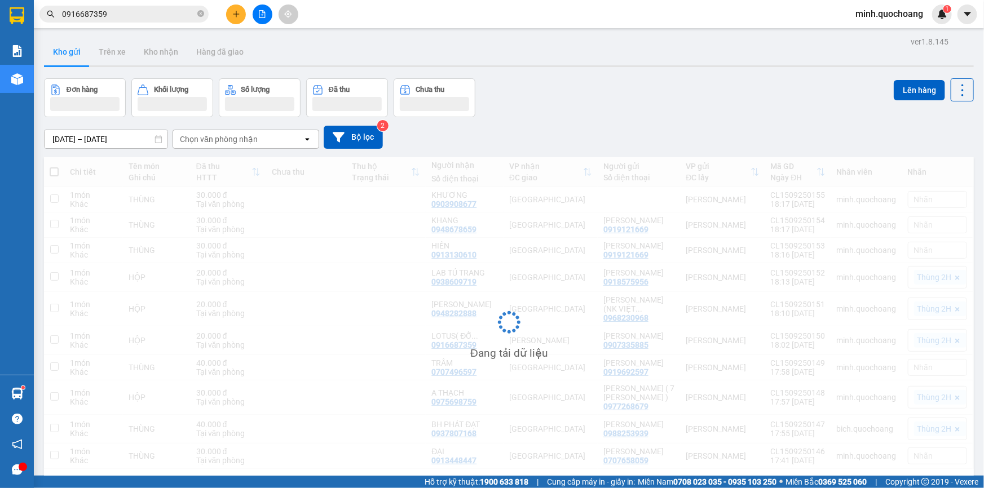
click at [661, 111] on div "Đơn hàng Khối lượng Số lượng Đã thu Chưa thu Lên hàng" at bounding box center [509, 97] width 930 height 39
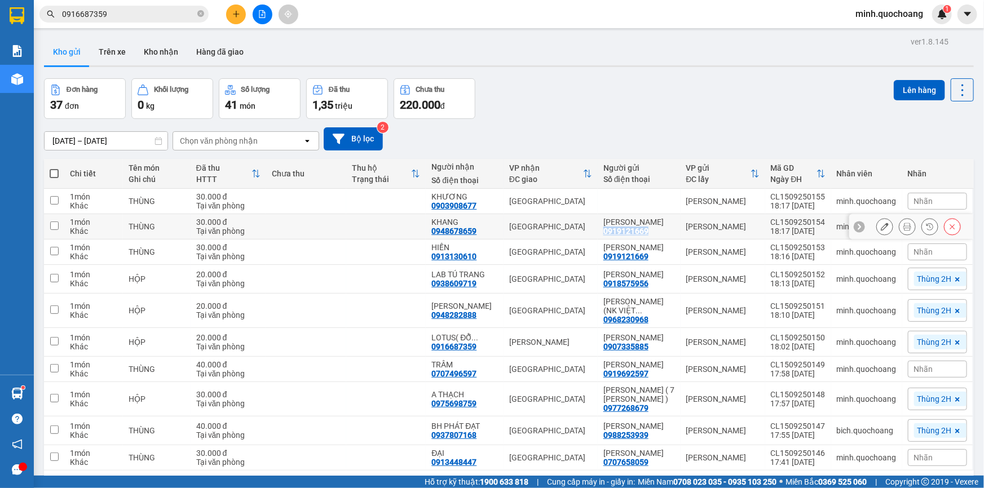
drag, startPoint x: 603, startPoint y: 241, endPoint x: 654, endPoint y: 241, distance: 50.8
click at [654, 240] on td "NGUYỄN ĐỨC ĐIỀN 0919121669" at bounding box center [639, 226] width 83 height 25
checkbox input "true"
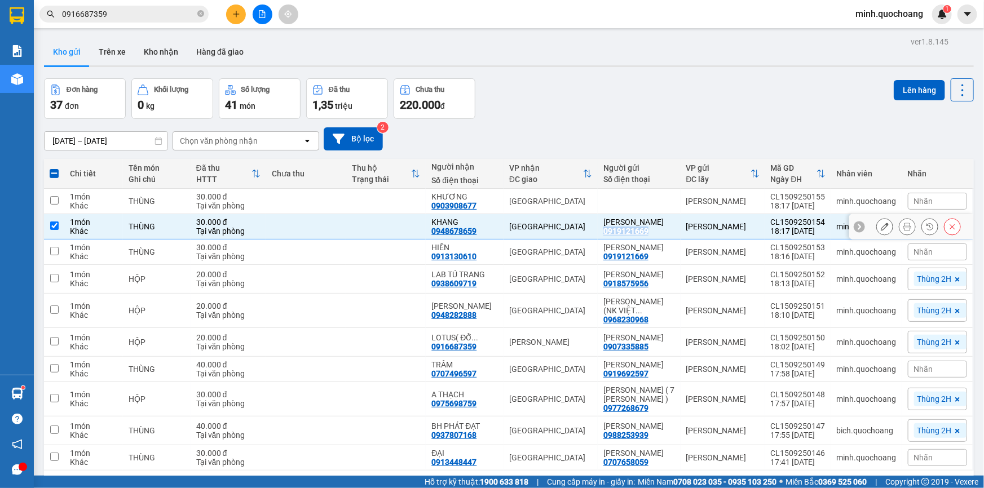
copy div "0919121669"
click at [881, 200] on icon at bounding box center [885, 201] width 8 height 8
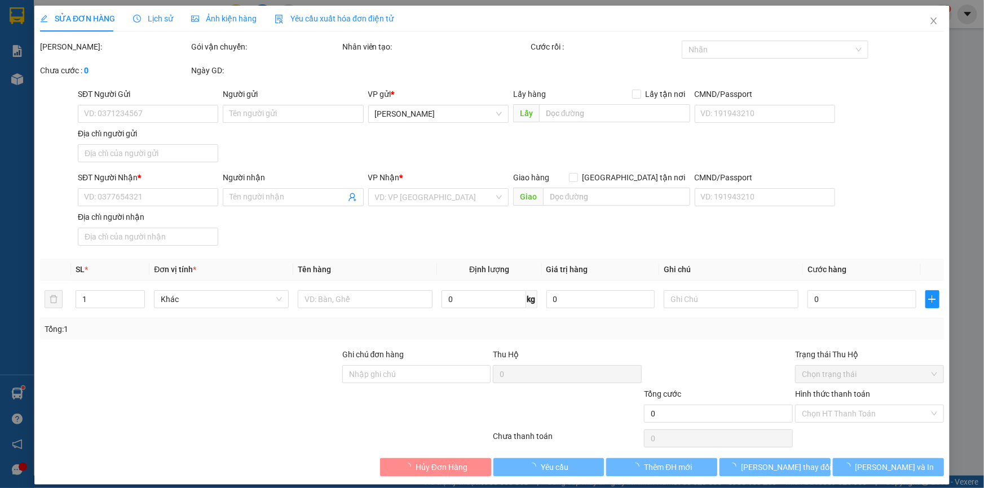
click at [302, 76] on div "Ngày GD:" at bounding box center [265, 70] width 149 height 12
type input "0903908677"
type input "KHƯƠNG"
type input "30.000"
type input "0"
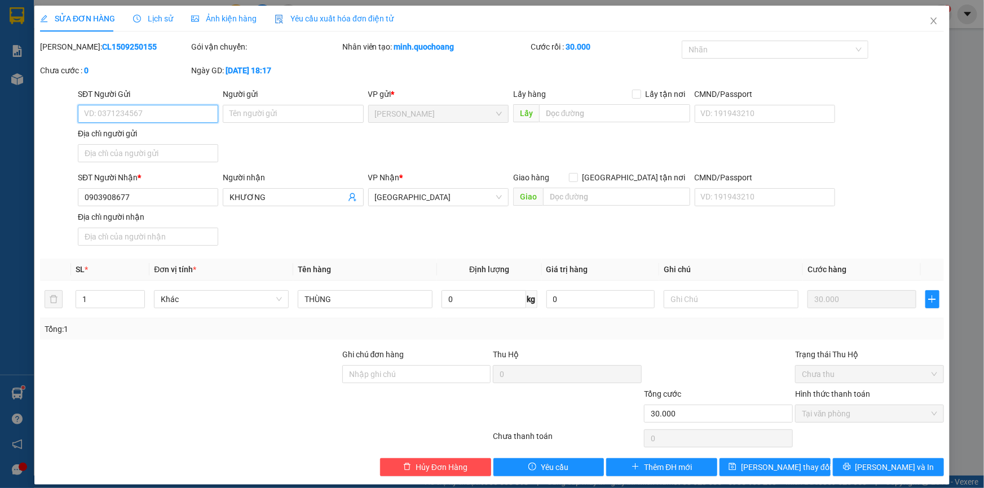
click at [187, 118] on input "SĐT Người Gửi" at bounding box center [148, 114] width 140 height 18
paste input "0919121669"
click at [170, 112] on input "0919121669" at bounding box center [148, 114] width 140 height 18
type input "0919121669"
click at [316, 158] on div "SĐT Người Gửi 0919121669 0919121669 Người gửi Tên người gửi VP gửi * Cao Lãnh L…" at bounding box center [511, 127] width 871 height 79
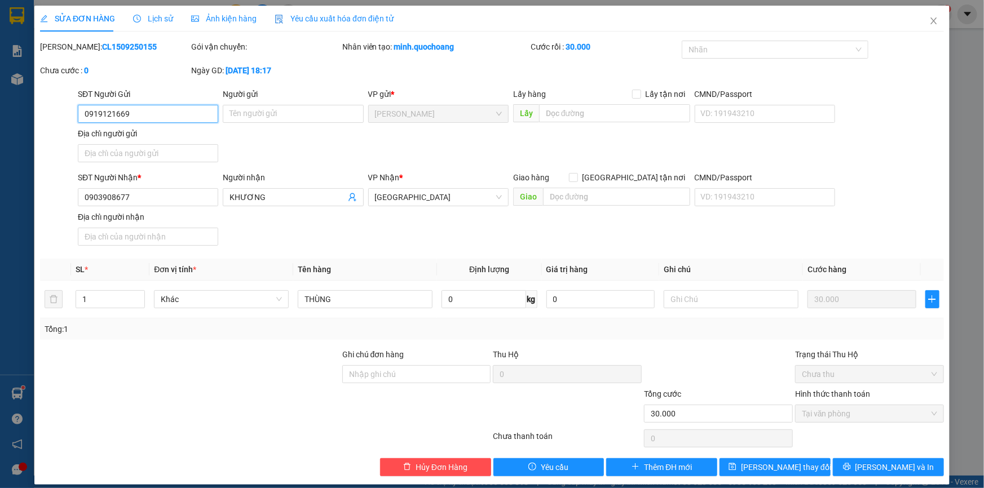
click at [155, 112] on input "0919121669" at bounding box center [148, 114] width 140 height 18
click at [290, 111] on input "Người gửi" at bounding box center [293, 114] width 140 height 18
paste input "NGUYỄN ĐỨC ĐIỀN"
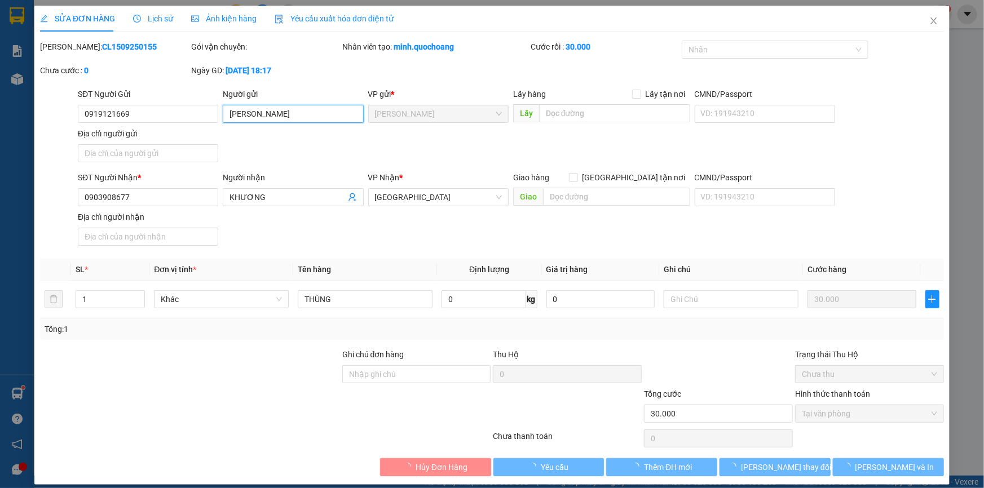
type input "NGUYỄN ĐỨC ĐIỀN"
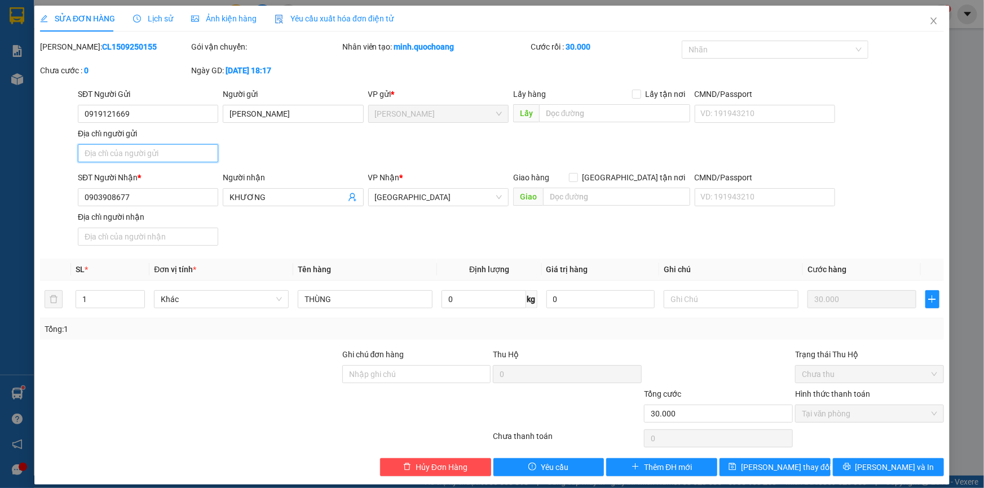
click at [148, 148] on input "Địa chỉ người gửi" at bounding box center [148, 153] width 140 height 18
paste input "XÃ MỸ THỌ , ĐỒNG THÁP"
type input "XÃ MỸ THỌ , ĐỒNG THÁP"
click at [884, 475] on button "Lưu và In" at bounding box center [888, 468] width 111 height 18
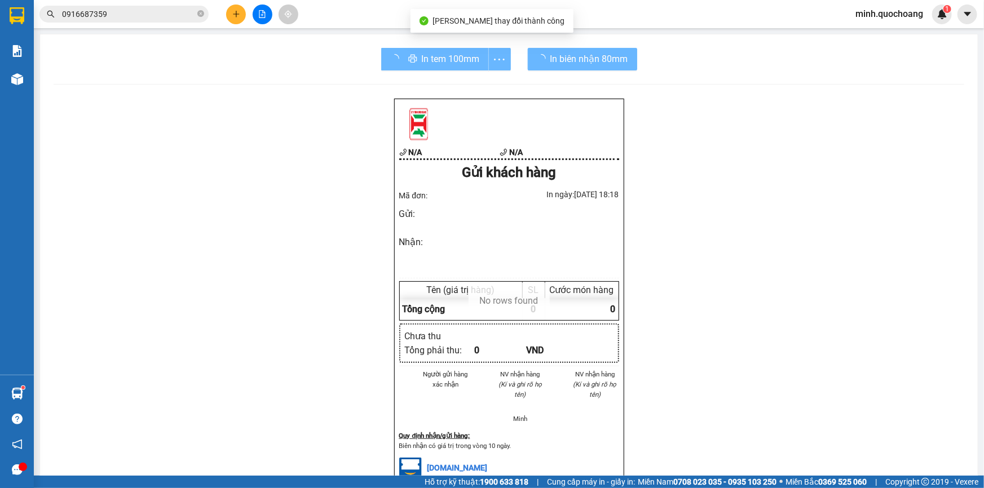
click at [747, 112] on div "N/A N/A Gửi khách hàng Mã đơn: In ngày: 15/09/2025 18:18 Gửi : Nhận : Tên (giá …" at bounding box center [509, 396] width 911 height 596
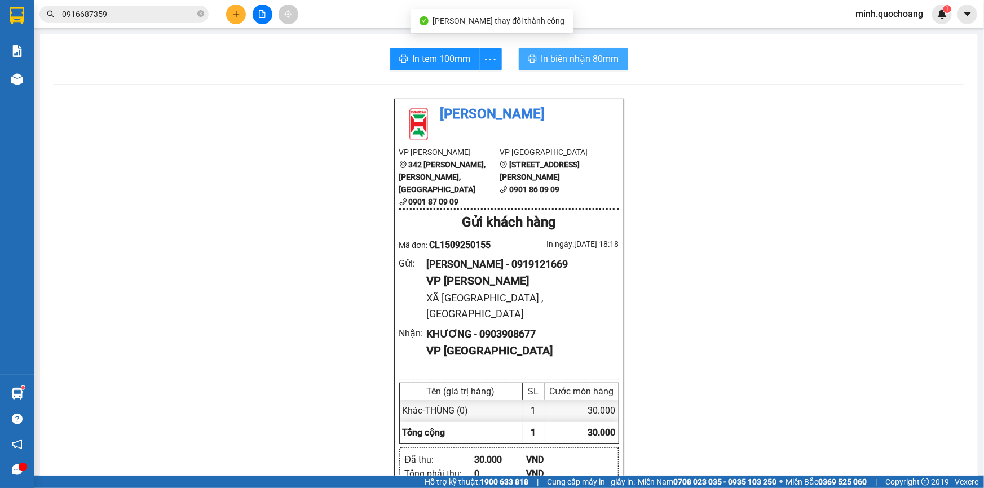
click at [571, 52] on span "In biên nhận 80mm" at bounding box center [580, 59] width 78 height 14
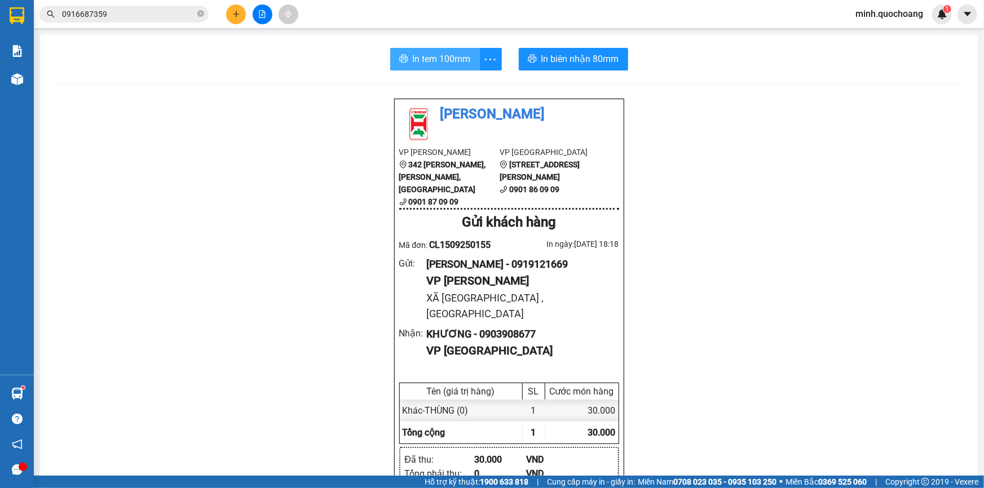
click at [421, 57] on span "In tem 100mm" at bounding box center [442, 59] width 58 height 14
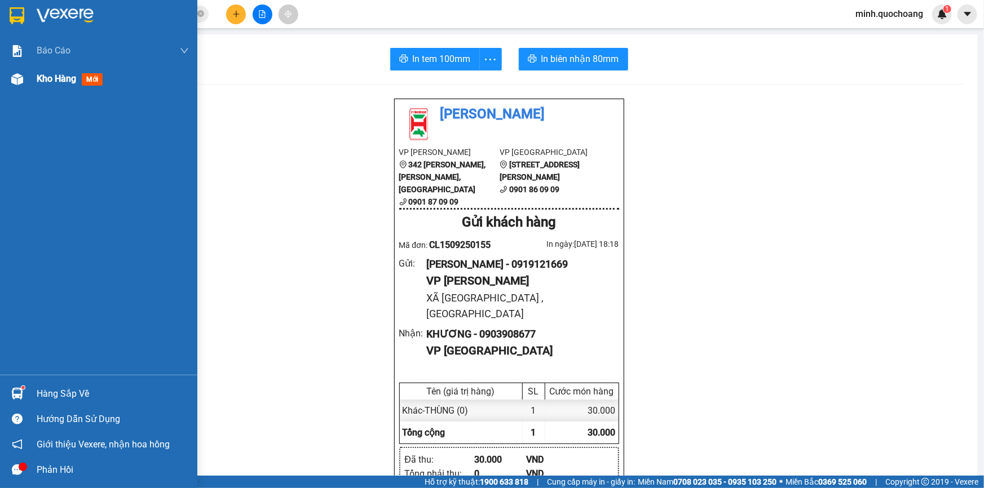
click at [17, 85] on img at bounding box center [17, 79] width 12 height 12
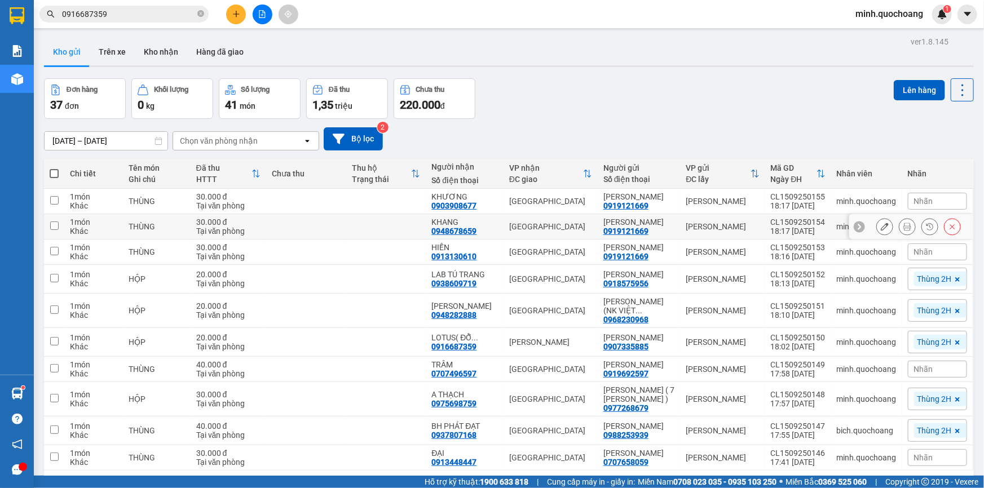
click at [900, 237] on button at bounding box center [908, 227] width 16 height 20
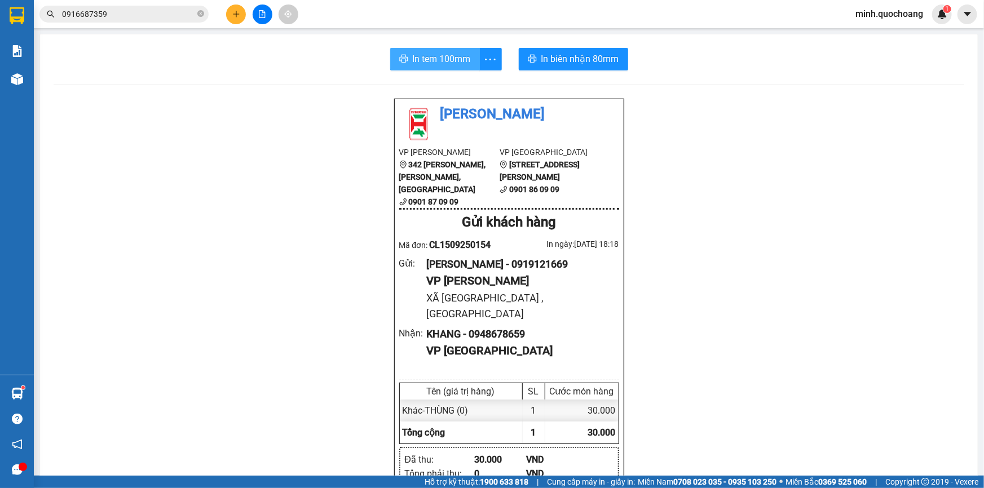
click at [415, 61] on span "In tem 100mm" at bounding box center [442, 59] width 58 height 14
click at [576, 65] on span "In biên nhận 80mm" at bounding box center [580, 59] width 78 height 14
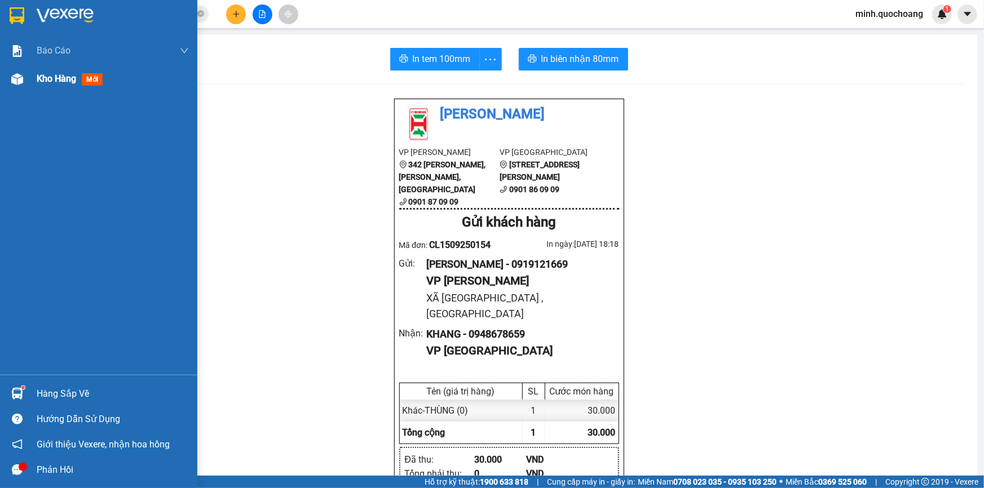
click at [6, 86] on div "Kho hàng mới" at bounding box center [98, 79] width 197 height 28
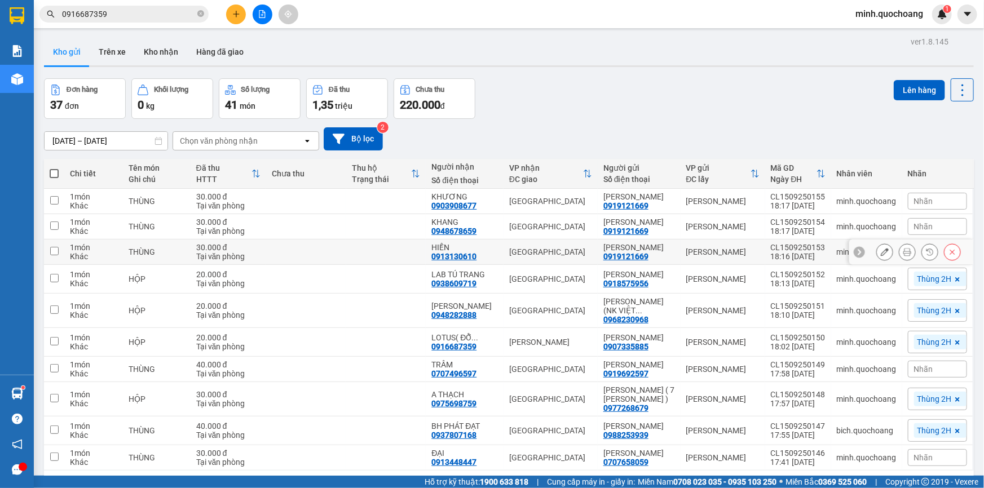
click at [904, 256] on icon at bounding box center [908, 252] width 8 height 8
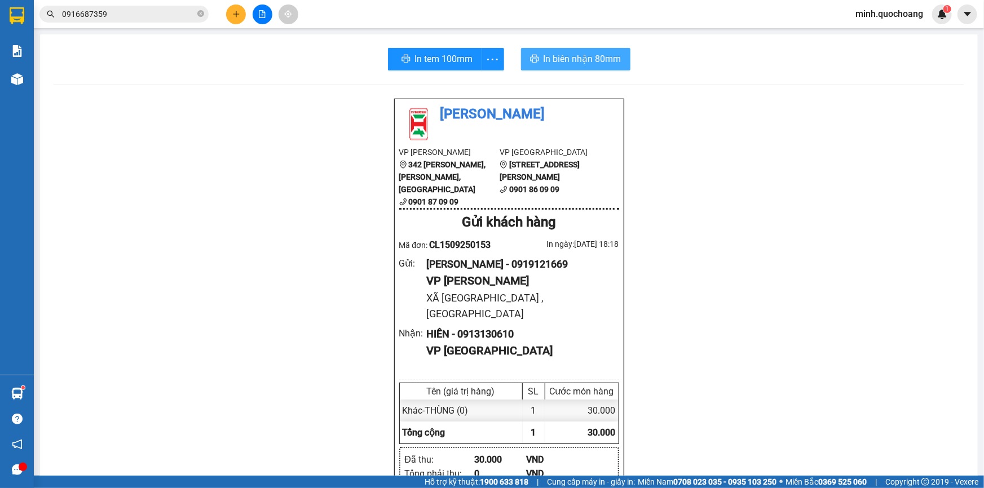
click at [563, 58] on span "In biên nhận 80mm" at bounding box center [583, 59] width 78 height 14
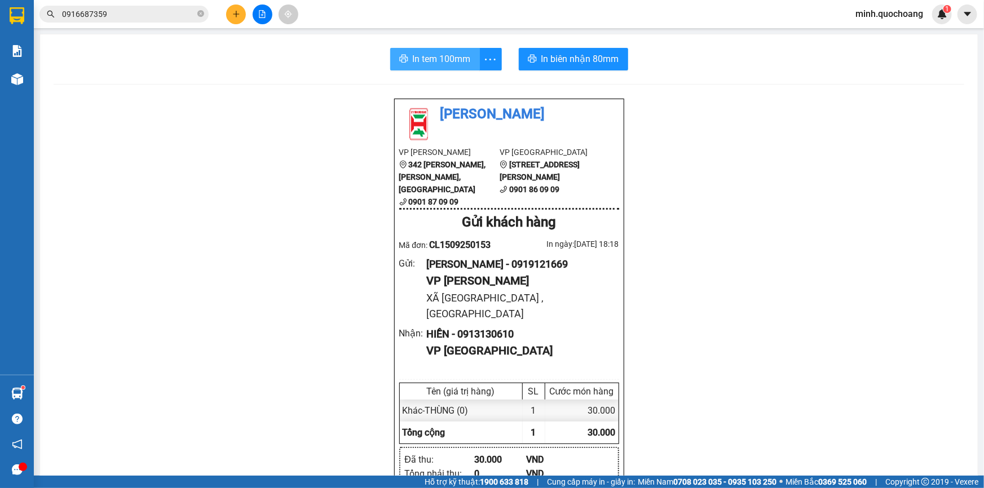
click at [443, 62] on span "In tem 100mm" at bounding box center [442, 59] width 58 height 14
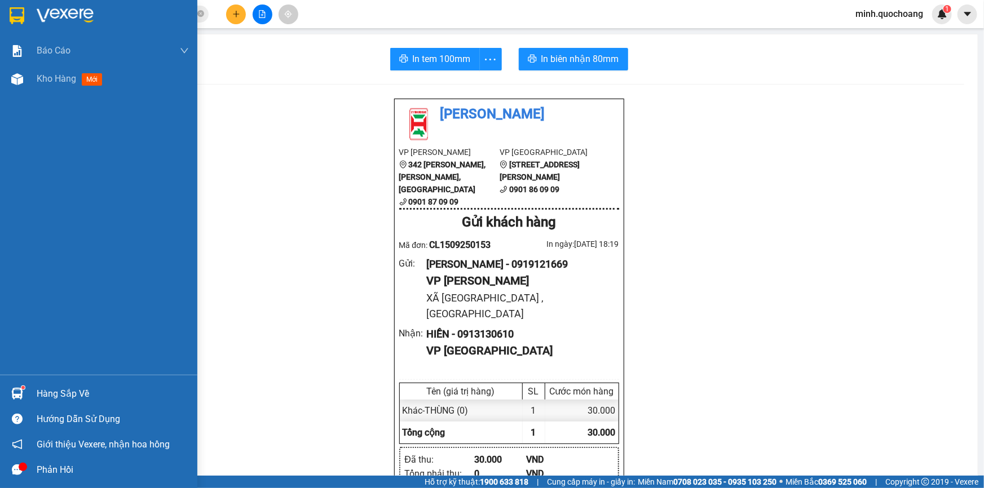
click at [40, 387] on div "Hàng sắp về" at bounding box center [113, 394] width 152 height 17
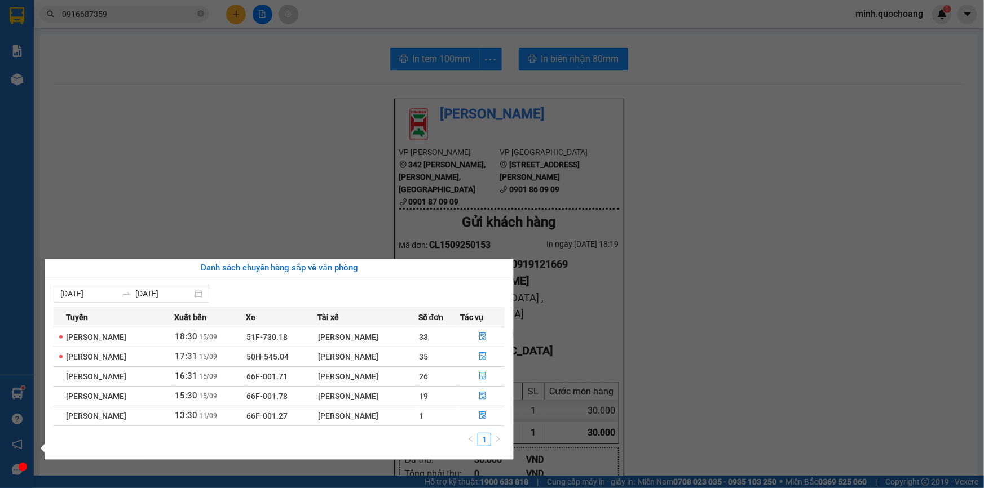
click at [786, 214] on section "Kết quả tìm kiếm ( 351 ) Bộ lọc Mã ĐH Trạng thái Món hàng Thu hộ Tổng cước Chưa…" at bounding box center [492, 244] width 984 height 488
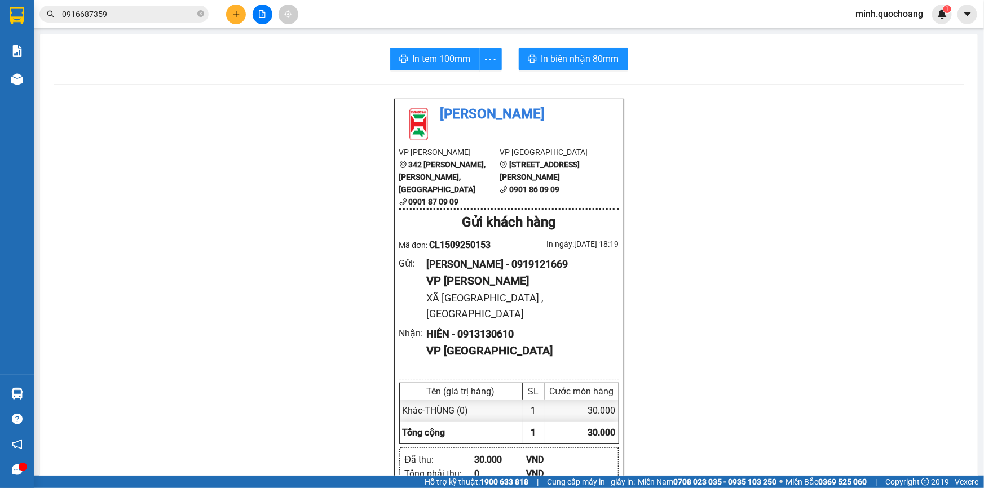
click at [896, 16] on span "minh.quochoang" at bounding box center [890, 14] width 86 height 14
click at [887, 34] on span "Đăng xuất" at bounding box center [894, 35] width 63 height 12
